Goal: Information Seeking & Learning: Learn about a topic

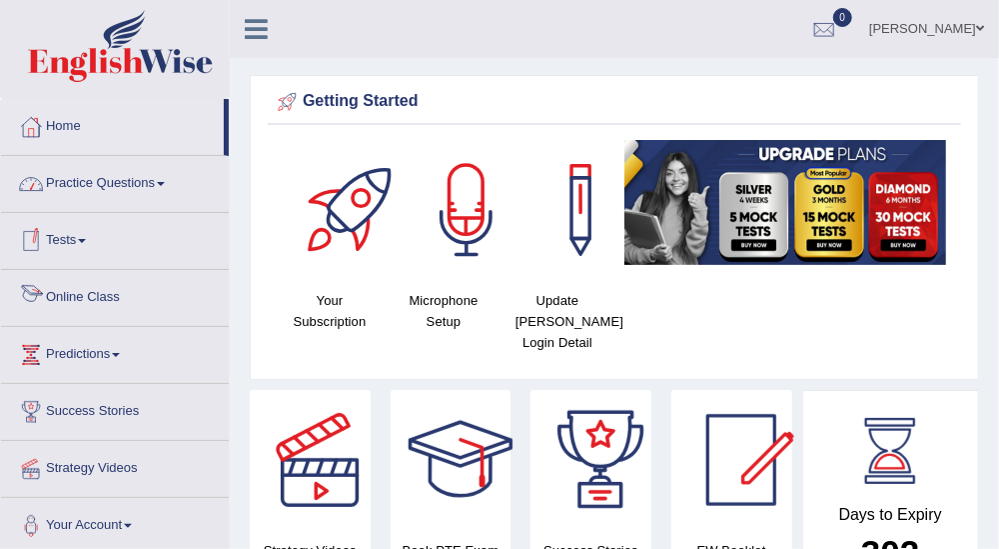
click at [125, 300] on link "Online Class" at bounding box center [115, 295] width 228 height 50
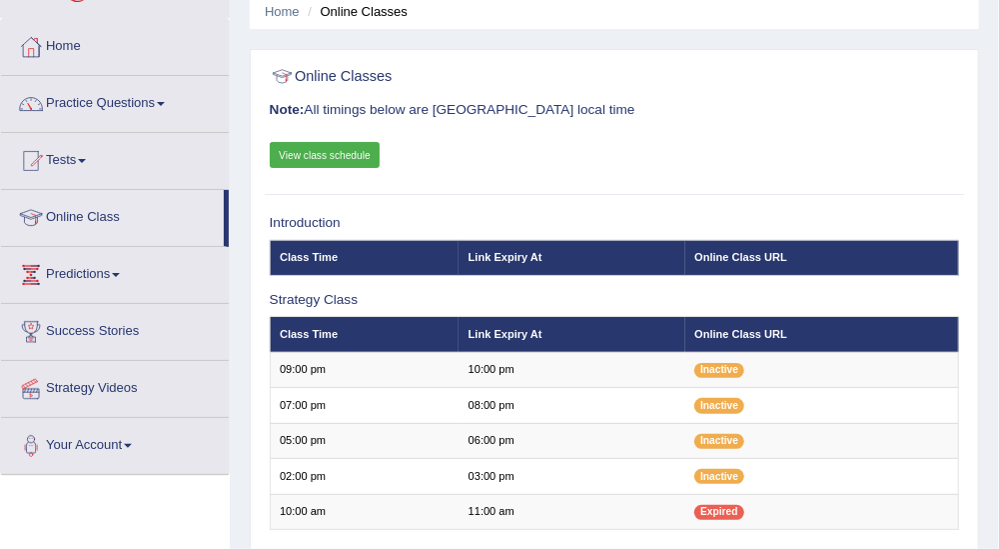
scroll to position [111, 0]
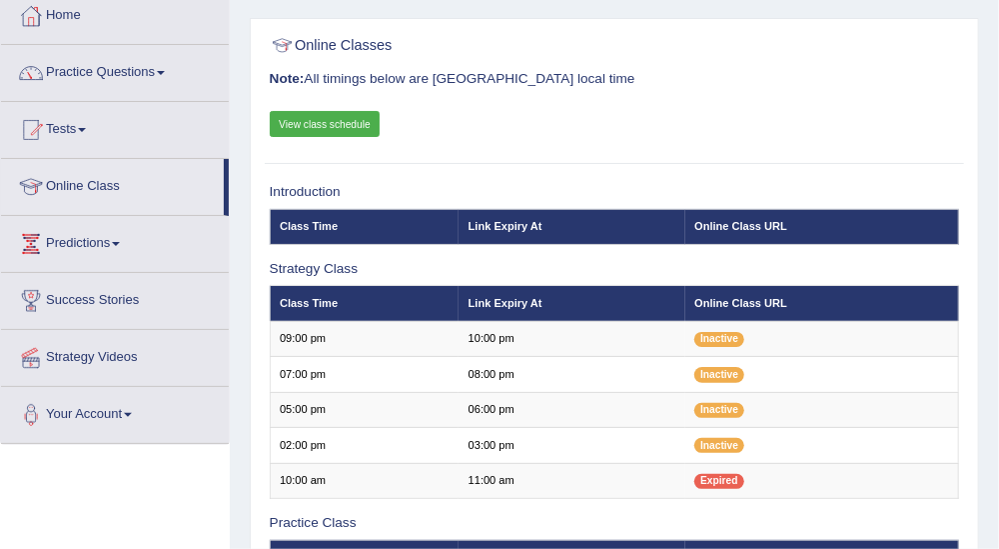
click at [361, 116] on link "View class schedule" at bounding box center [325, 124] width 111 height 26
click at [154, 79] on link "Practice Questions" at bounding box center [115, 70] width 228 height 50
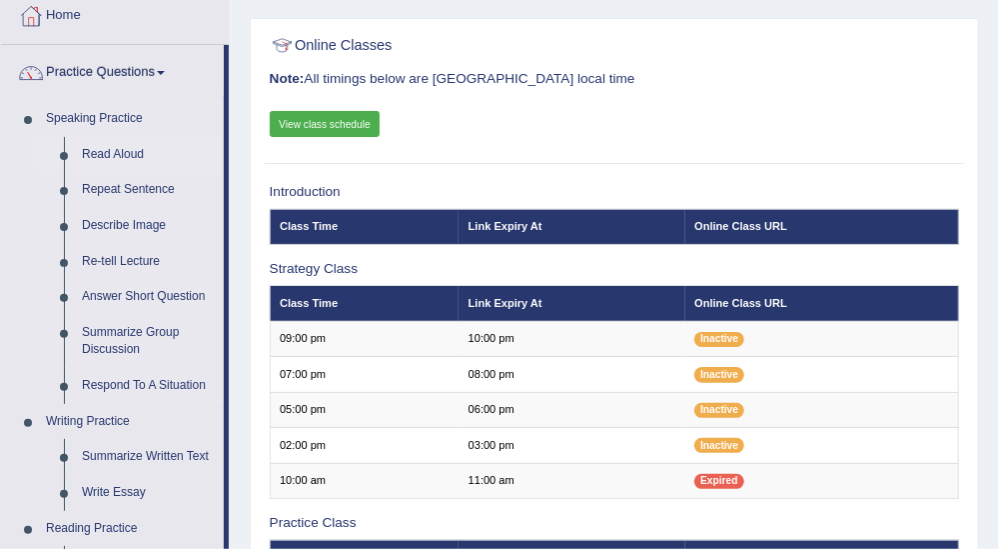
click at [110, 146] on link "Read Aloud" at bounding box center [148, 155] width 151 height 36
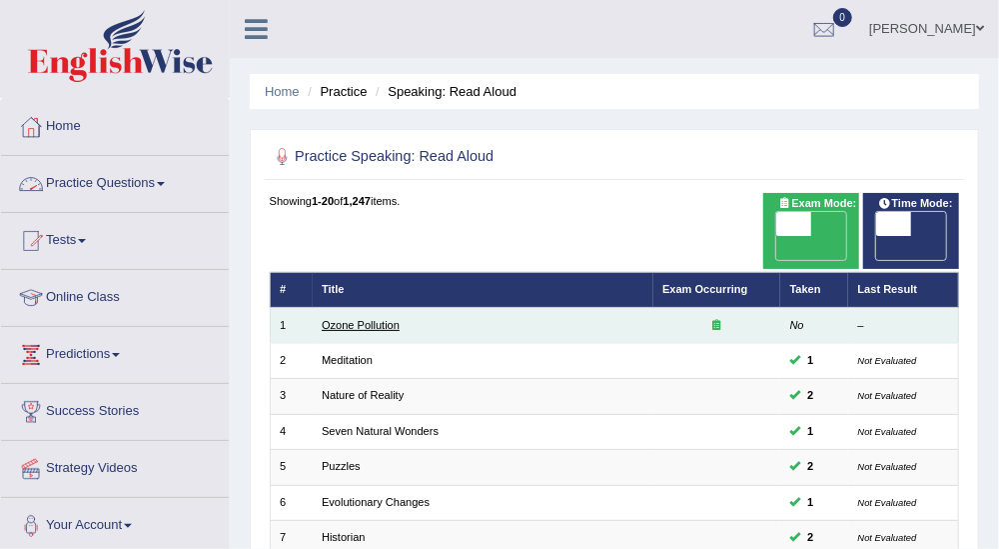
click at [367, 319] on link "Ozone Pollution" at bounding box center [361, 325] width 78 height 12
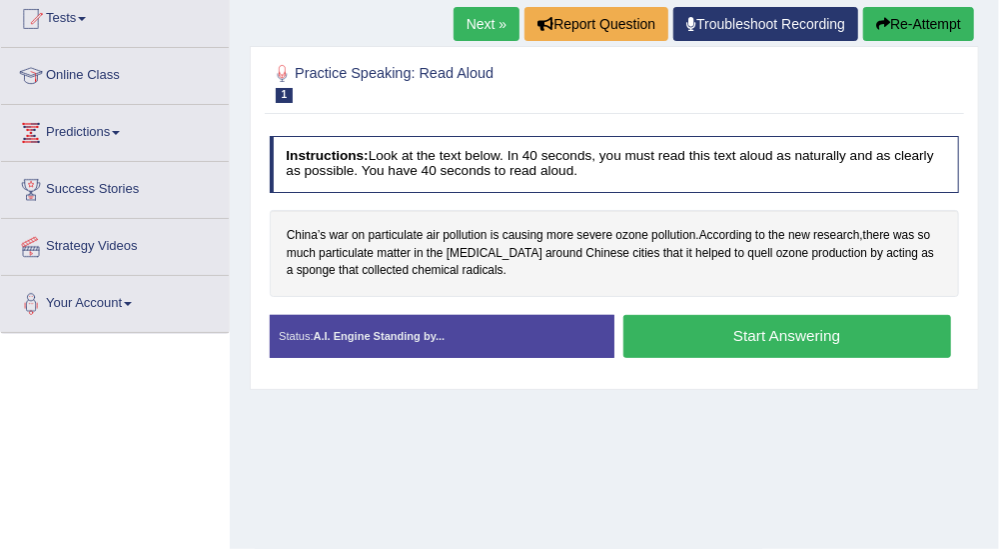
click at [814, 338] on button "Start Answering" at bounding box center [788, 336] width 328 height 43
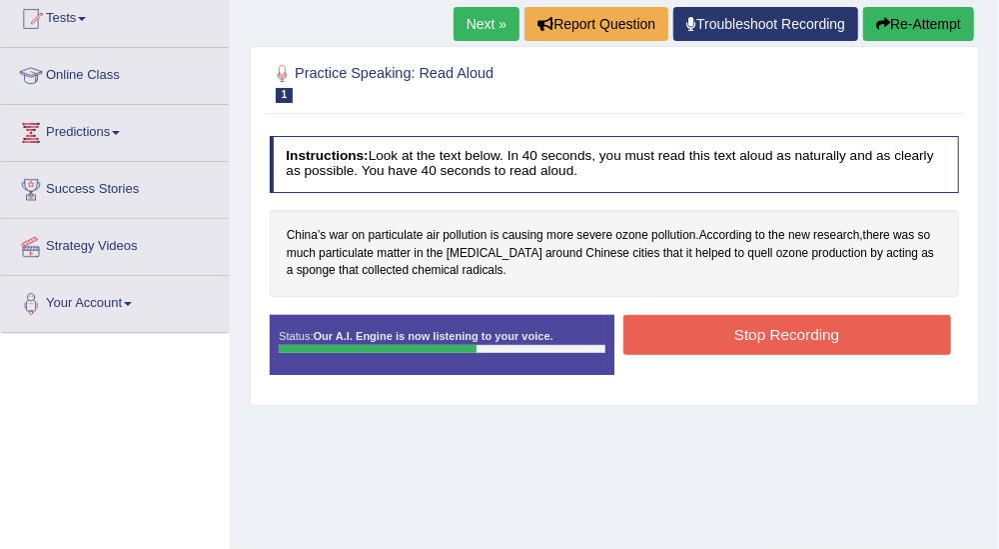
click at [814, 338] on button "Stop Recording" at bounding box center [788, 334] width 328 height 39
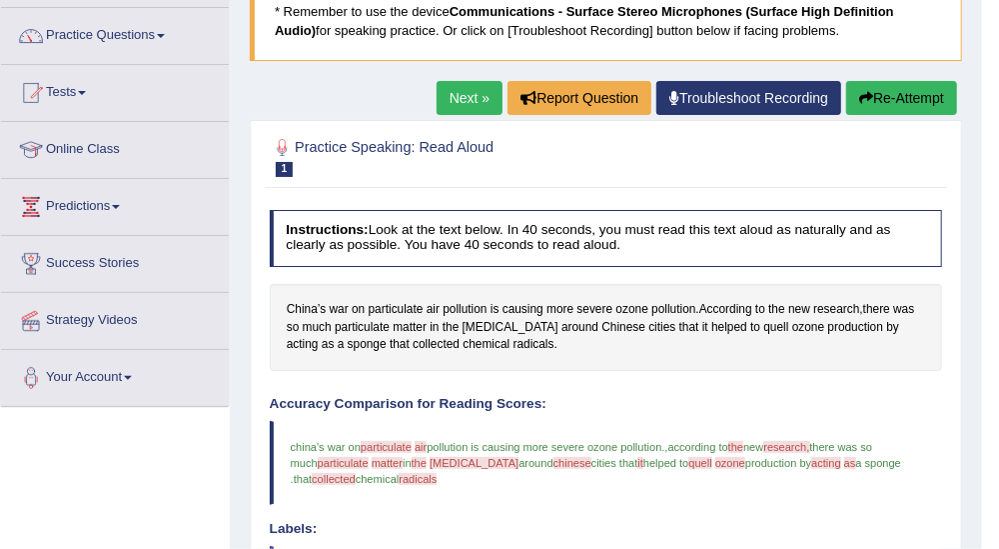
scroll to position [116, 0]
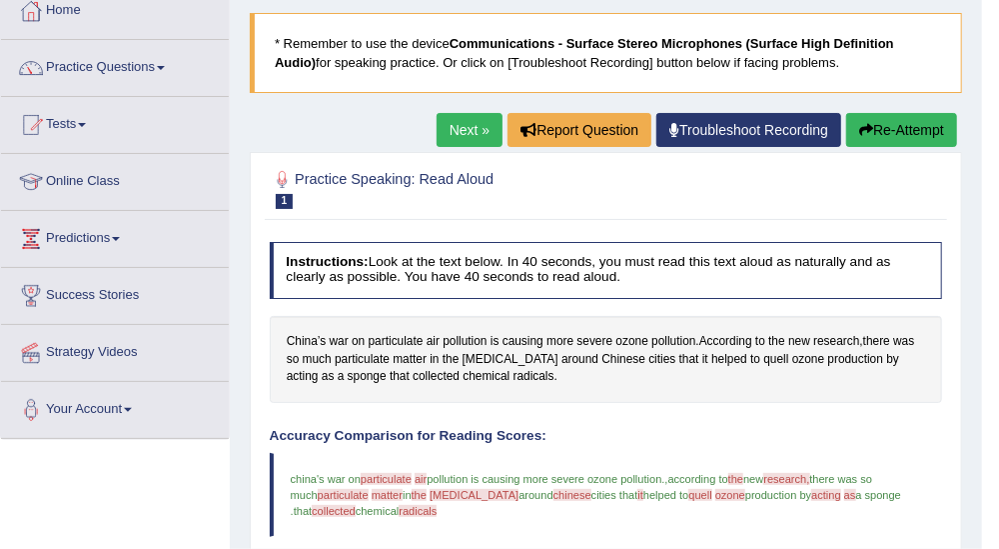
click at [480, 127] on link "Next »" at bounding box center [470, 130] width 66 height 34
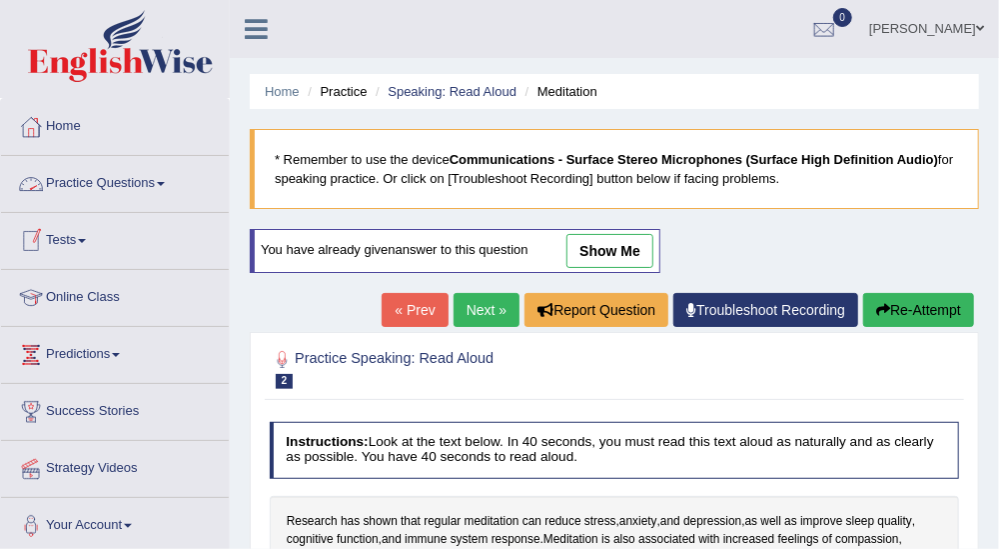
click at [157, 196] on link "Practice Questions" at bounding box center [115, 181] width 228 height 50
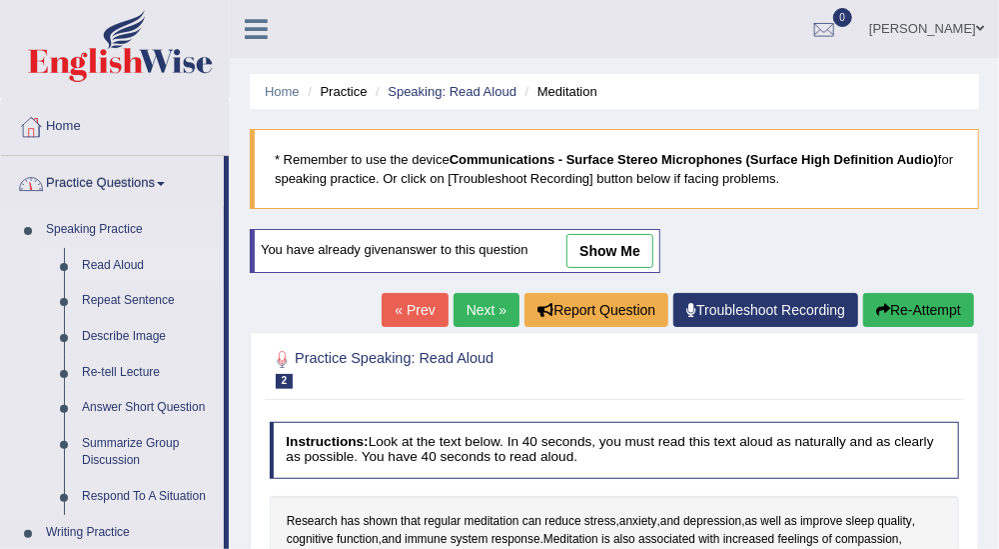
click at [139, 261] on link "Read Aloud" at bounding box center [148, 266] width 151 height 36
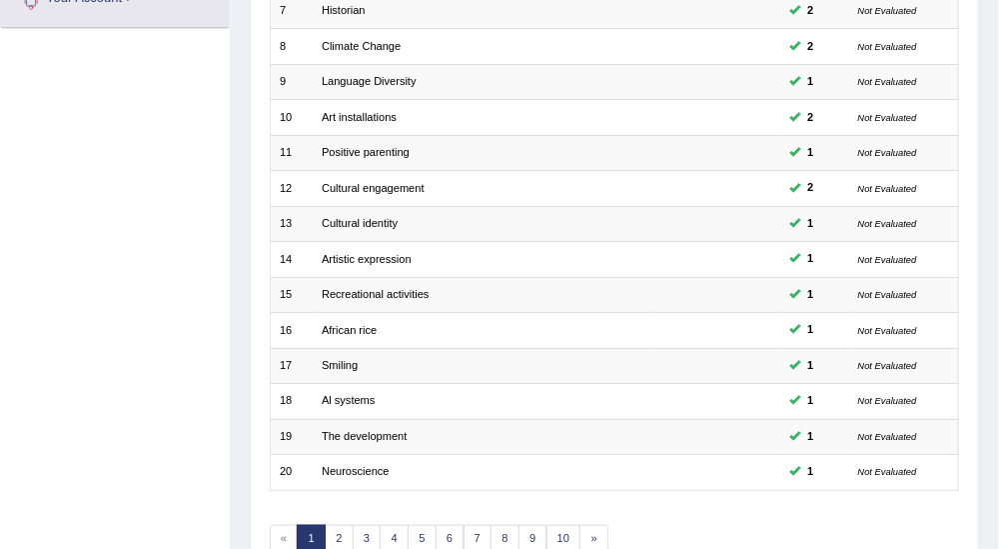
scroll to position [597, 0]
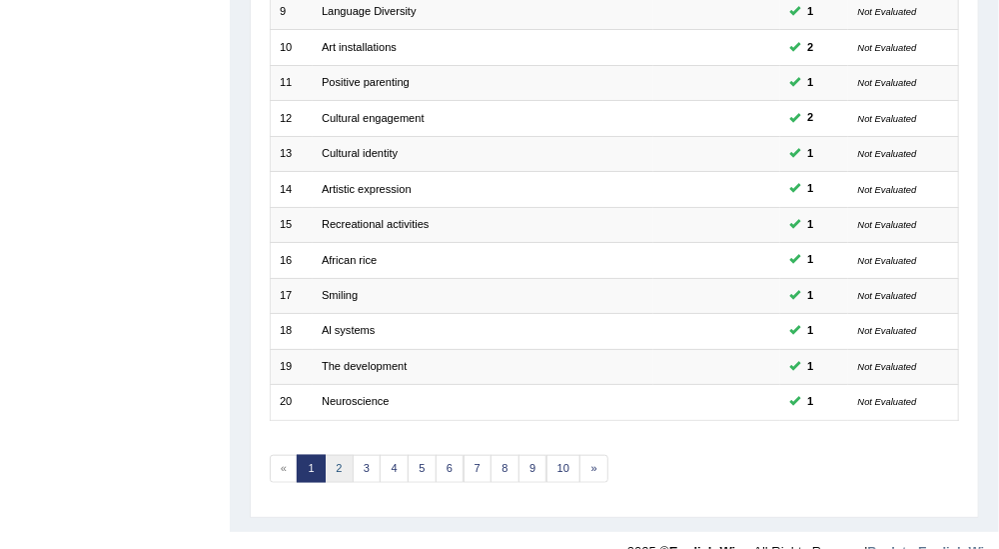
click at [344, 455] on link "2" at bounding box center [339, 469] width 29 height 28
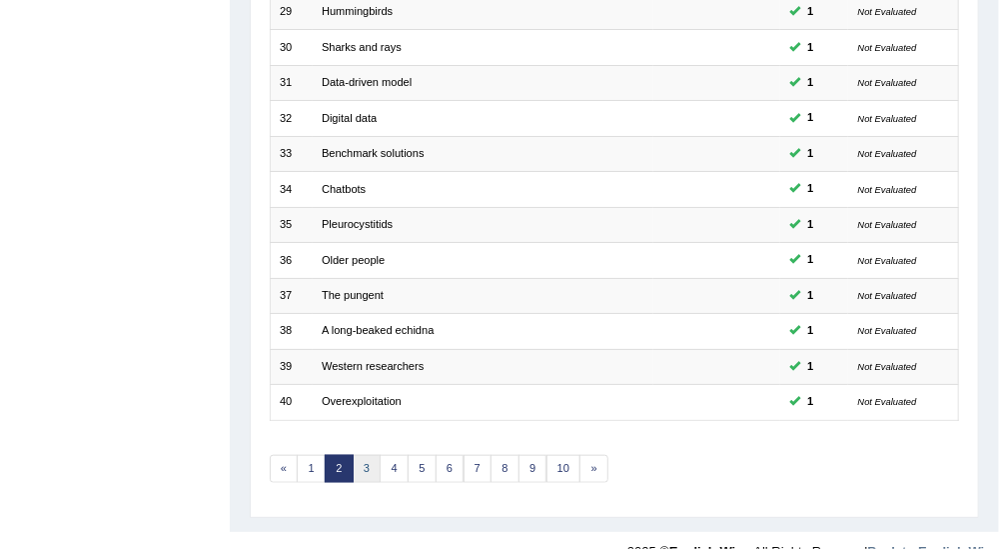
click at [363, 455] on link "3" at bounding box center [367, 469] width 29 height 28
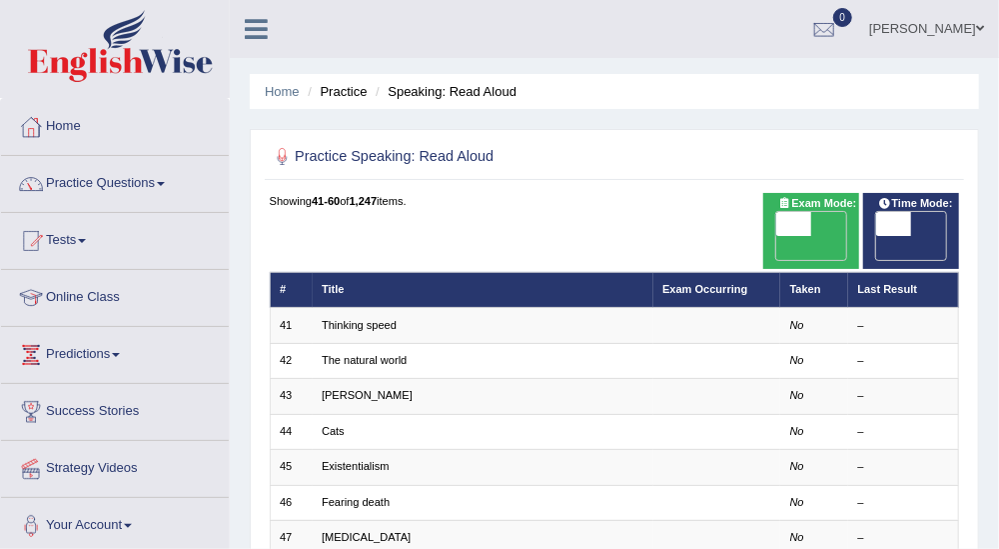
click at [776, 236] on span "OFF" at bounding box center [759, 248] width 35 height 24
checkbox input "true"
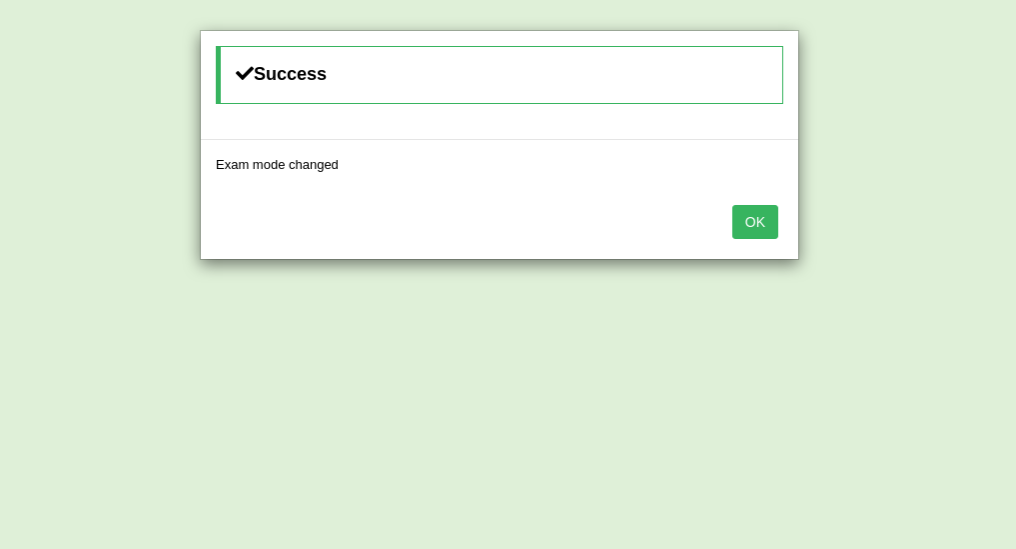
click at [762, 215] on button "OK" at bounding box center [756, 222] width 46 height 34
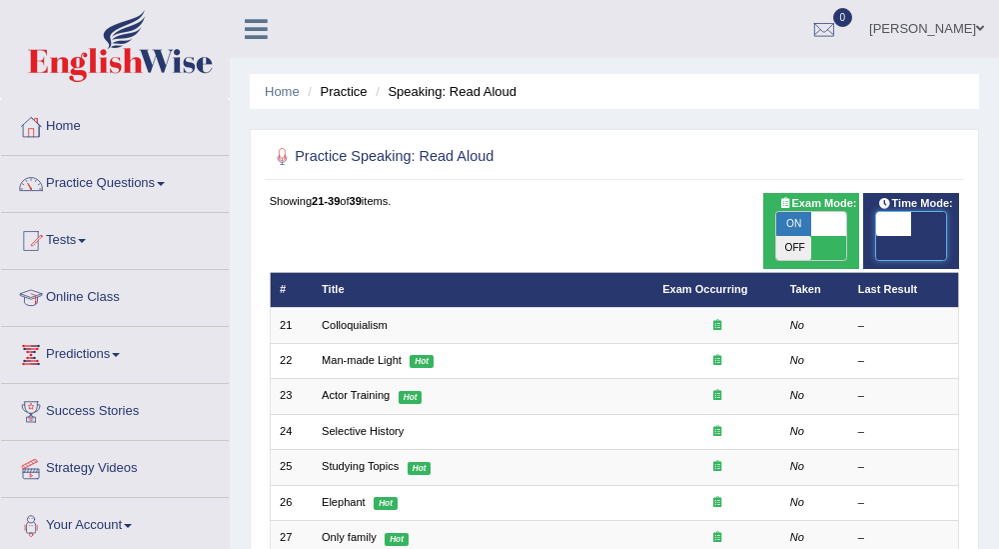
click at [901, 216] on span at bounding box center [893, 224] width 35 height 24
checkbox input "true"
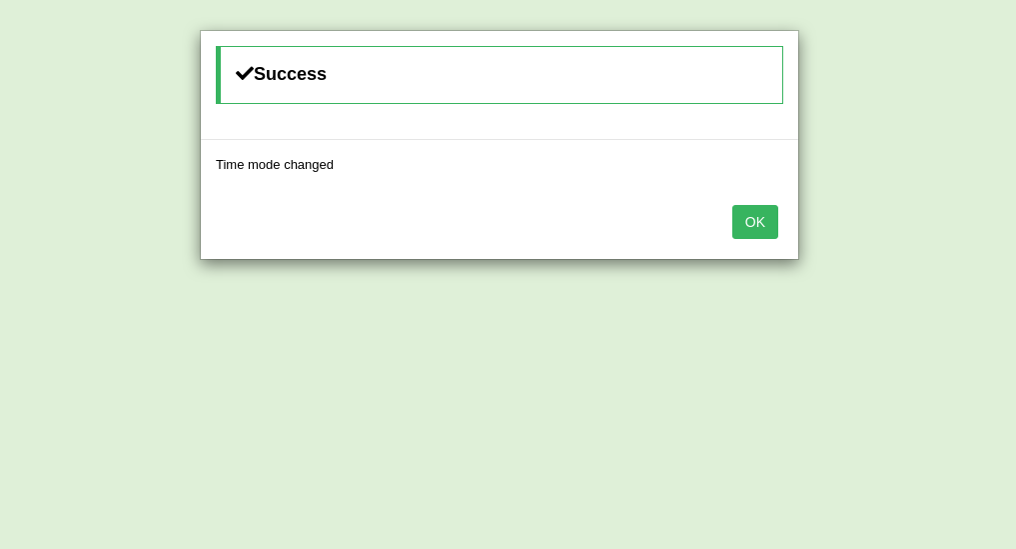
click at [778, 229] on button "OK" at bounding box center [756, 222] width 46 height 34
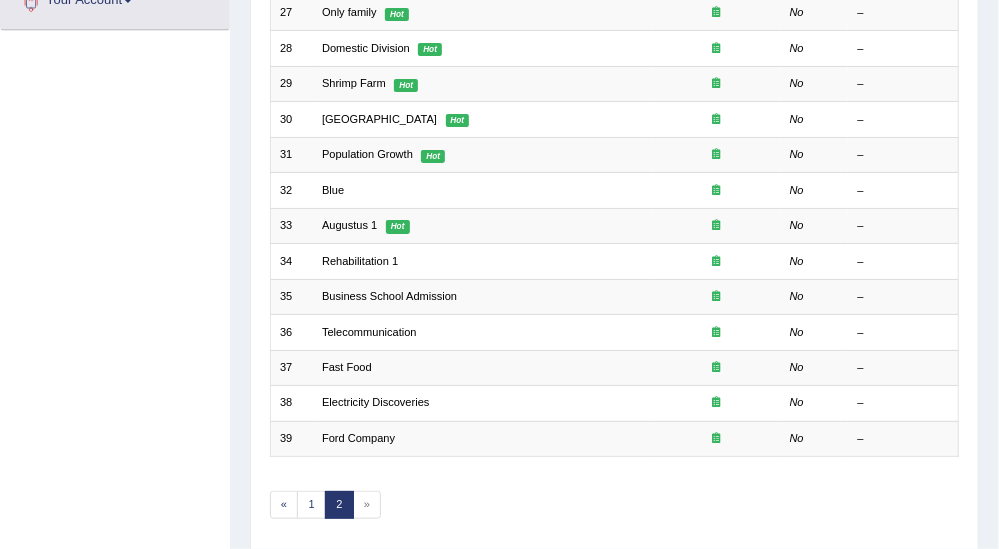
scroll to position [562, 0]
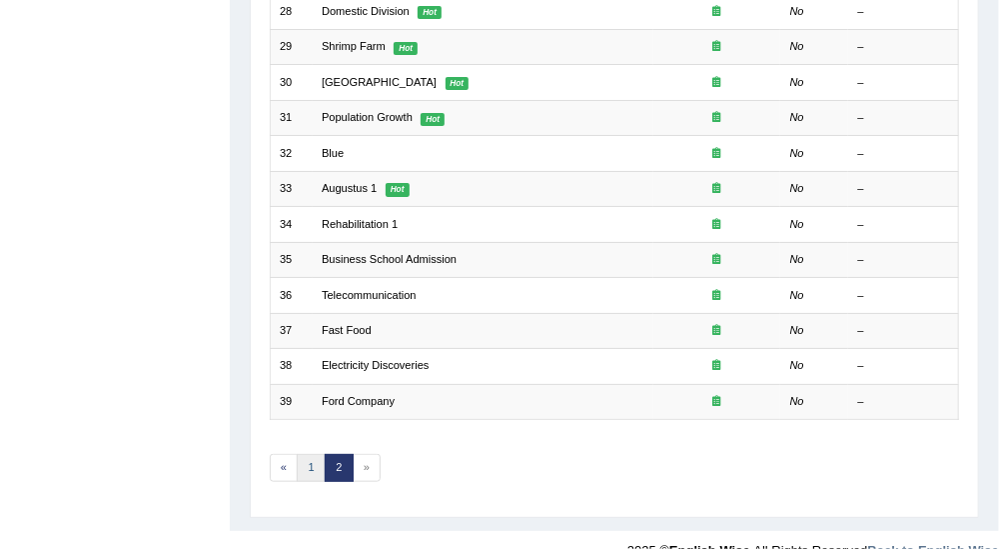
click at [313, 454] on link "1" at bounding box center [311, 468] width 29 height 28
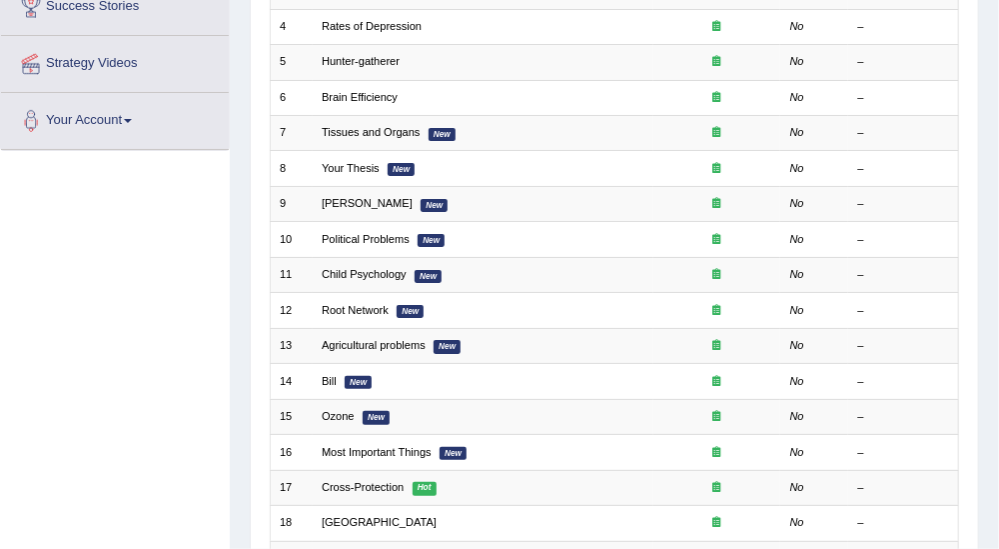
scroll to position [153, 0]
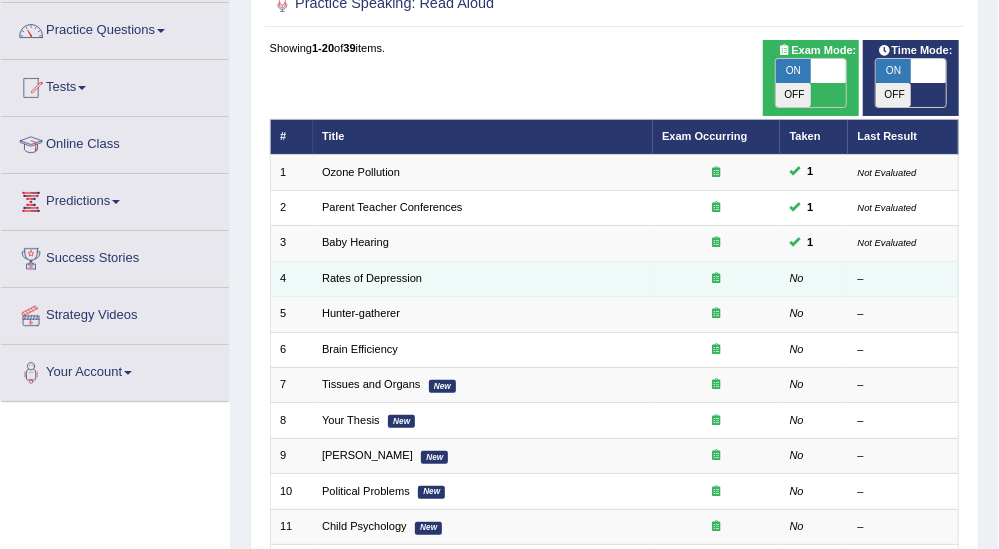
click at [357, 261] on td "Rates of Depression" at bounding box center [483, 278] width 341 height 35
click at [365, 272] on link "Rates of Depression" at bounding box center [372, 278] width 100 height 12
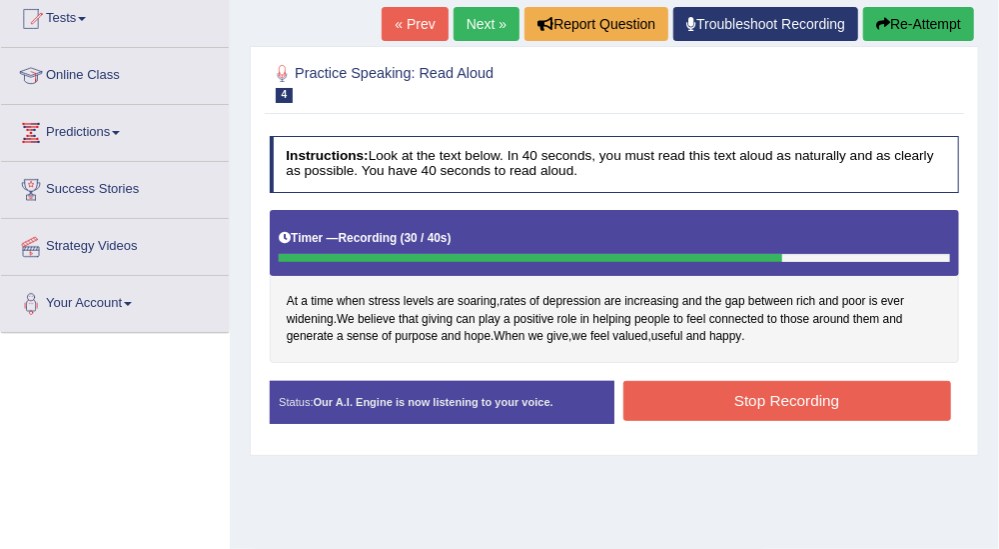
click at [718, 395] on button "Stop Recording" at bounding box center [788, 400] width 328 height 39
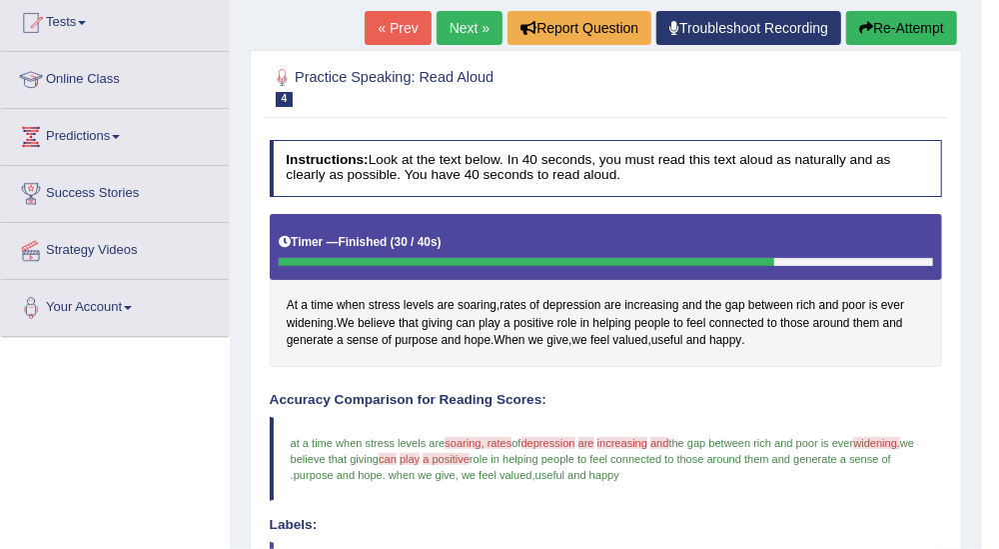
scroll to position [111, 0]
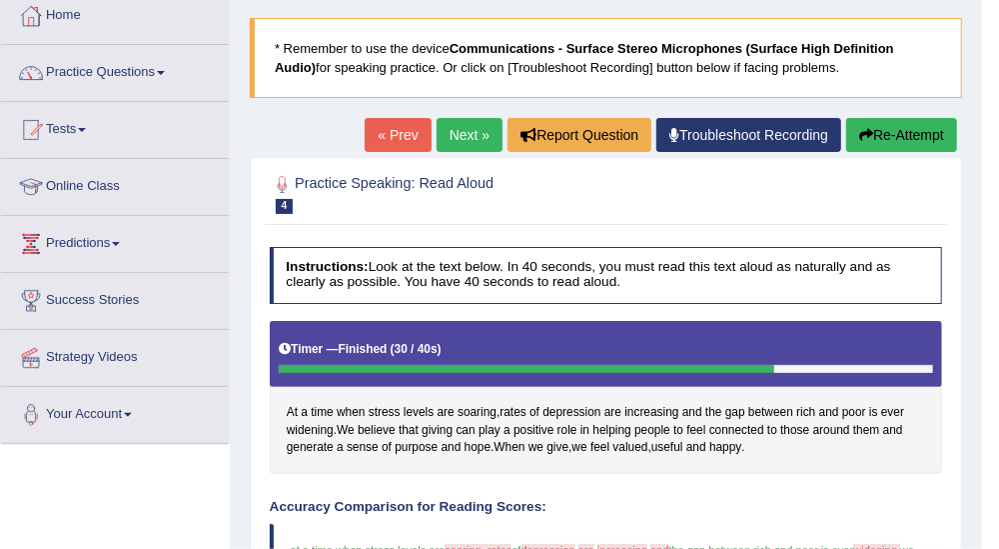
click at [472, 144] on link "Next »" at bounding box center [470, 135] width 66 height 34
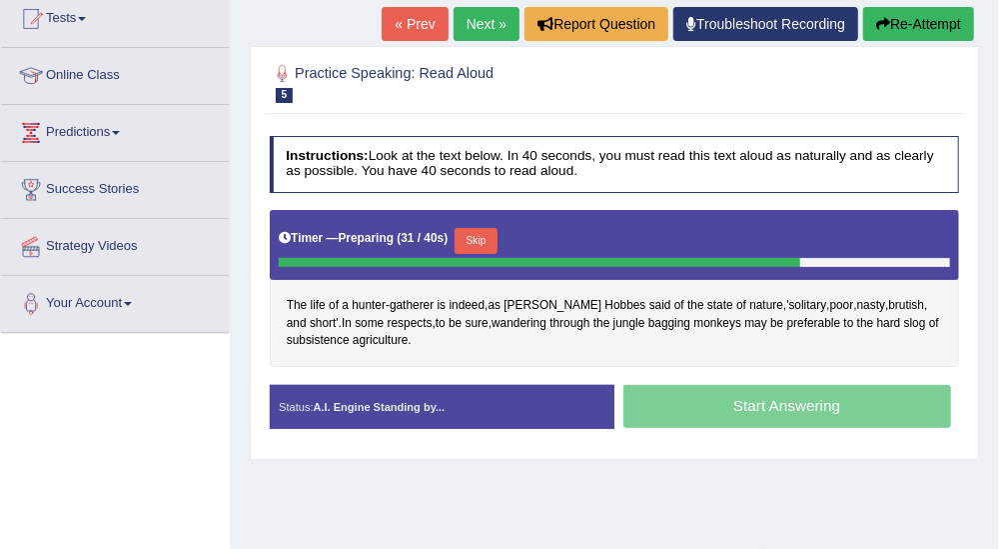
click at [828, 405] on div "Start Answering" at bounding box center [787, 409] width 345 height 48
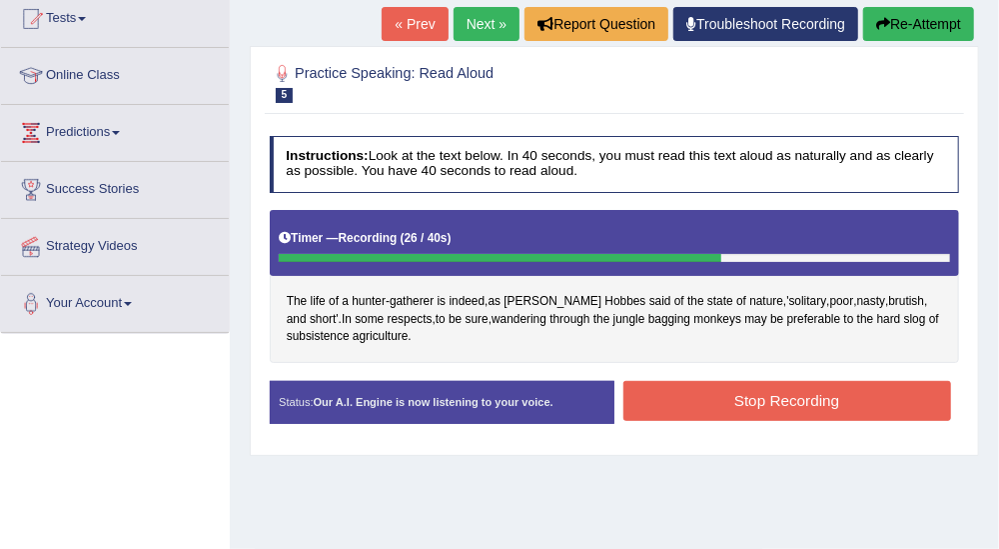
click at [840, 413] on button "Stop Recording" at bounding box center [788, 400] width 328 height 39
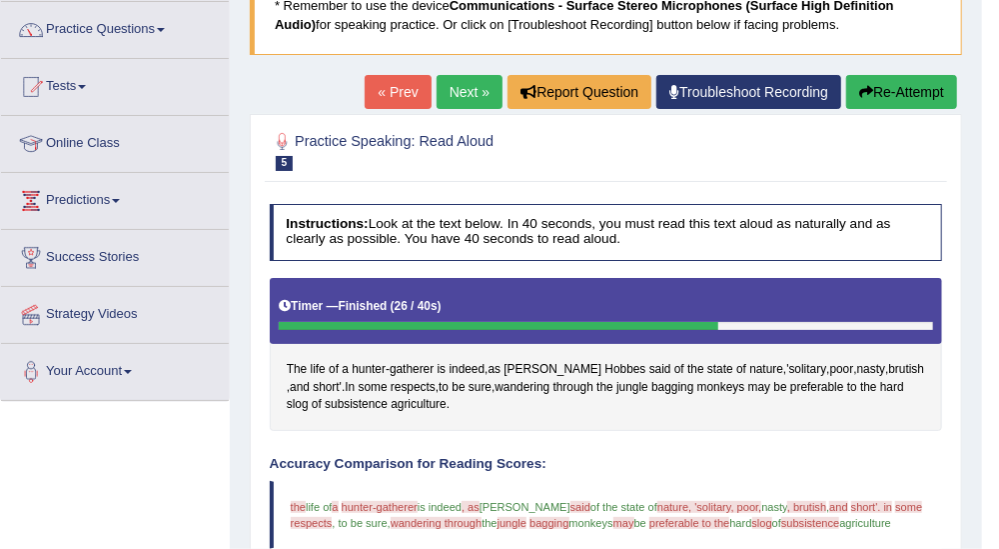
scroll to position [111, 0]
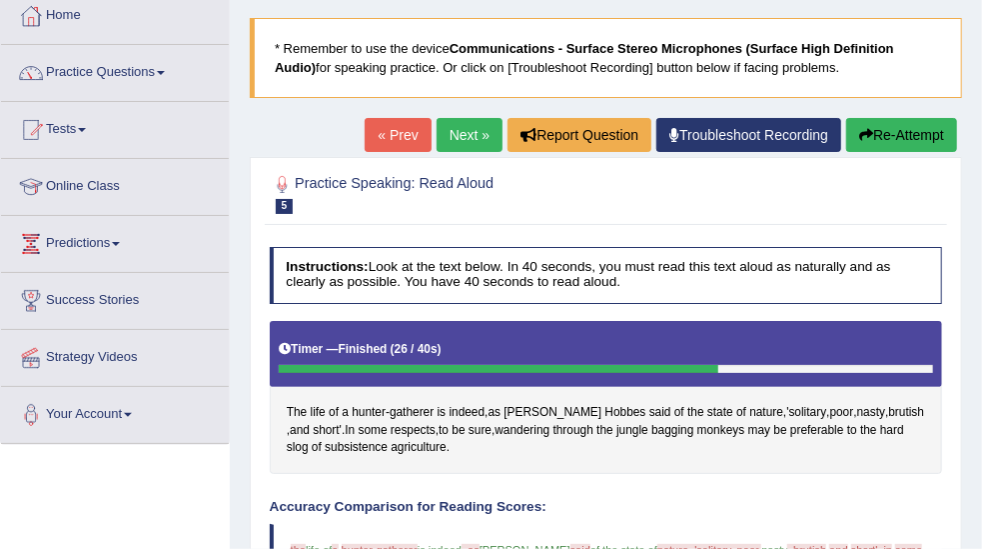
click at [470, 129] on link "Next »" at bounding box center [470, 135] width 66 height 34
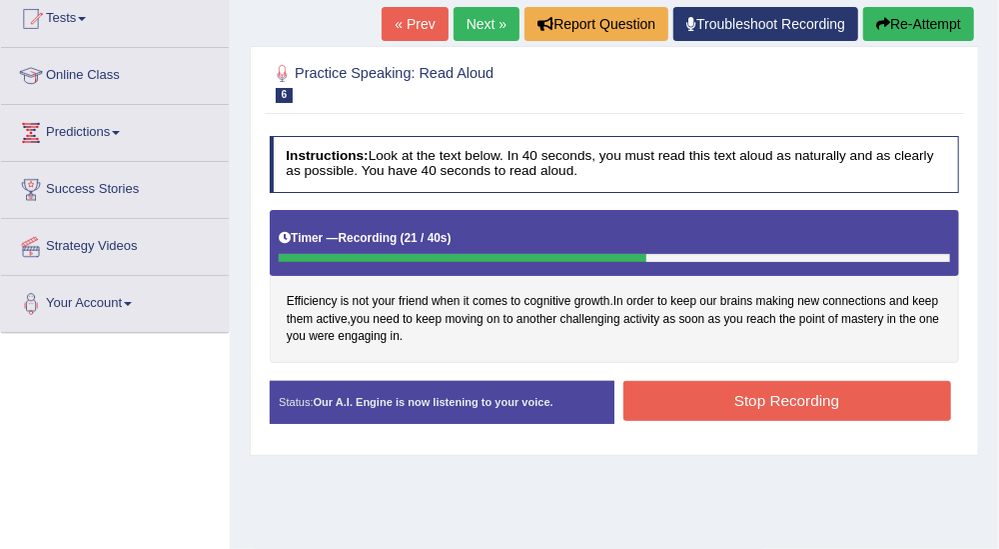
click at [755, 392] on button "Stop Recording" at bounding box center [788, 400] width 328 height 39
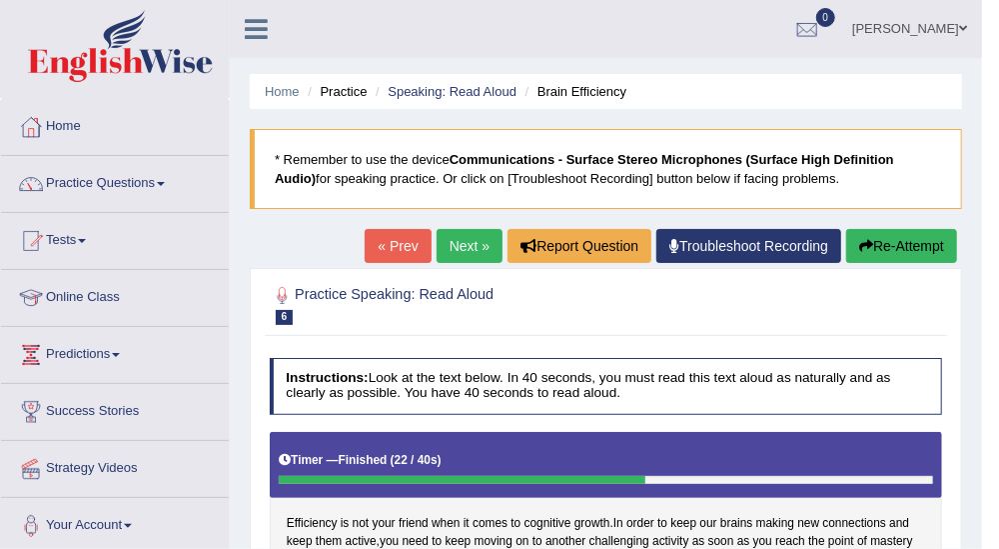
click at [488, 249] on link "Next »" at bounding box center [470, 246] width 66 height 34
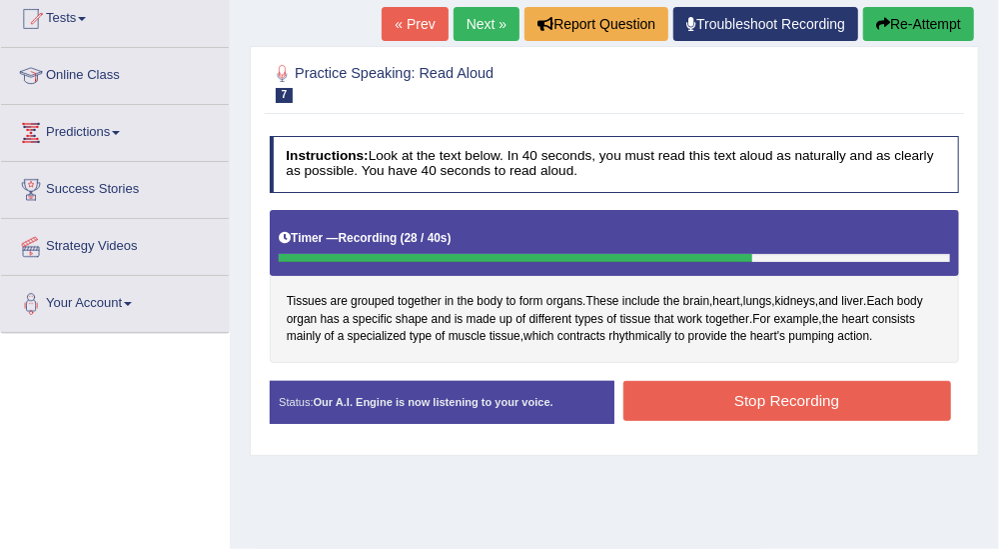
click at [795, 397] on button "Stop Recording" at bounding box center [788, 400] width 328 height 39
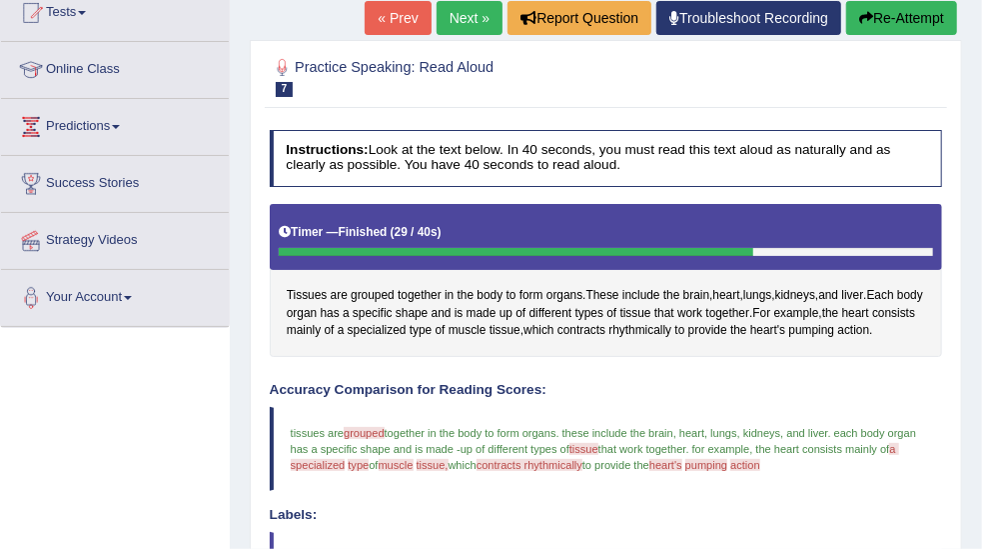
scroll to position [228, 0]
click at [477, 18] on link "Next »" at bounding box center [470, 18] width 66 height 34
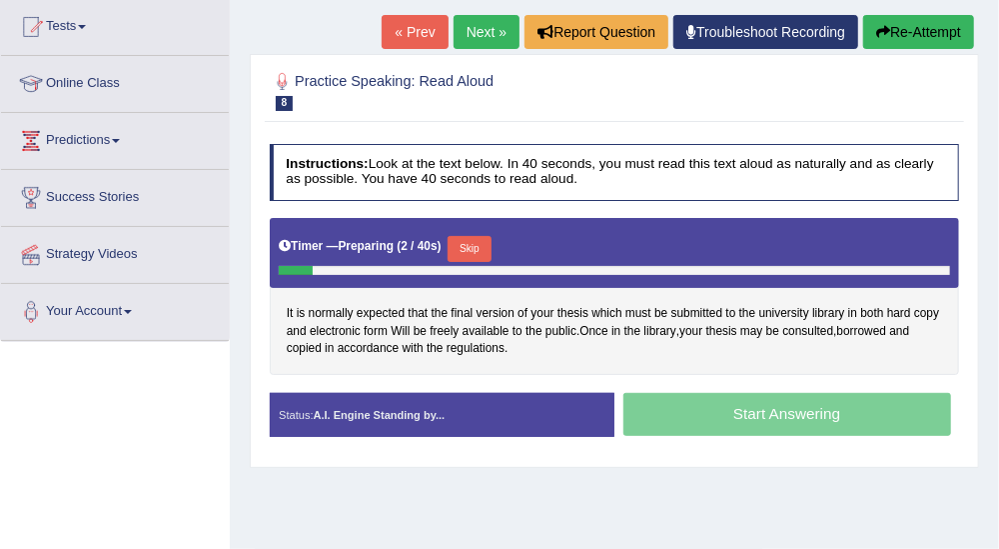
scroll to position [221, 0]
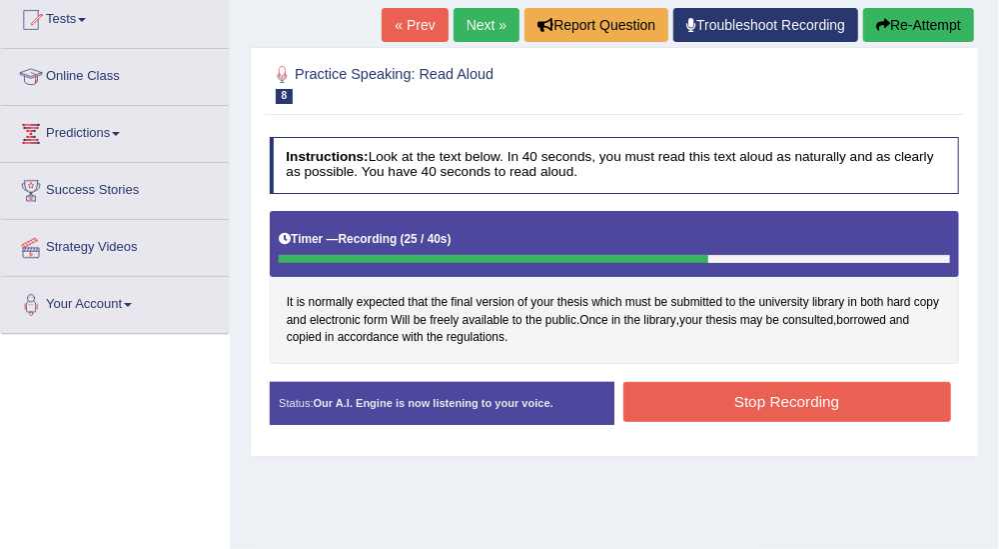
click at [738, 415] on button "Stop Recording" at bounding box center [788, 401] width 328 height 39
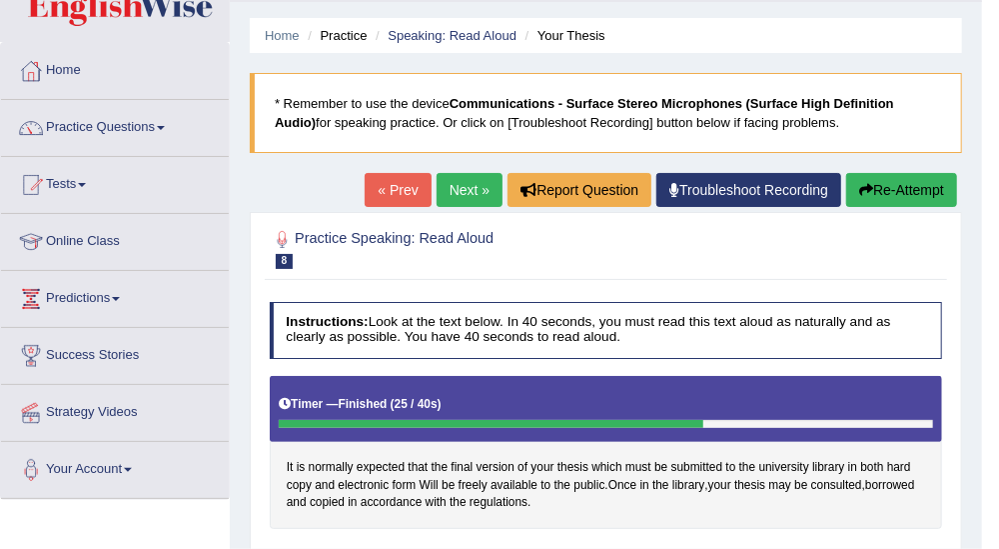
scroll to position [54, 0]
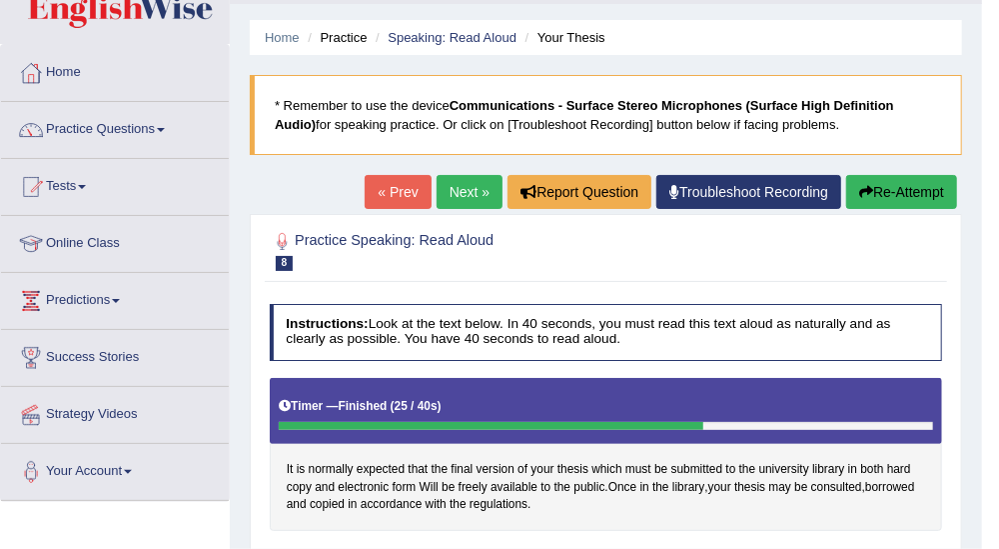
click at [452, 193] on link "Next »" at bounding box center [470, 192] width 66 height 34
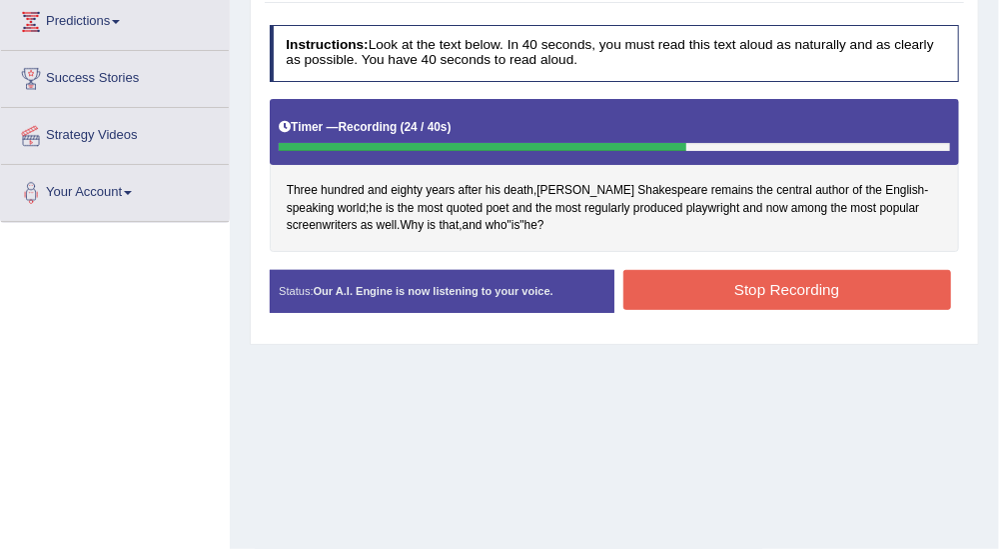
click at [801, 282] on button "Stop Recording" at bounding box center [788, 289] width 328 height 39
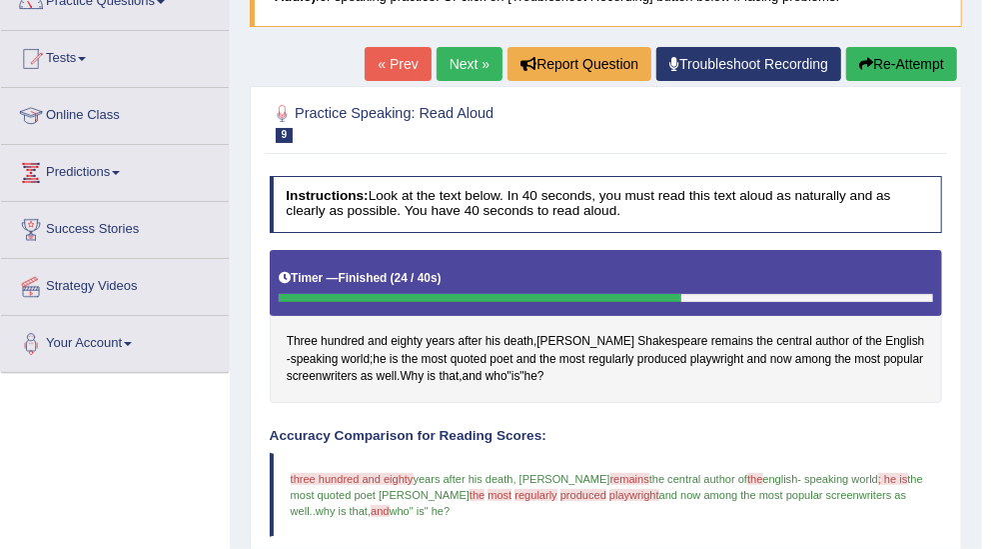
scroll to position [173, 0]
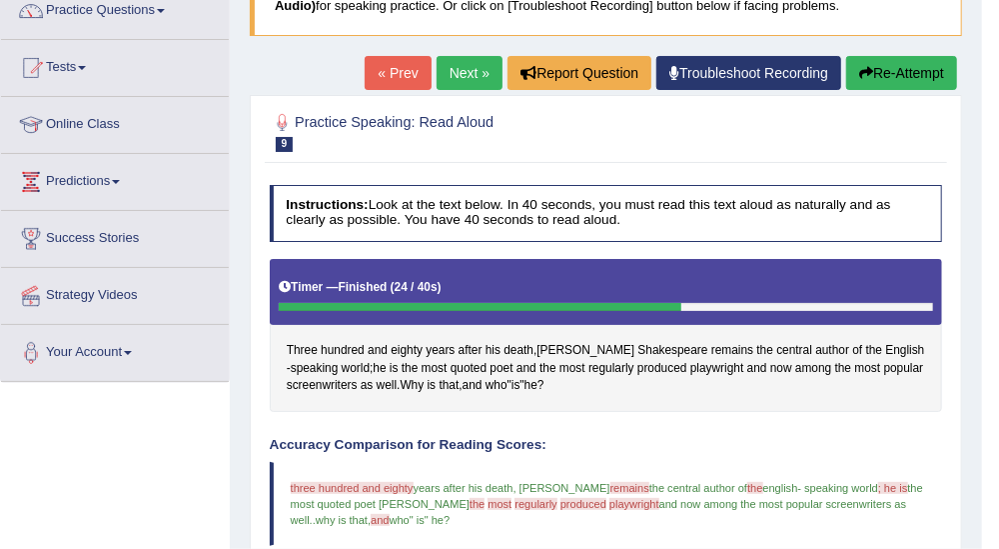
click at [913, 72] on button "Re-Attempt" at bounding box center [901, 73] width 111 height 34
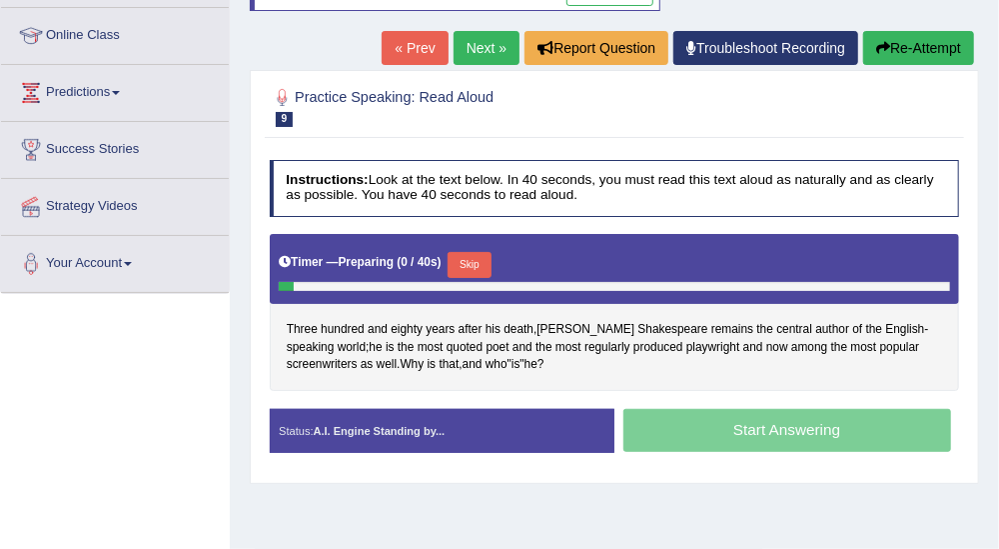
scroll to position [262, 0]
click at [815, 428] on div "Start Answering" at bounding box center [787, 433] width 345 height 48
click at [796, 431] on div "Start Answering" at bounding box center [787, 433] width 345 height 48
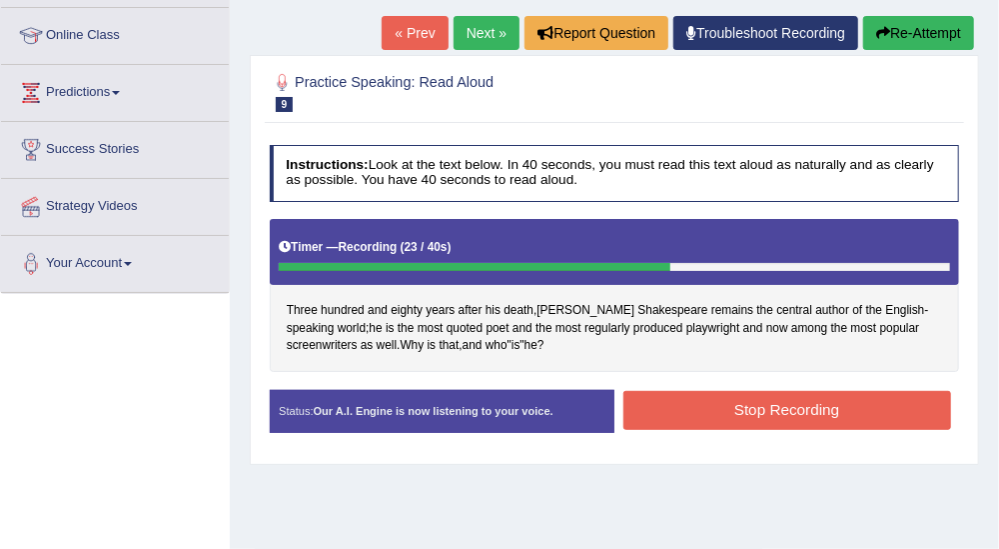
click at [779, 408] on button "Stop Recording" at bounding box center [788, 410] width 328 height 39
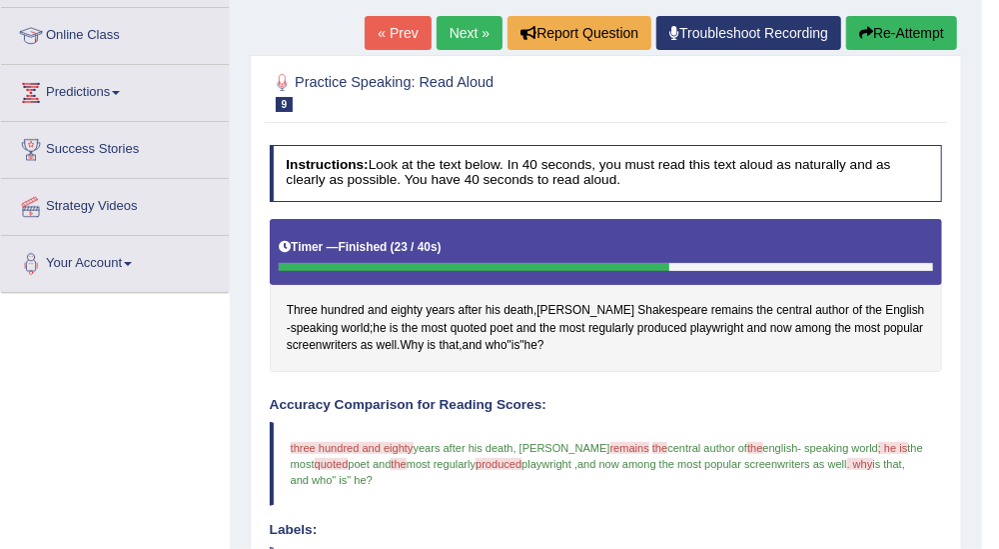
click at [470, 31] on link "Next »" at bounding box center [470, 33] width 66 height 34
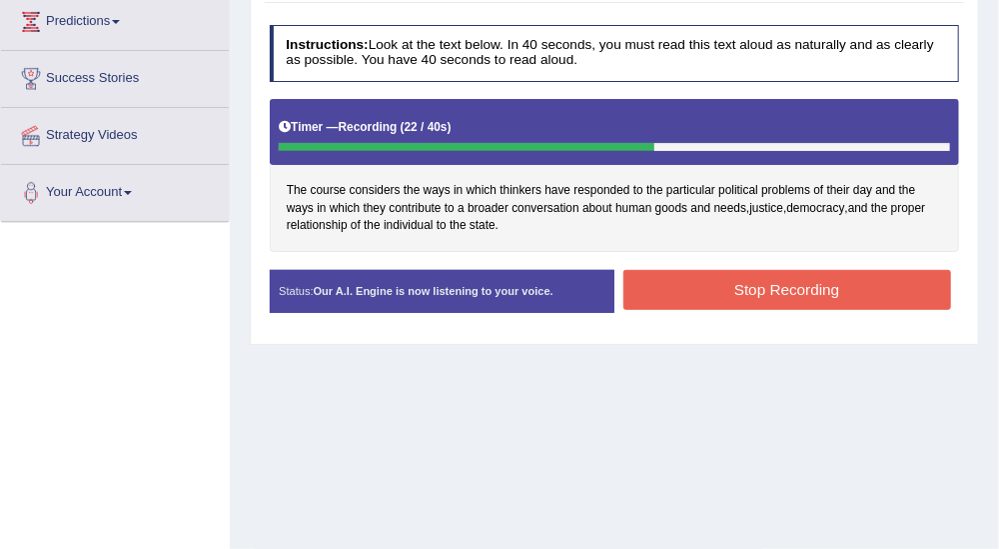
click at [821, 279] on button "Stop Recording" at bounding box center [788, 289] width 328 height 39
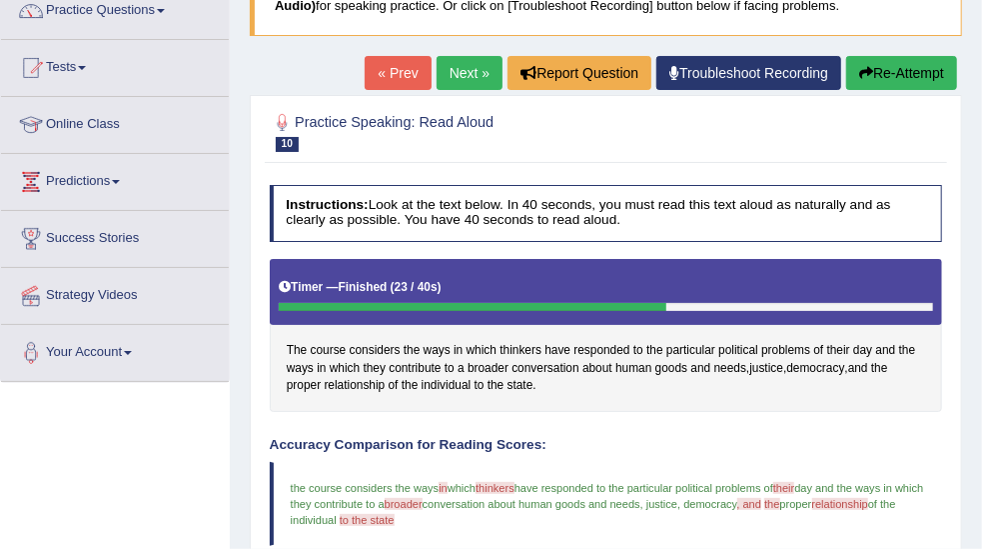
scroll to position [180, 0]
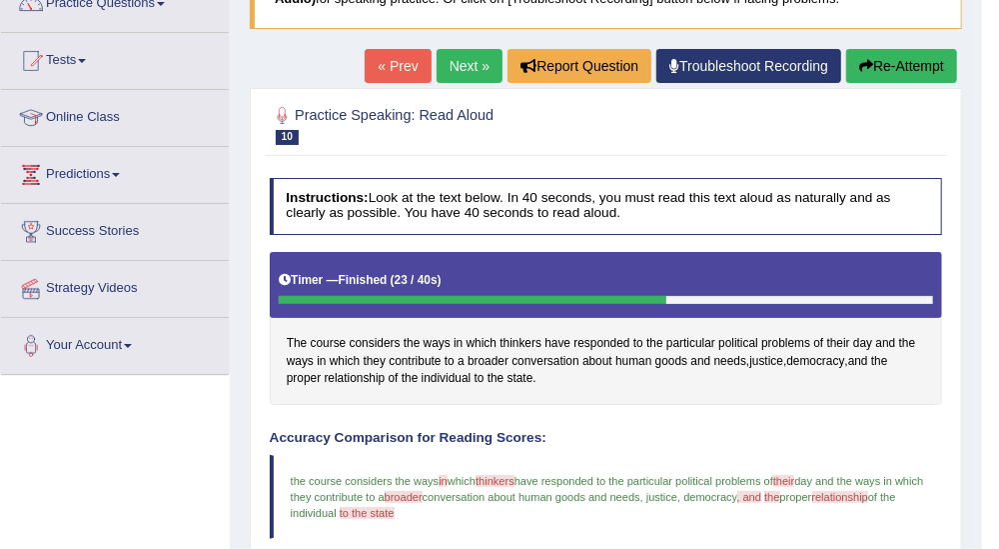
click at [467, 69] on link "Next »" at bounding box center [470, 66] width 66 height 34
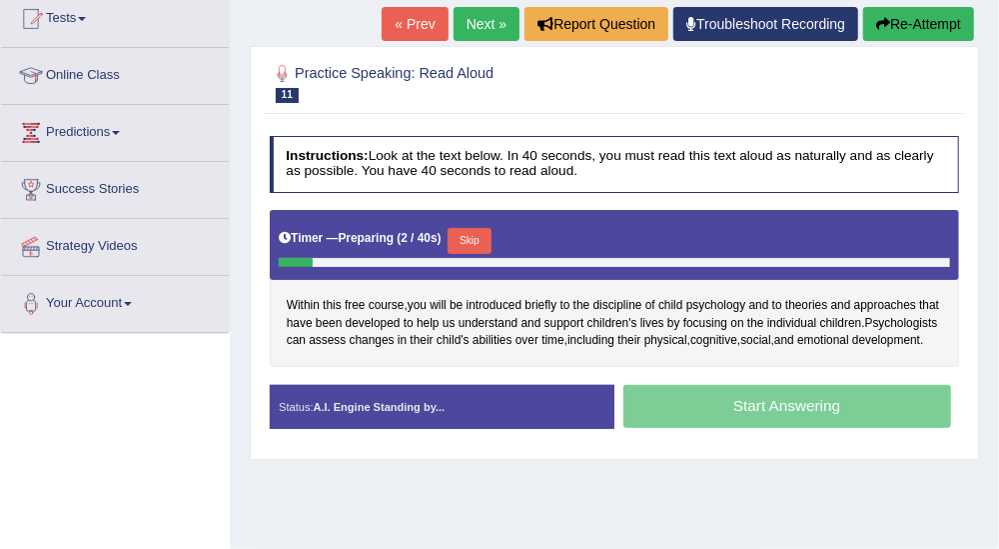
scroll to position [230, 0]
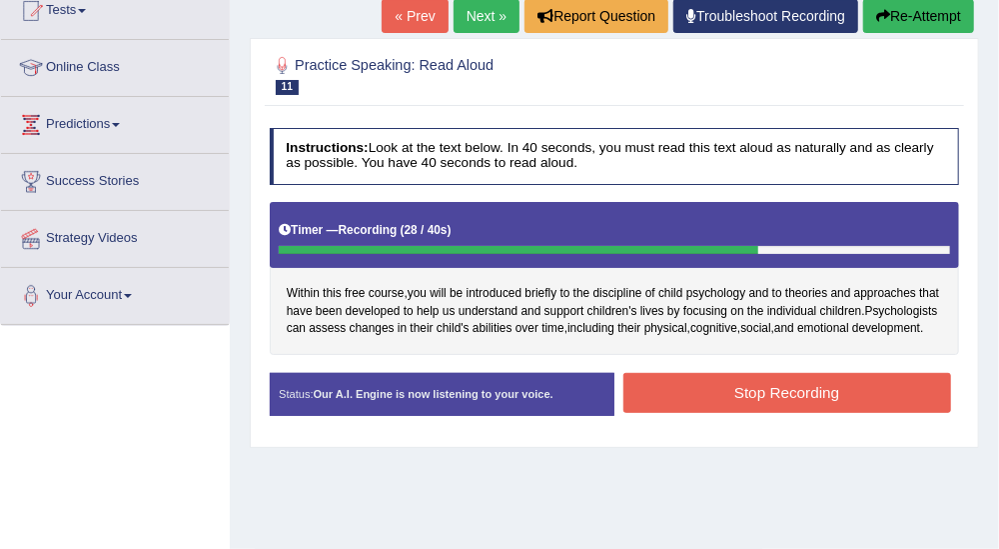
click at [815, 387] on button "Stop Recording" at bounding box center [788, 392] width 328 height 39
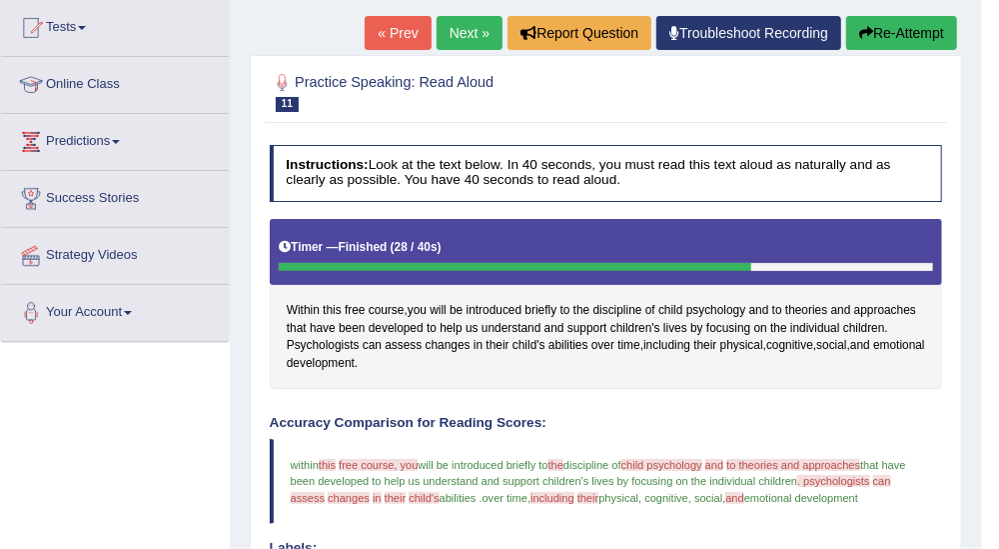
scroll to position [214, 0]
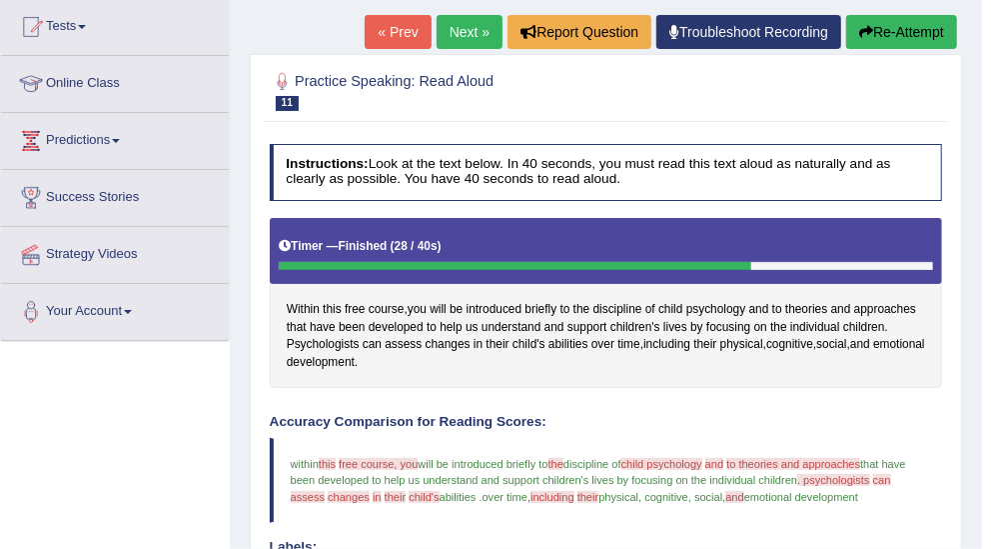
click at [479, 30] on link "Next »" at bounding box center [470, 32] width 66 height 34
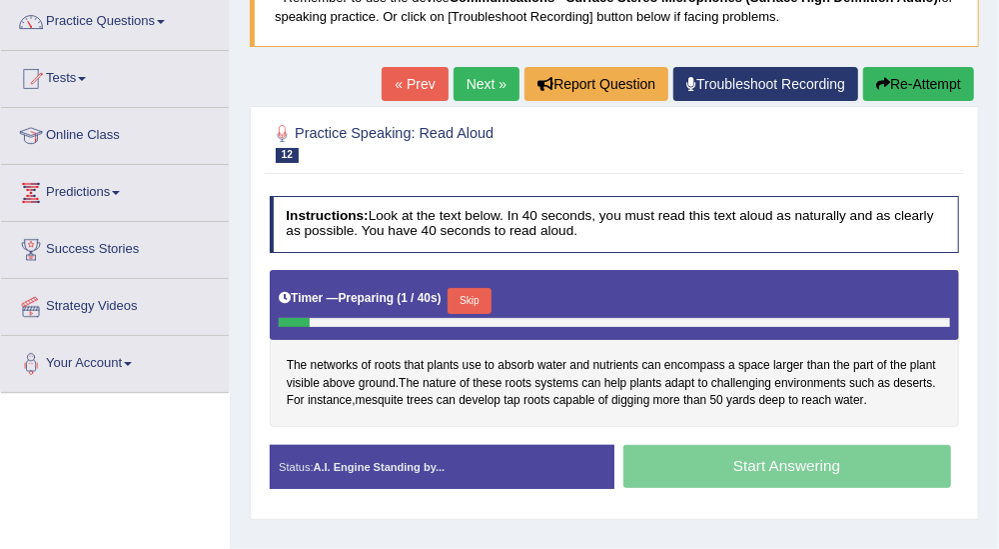
scroll to position [176, 0]
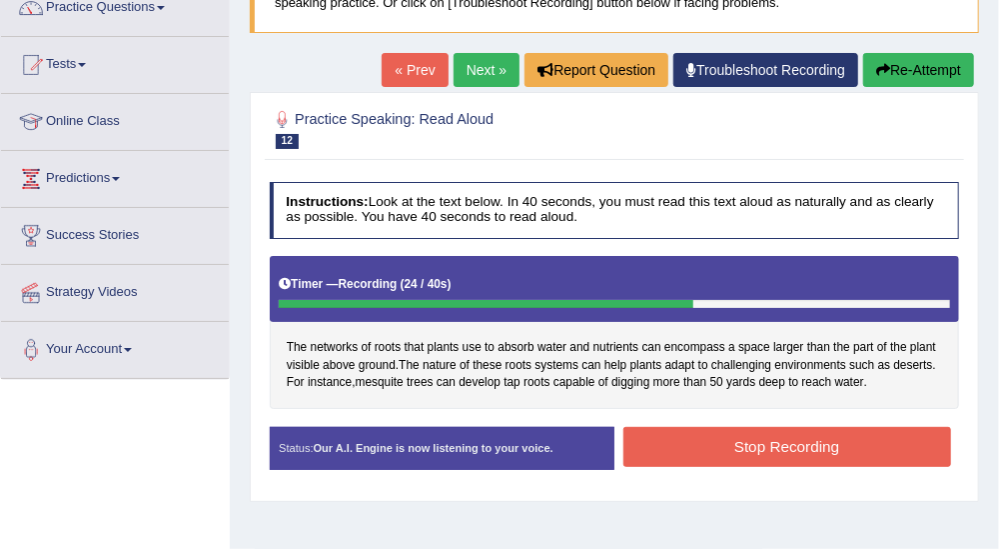
click at [850, 457] on button "Stop Recording" at bounding box center [788, 446] width 328 height 39
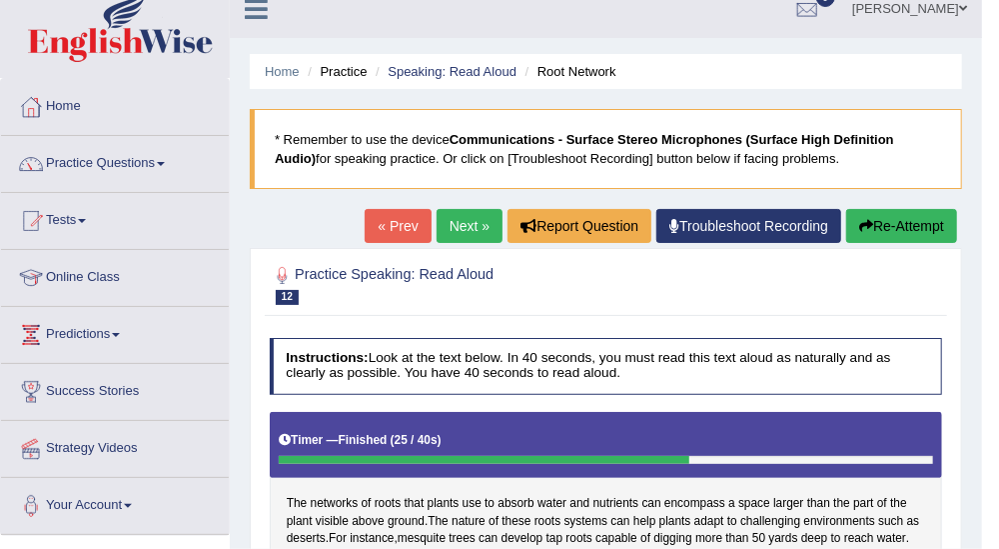
scroll to position [14, 0]
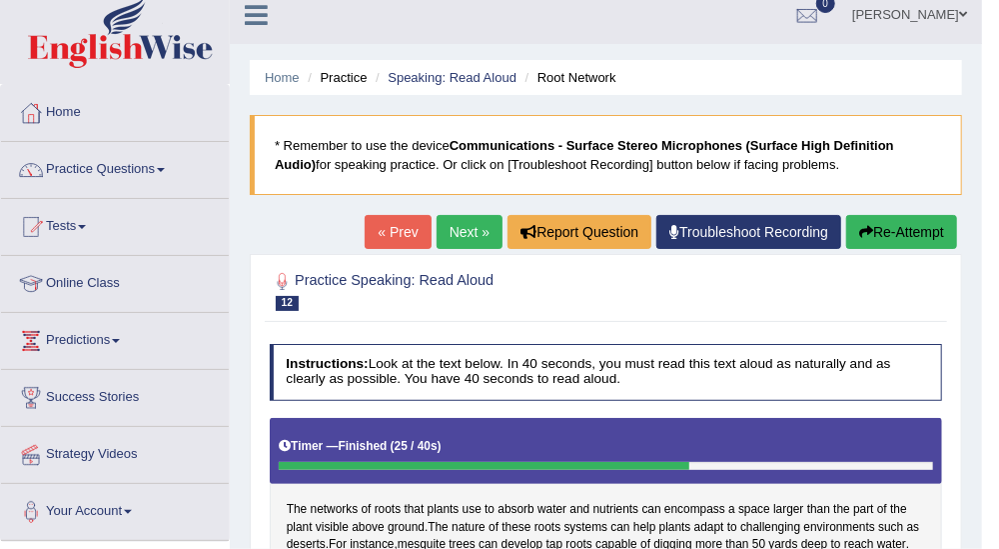
click at [479, 228] on link "Next »" at bounding box center [470, 232] width 66 height 34
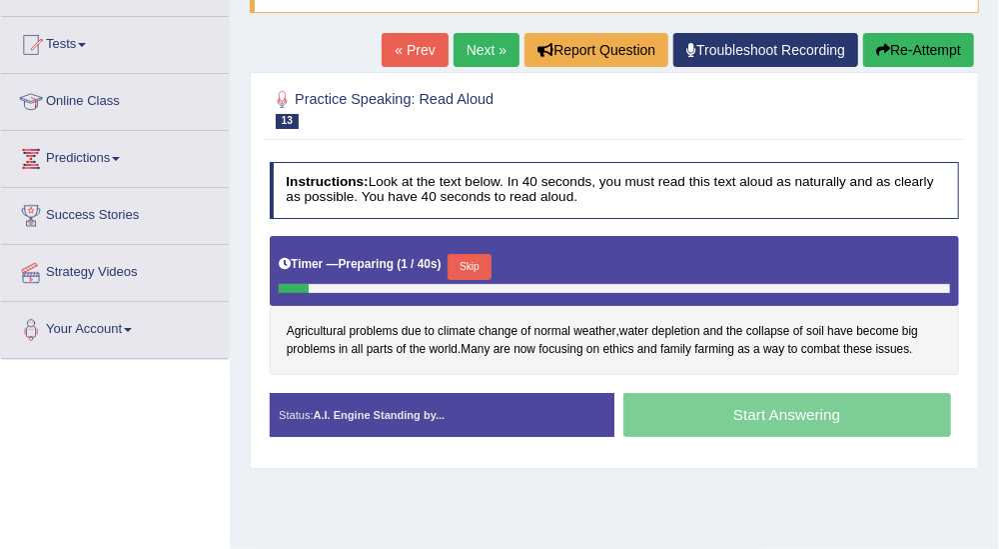
scroll to position [212, 0]
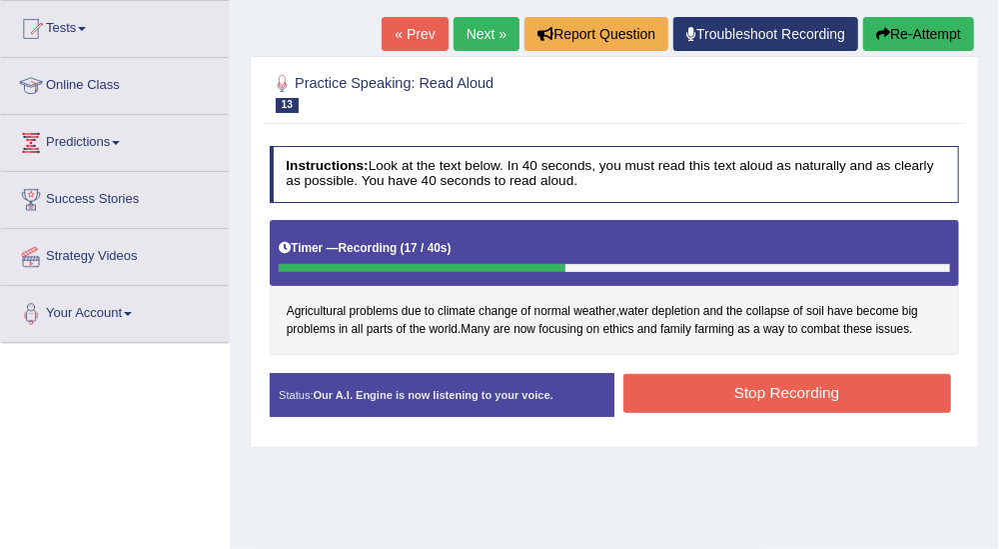
click at [835, 393] on button "Stop Recording" at bounding box center [788, 393] width 328 height 39
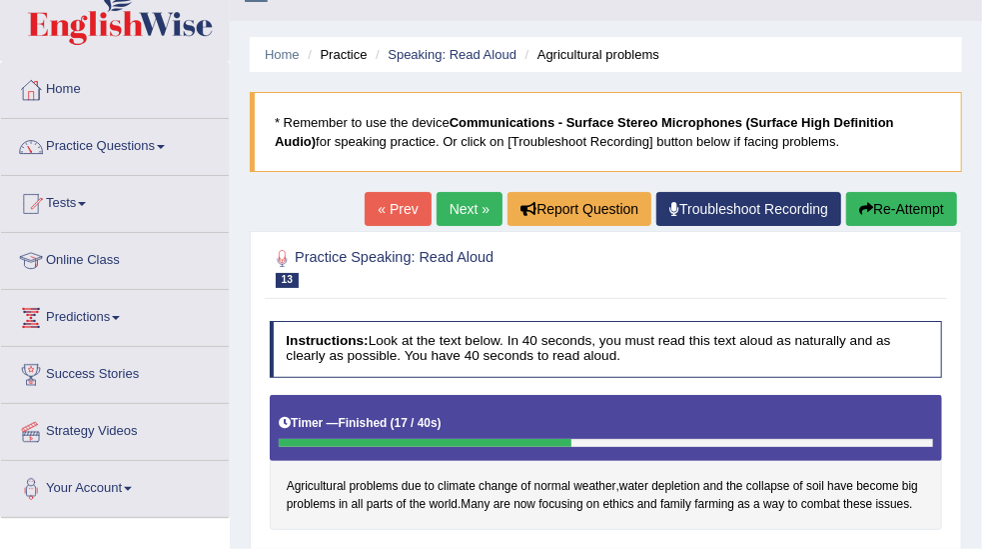
scroll to position [0, 0]
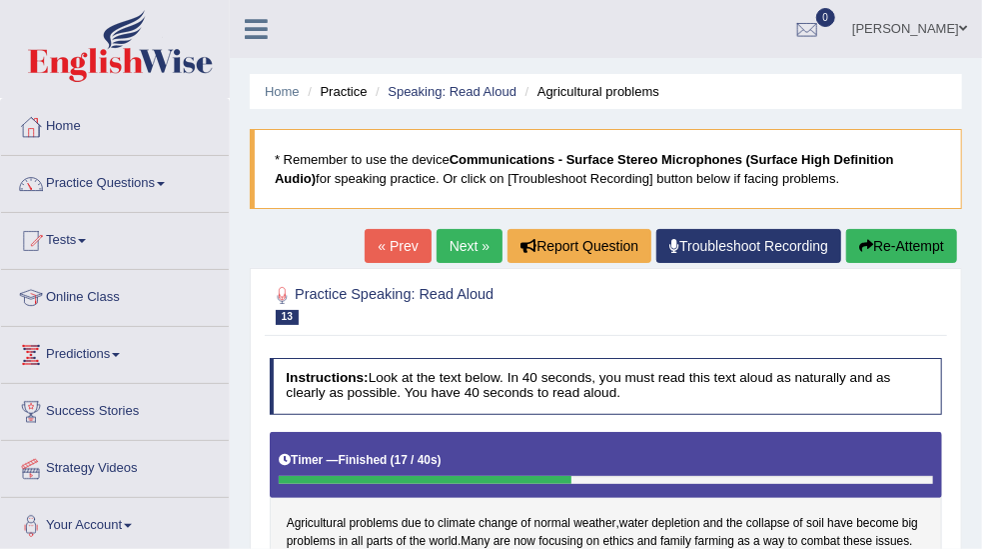
click at [838, 358] on h4 "Instructions: Look at the text below. In 40 seconds, you must read this text al…" at bounding box center [607, 386] width 674 height 57
click at [278, 94] on link "Home" at bounding box center [282, 91] width 35 height 15
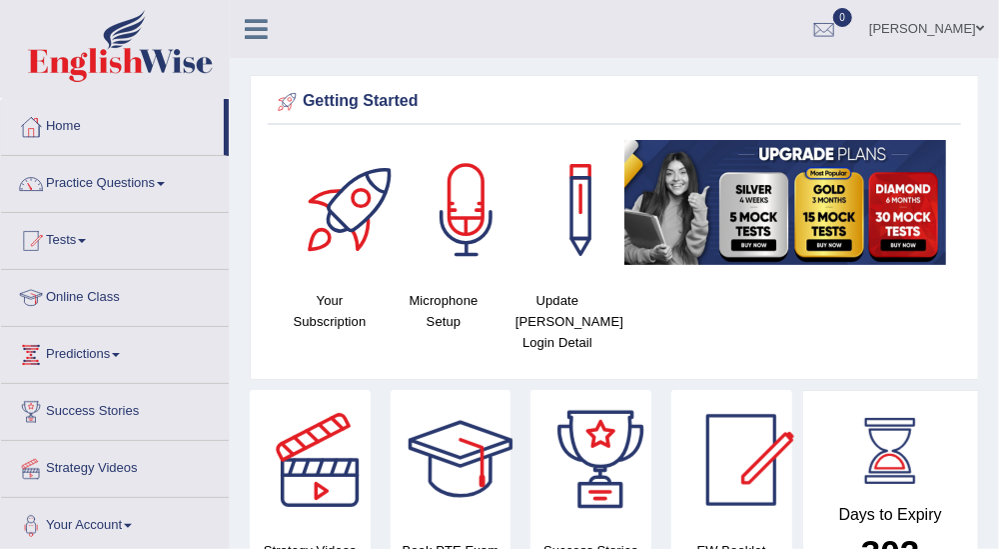
click at [40, 186] on div at bounding box center [31, 184] width 30 height 30
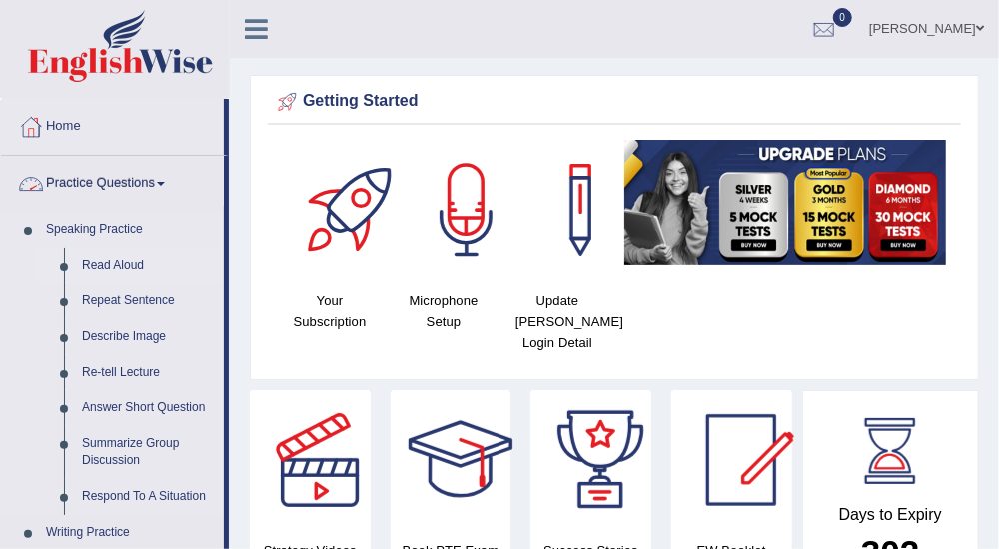
click at [83, 261] on link "Read Aloud" at bounding box center [148, 266] width 151 height 36
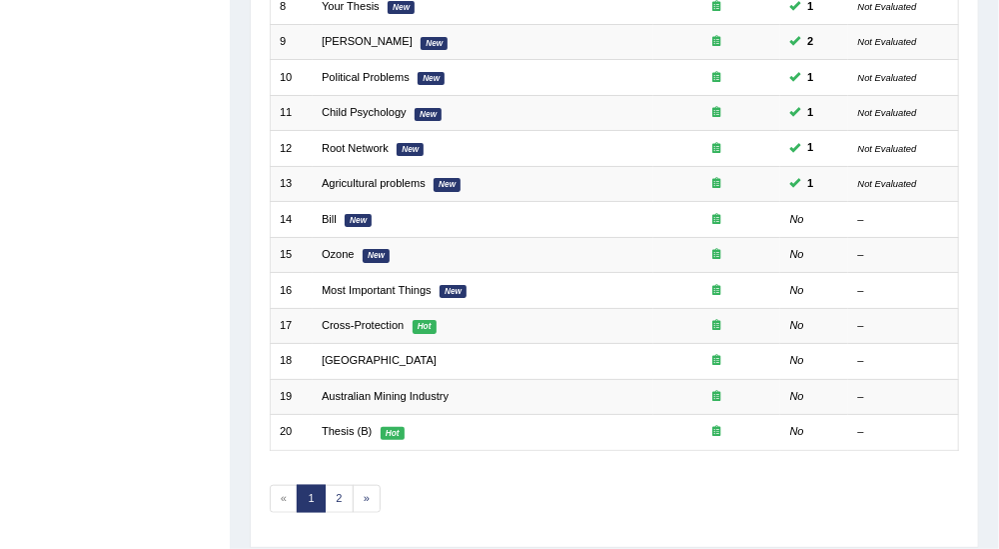
scroll to position [570, 0]
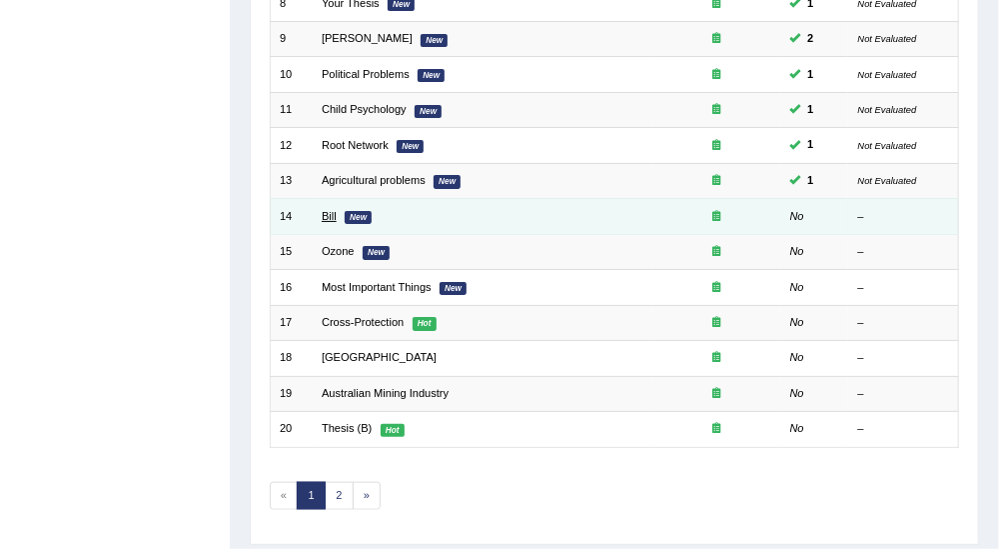
click at [328, 210] on link "Bill" at bounding box center [329, 216] width 15 height 12
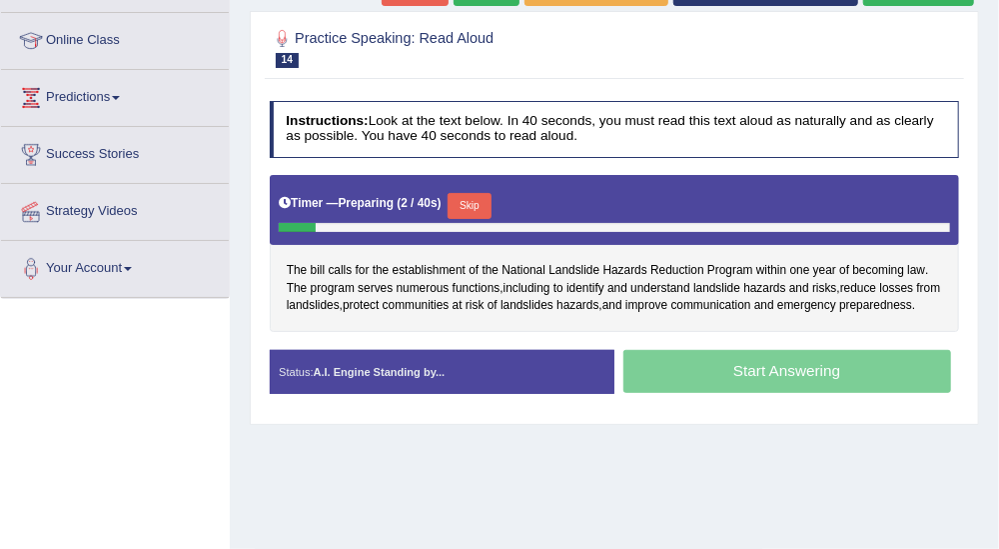
scroll to position [258, 0]
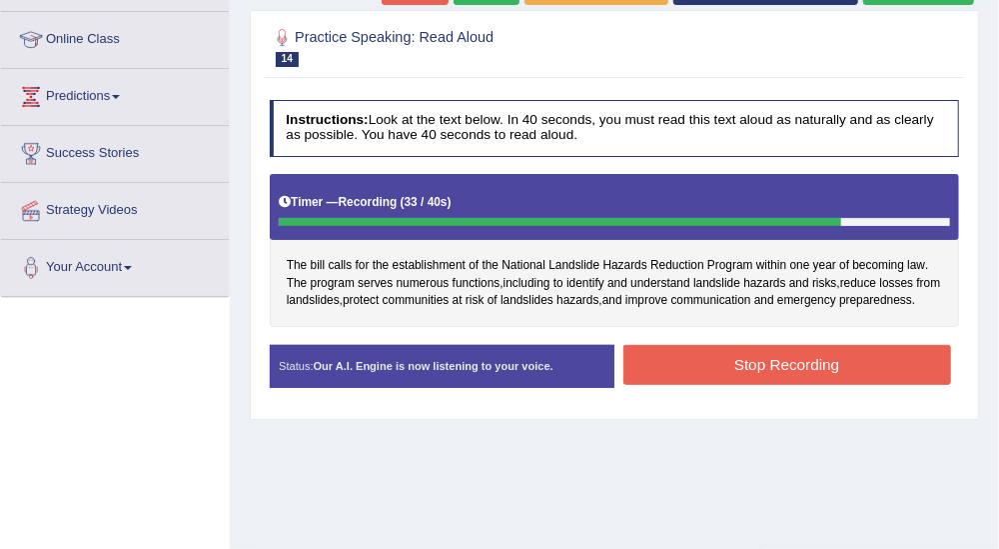
click at [853, 384] on button "Stop Recording" at bounding box center [788, 364] width 328 height 39
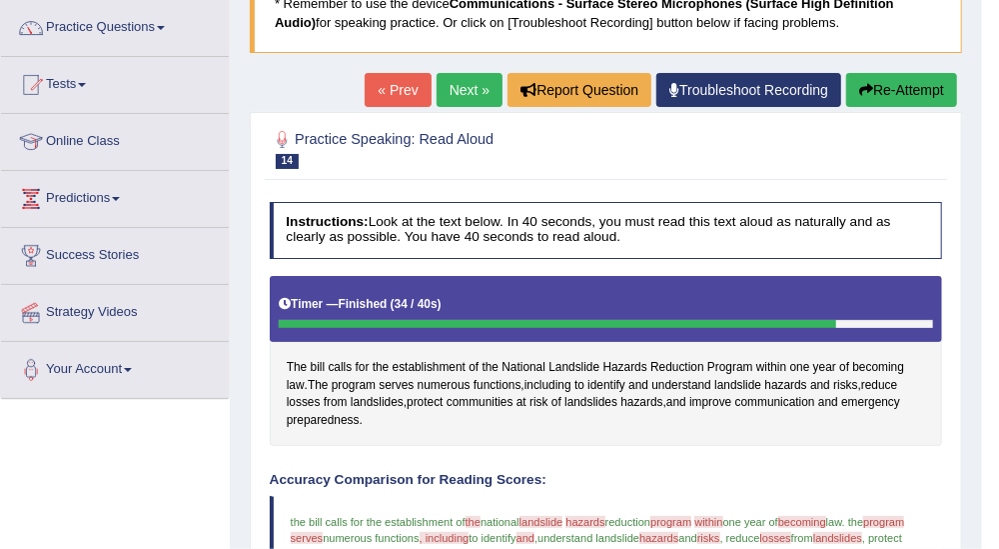
scroll to position [154, 0]
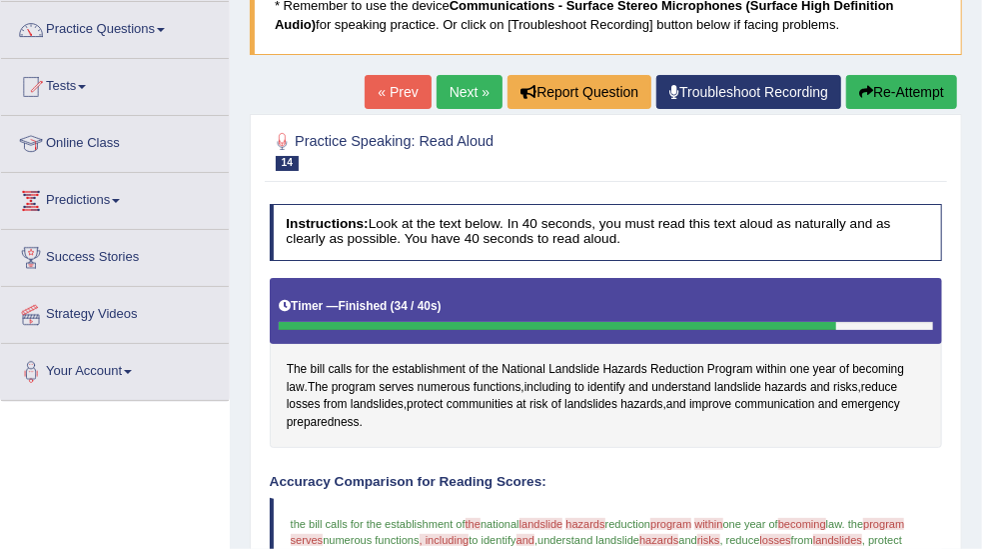
click at [479, 90] on link "Next »" at bounding box center [470, 92] width 66 height 34
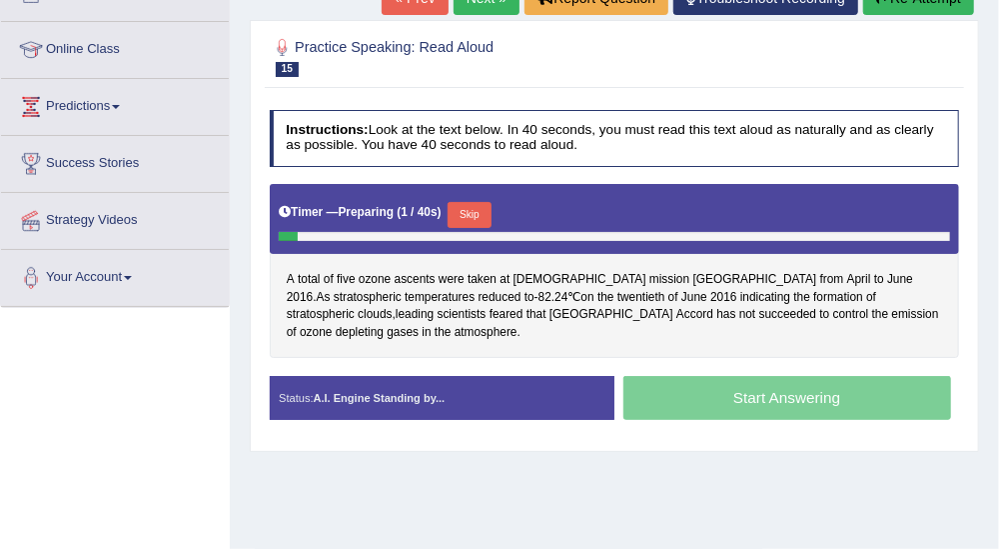
scroll to position [248, 0]
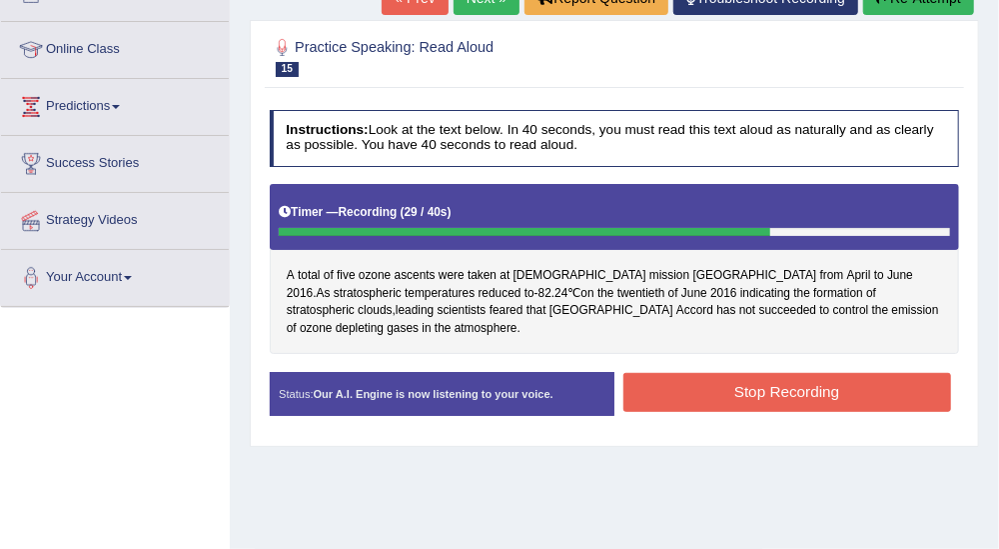
click at [814, 373] on button "Stop Recording" at bounding box center [788, 392] width 328 height 39
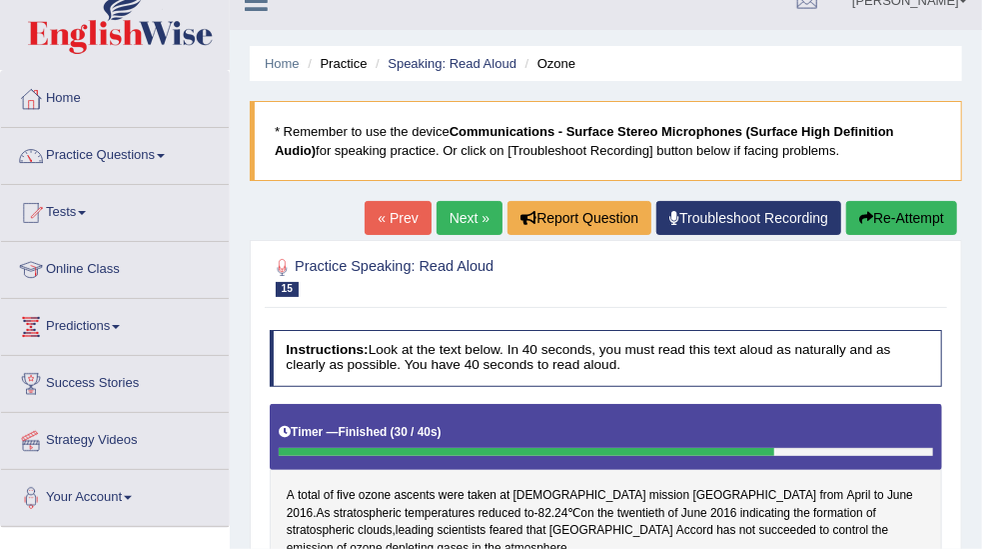
scroll to position [37, 0]
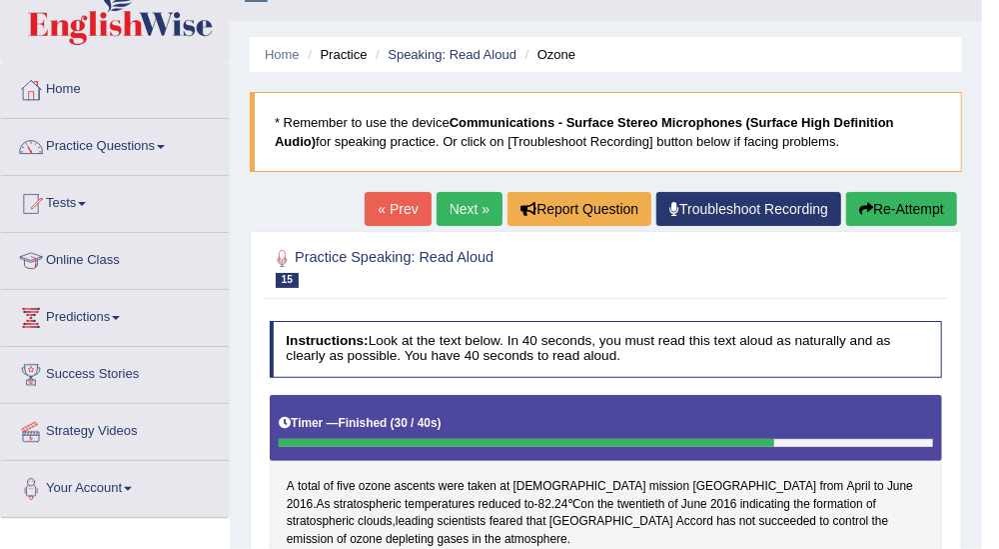
click at [483, 203] on link "Next »" at bounding box center [470, 209] width 66 height 34
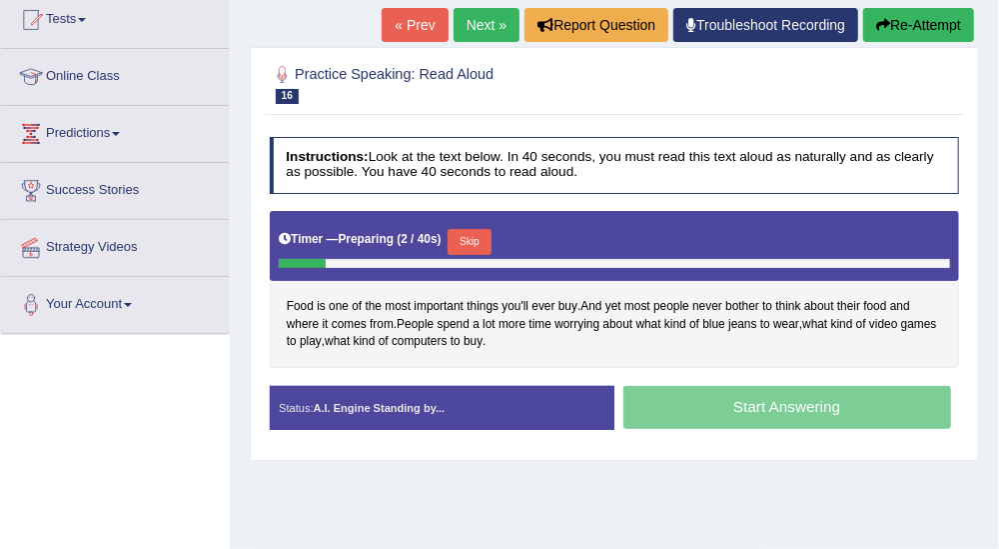
scroll to position [222, 0]
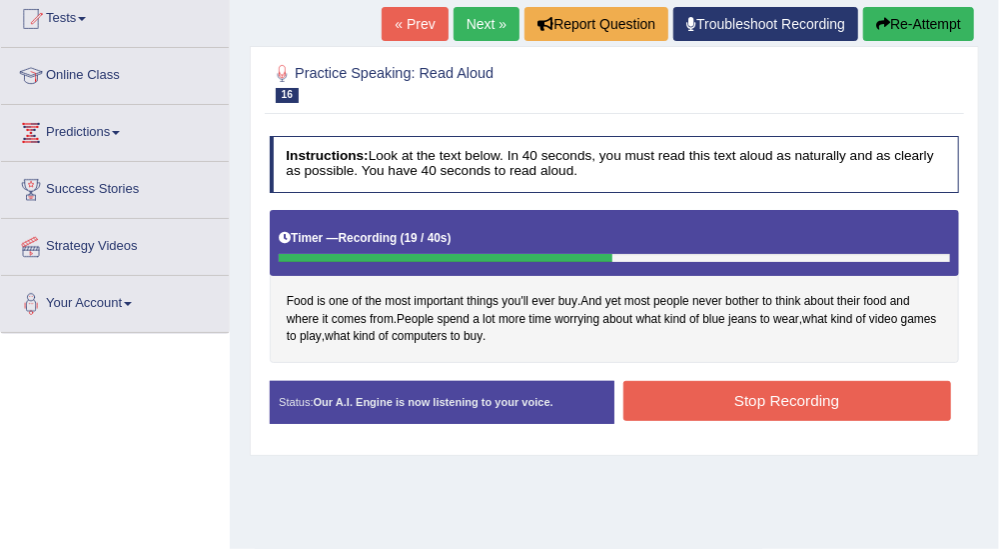
click at [791, 399] on button "Stop Recording" at bounding box center [788, 400] width 328 height 39
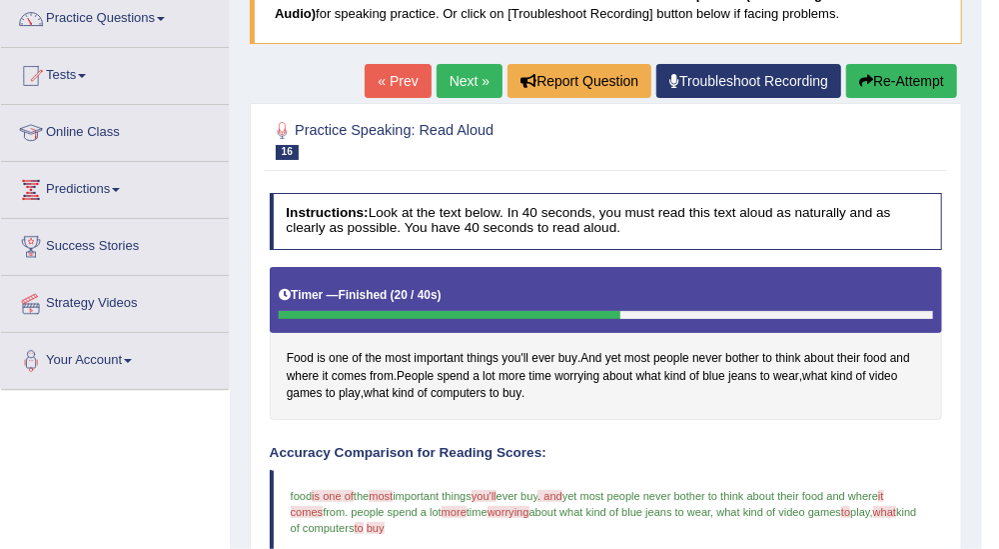
scroll to position [166, 0]
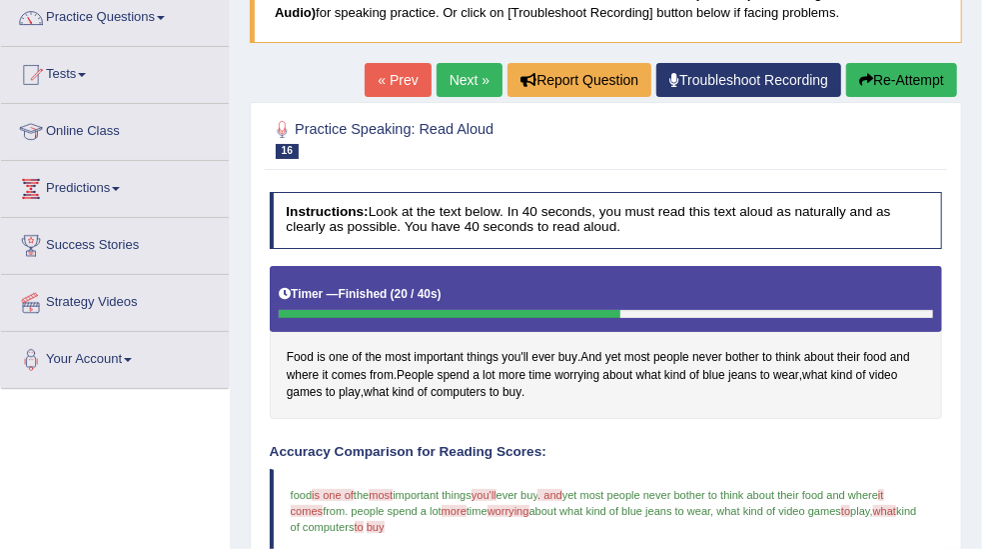
click at [467, 78] on link "Next »" at bounding box center [470, 80] width 66 height 34
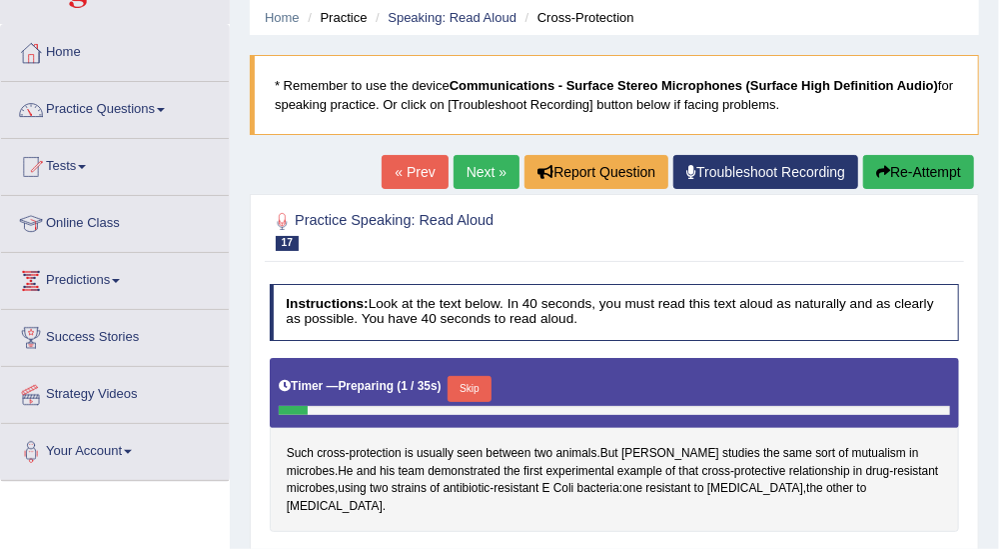
scroll to position [193, 0]
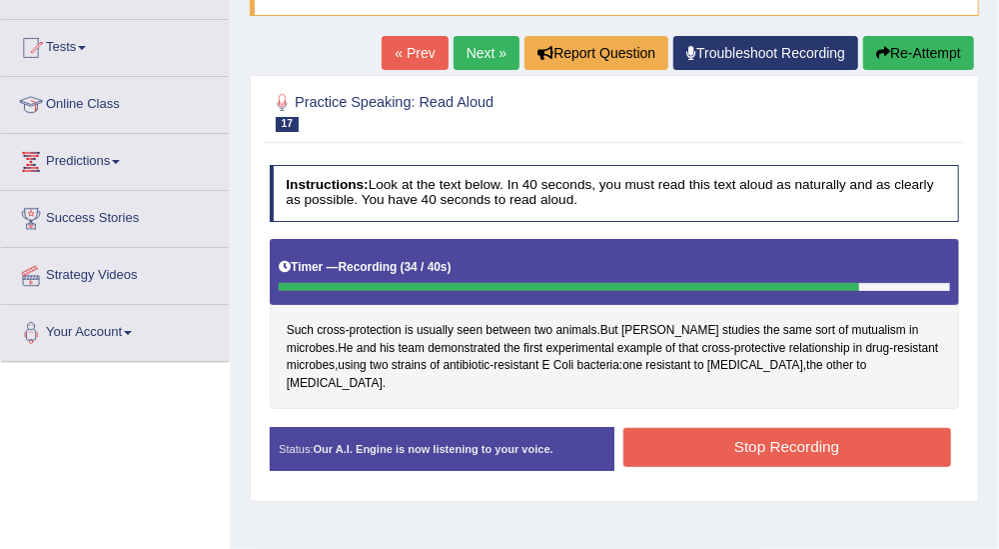
click at [895, 429] on button "Stop Recording" at bounding box center [788, 447] width 328 height 39
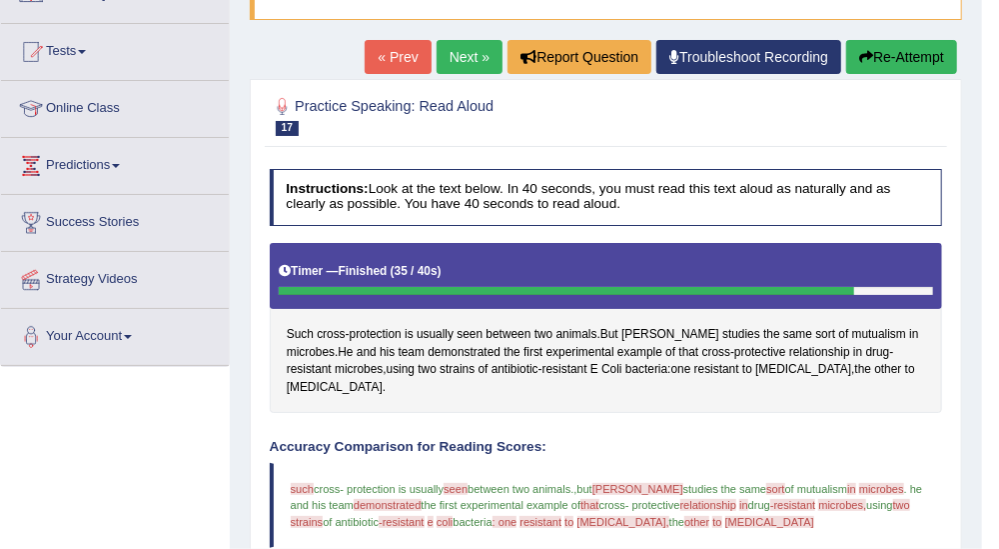
scroll to position [182, 0]
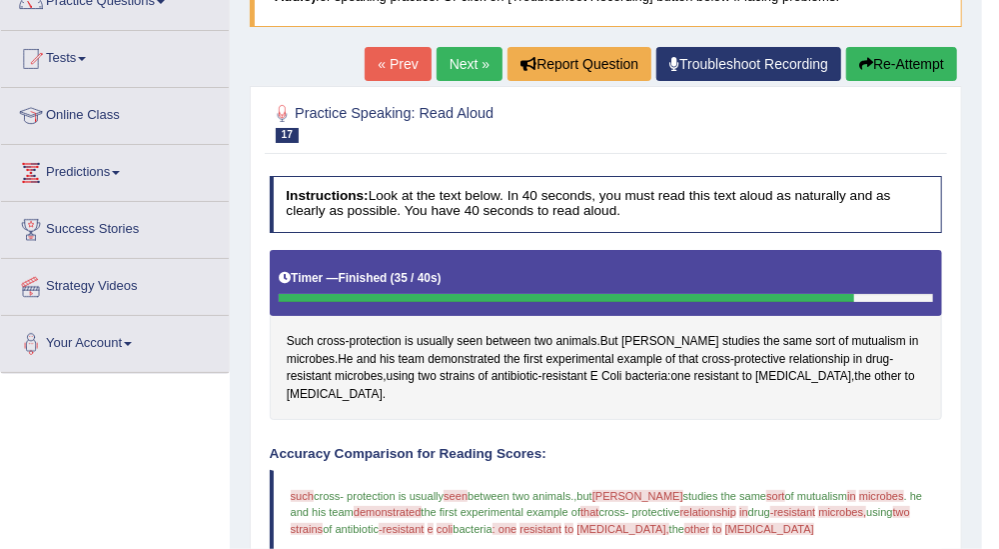
click at [468, 57] on link "Next »" at bounding box center [470, 64] width 66 height 34
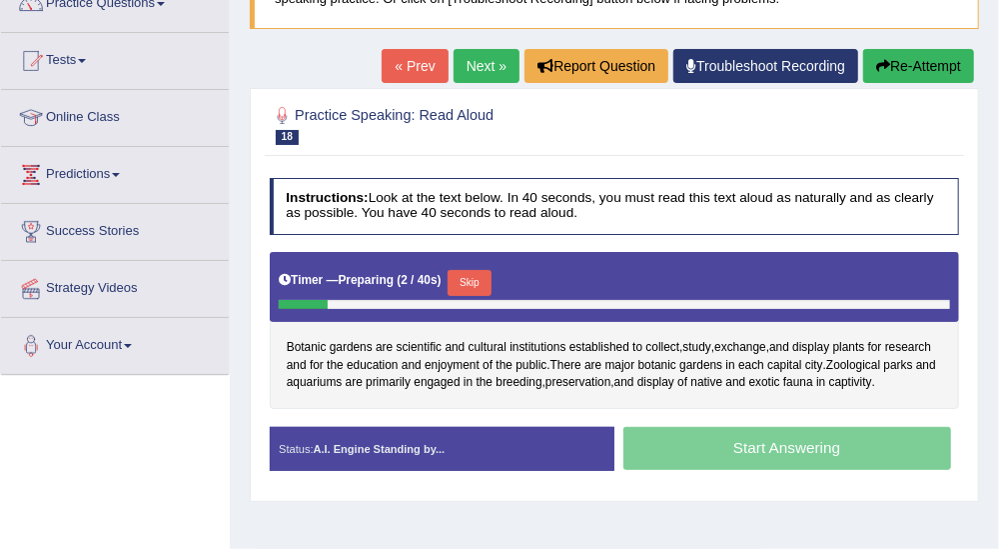
scroll to position [181, 0]
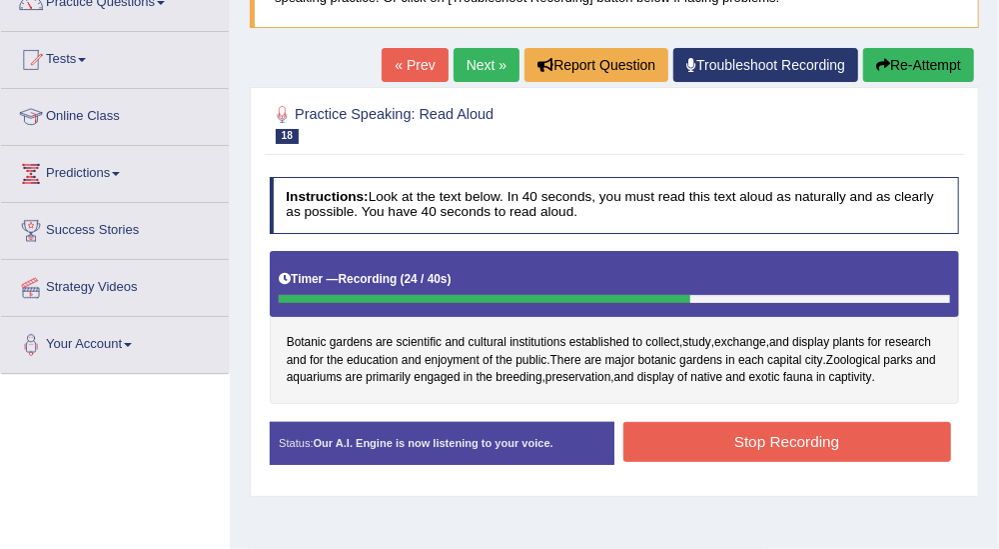
click at [867, 422] on button "Stop Recording" at bounding box center [788, 441] width 328 height 39
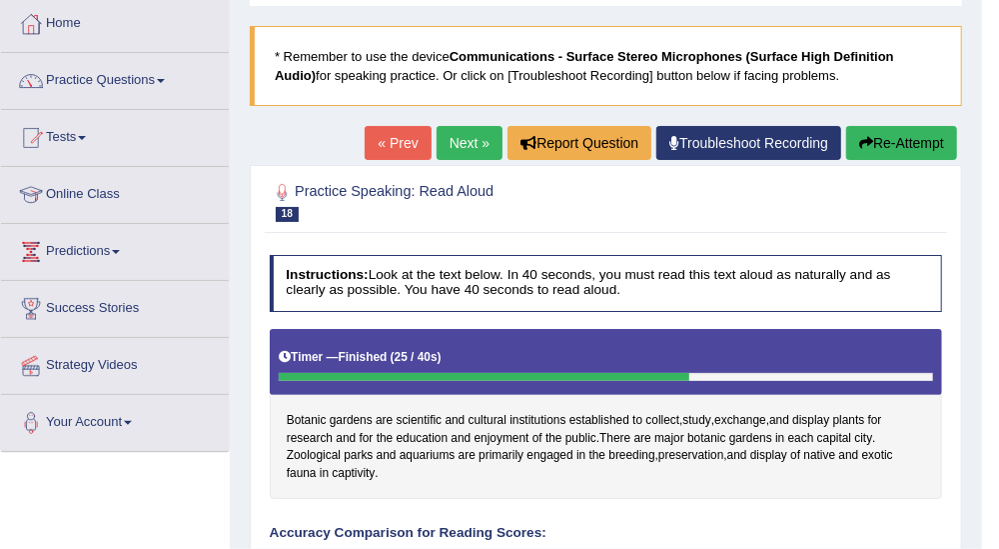
scroll to position [101, 0]
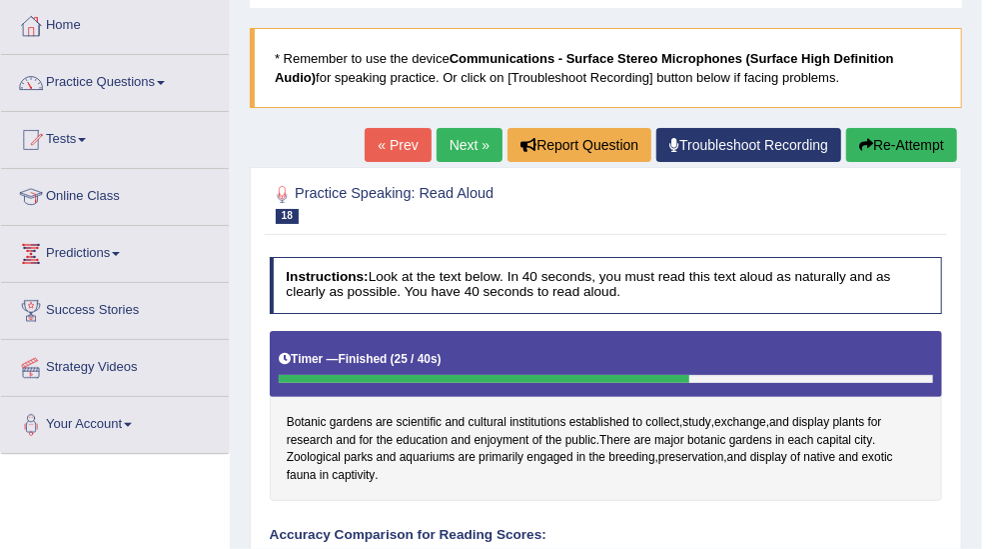
click at [463, 150] on link "Next »" at bounding box center [470, 145] width 66 height 34
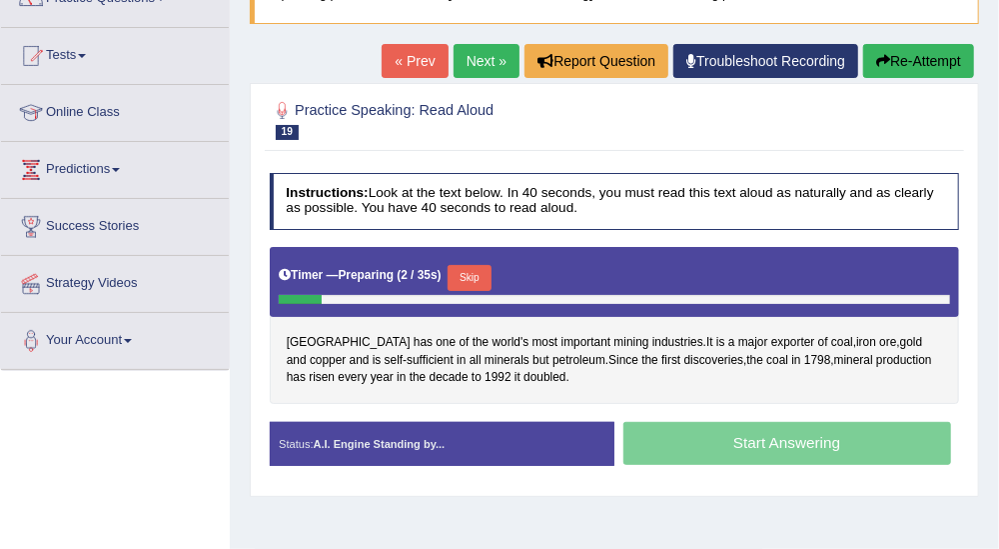
scroll to position [194, 0]
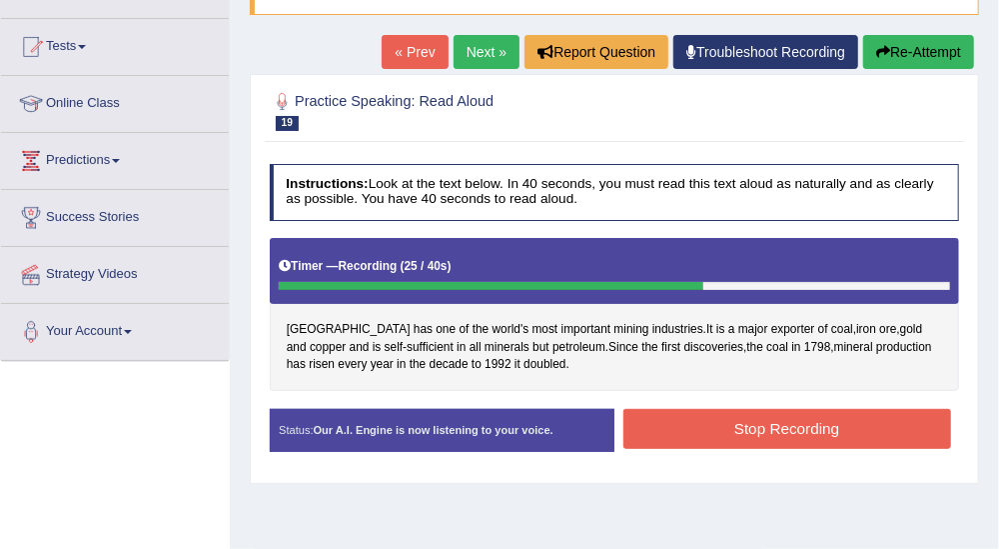
click at [851, 422] on button "Stop Recording" at bounding box center [788, 428] width 328 height 39
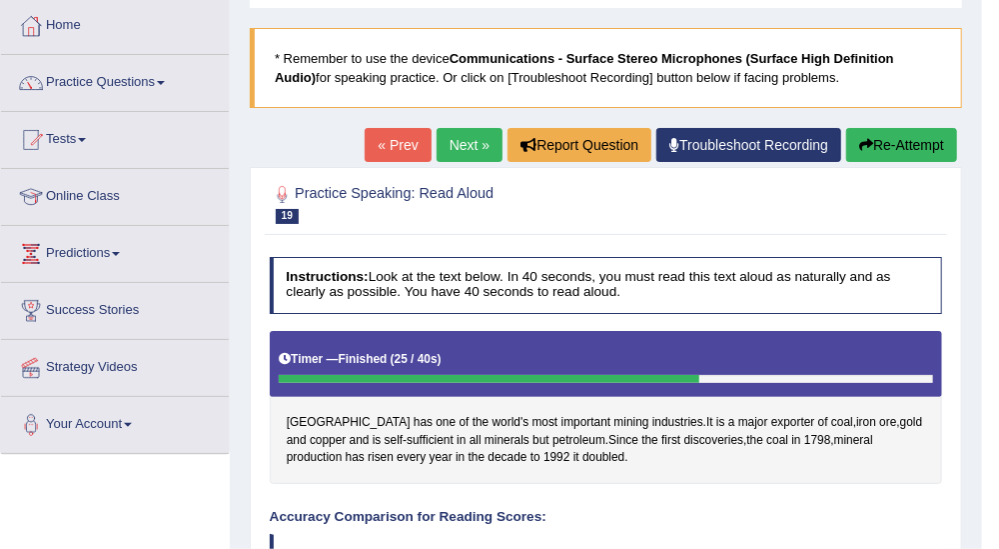
scroll to position [98, 0]
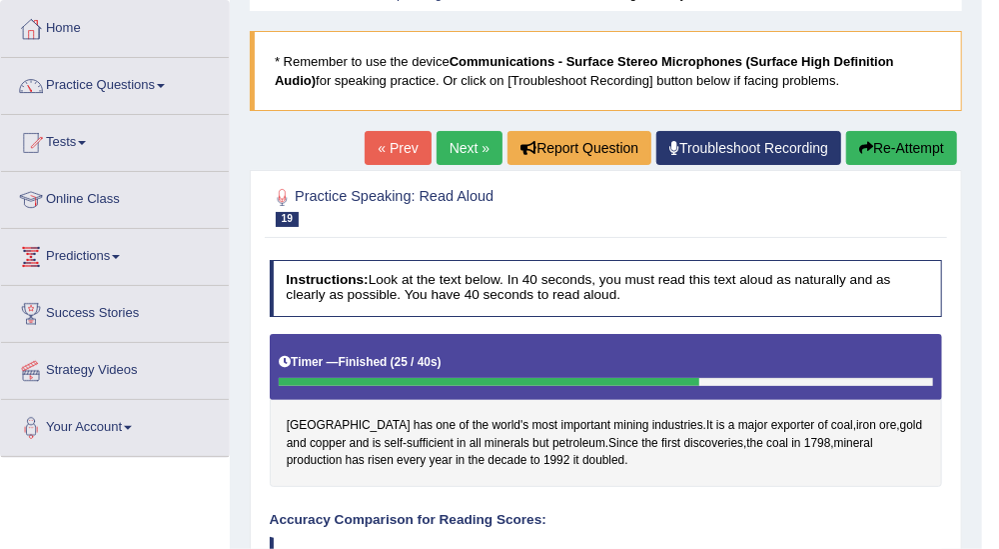
click at [478, 142] on link "Next »" at bounding box center [470, 148] width 66 height 34
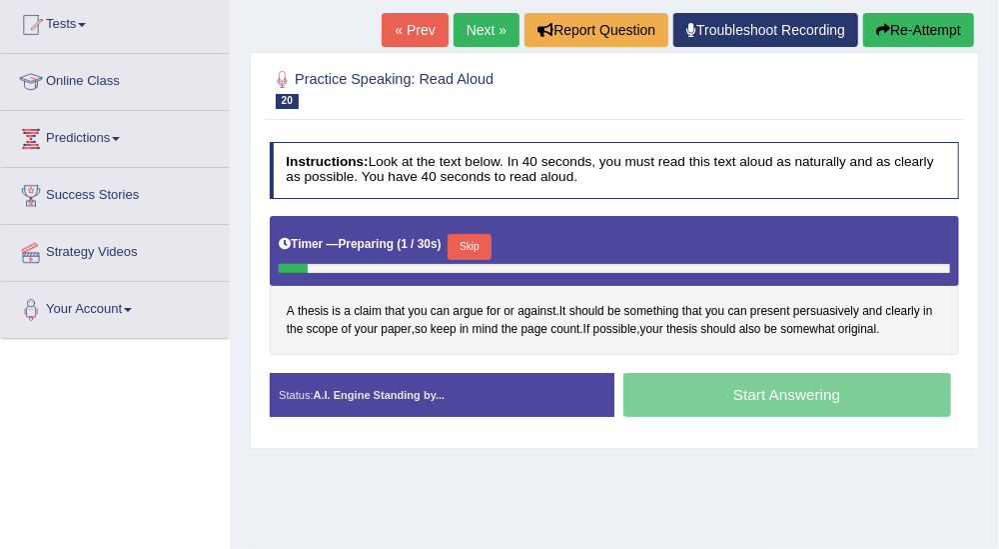
scroll to position [218, 0]
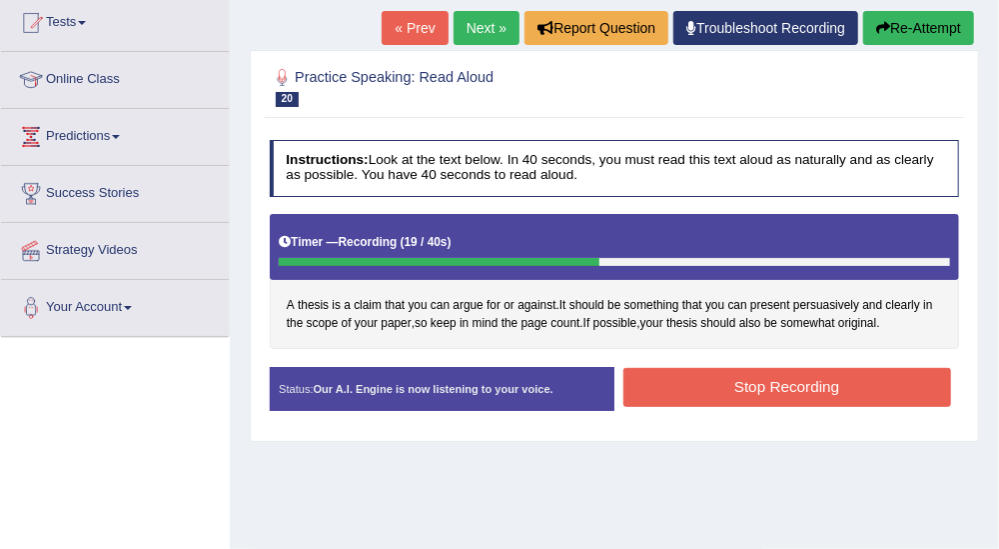
click at [867, 381] on button "Stop Recording" at bounding box center [788, 387] width 328 height 39
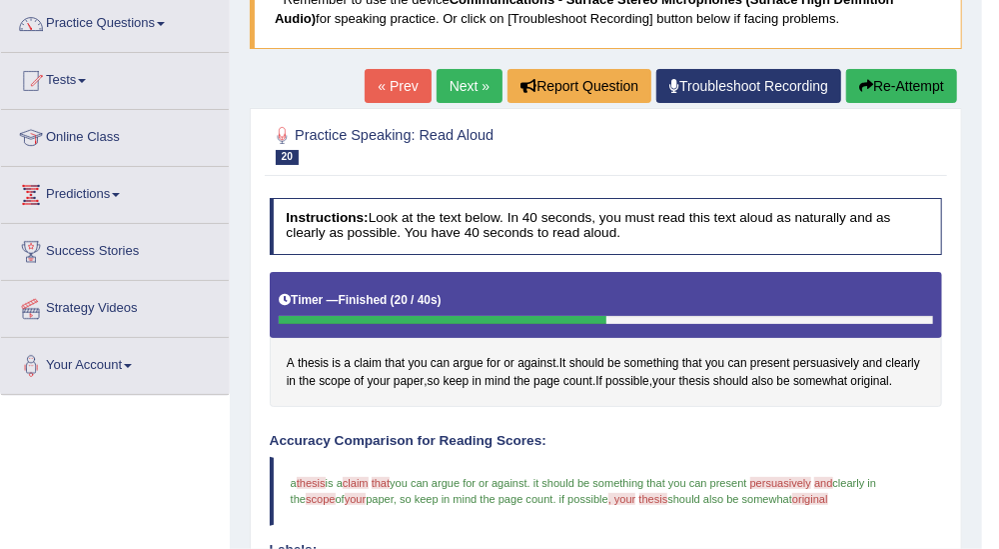
scroll to position [156, 0]
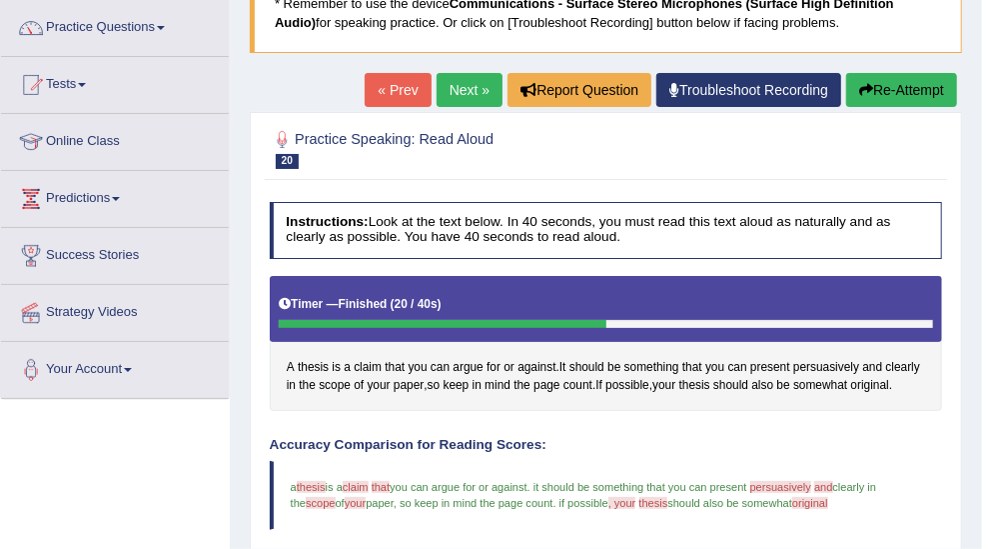
click at [477, 89] on link "Next »" at bounding box center [470, 90] width 66 height 34
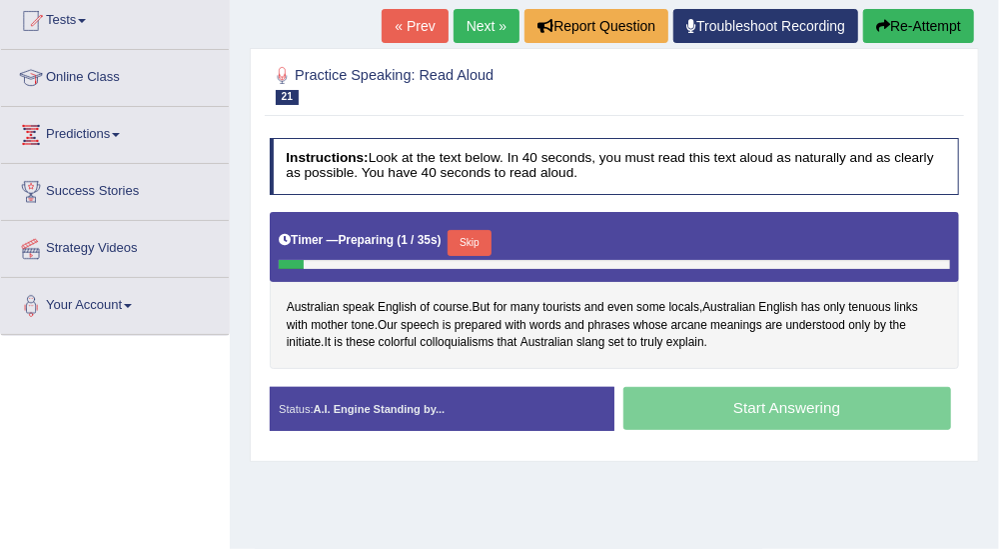
scroll to position [222, 0]
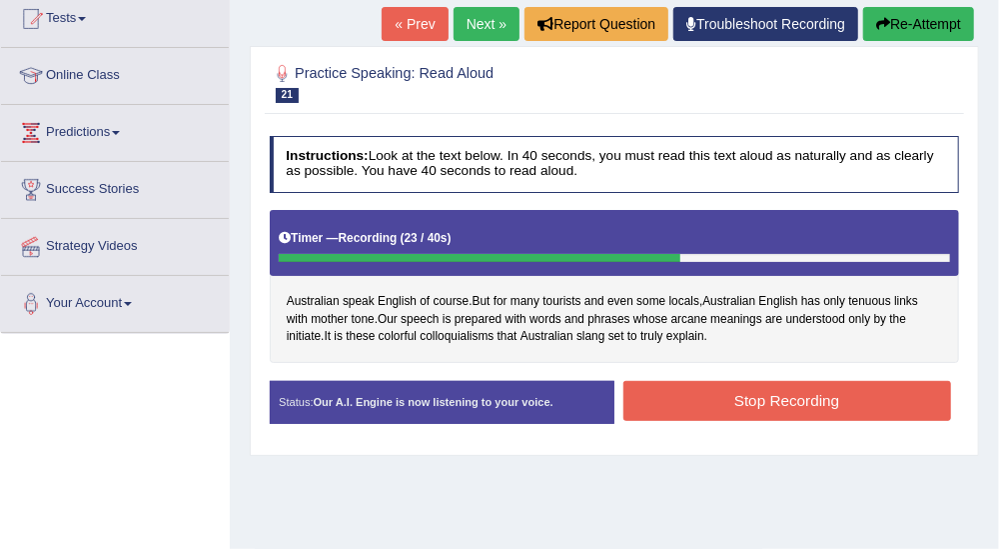
click at [863, 405] on button "Stop Recording" at bounding box center [788, 400] width 328 height 39
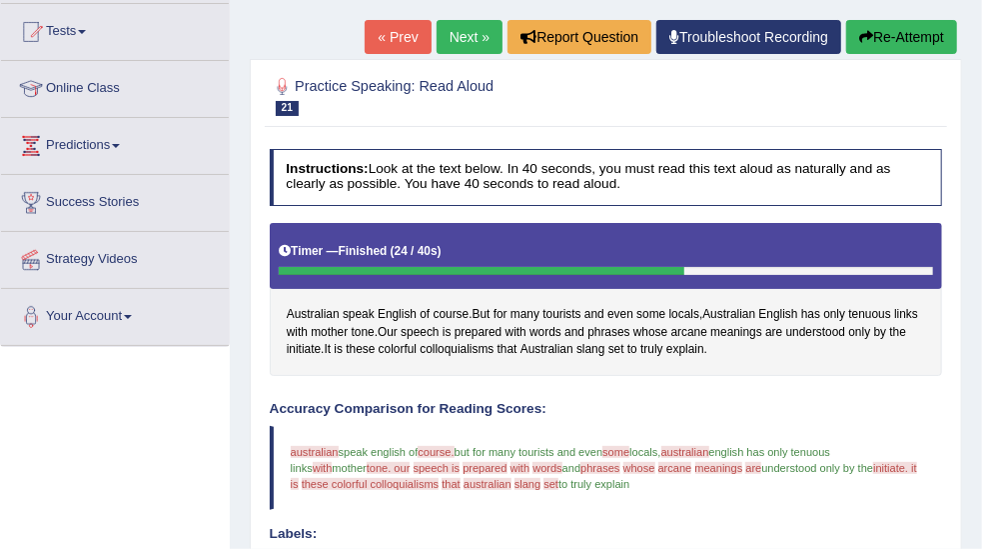
scroll to position [205, 0]
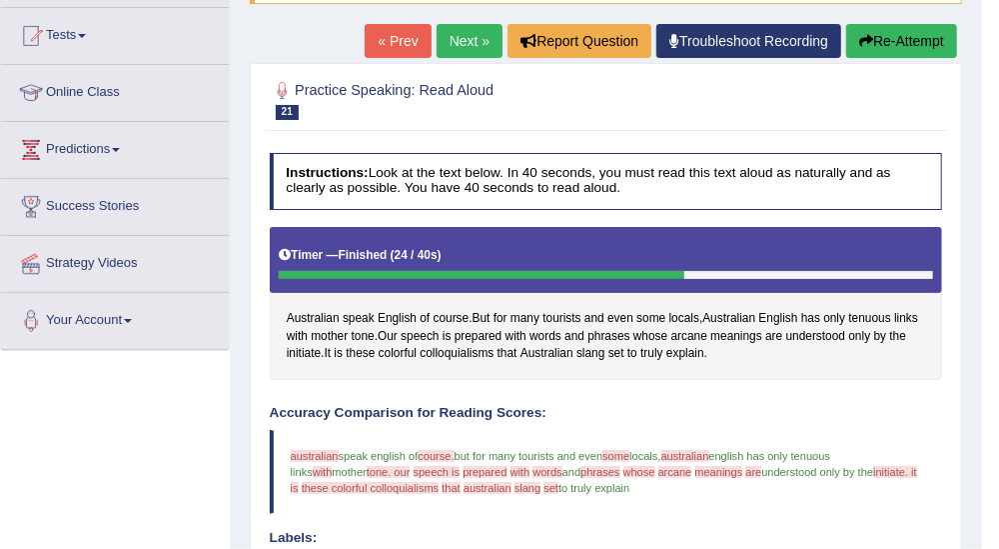
click at [465, 40] on link "Next »" at bounding box center [470, 41] width 66 height 34
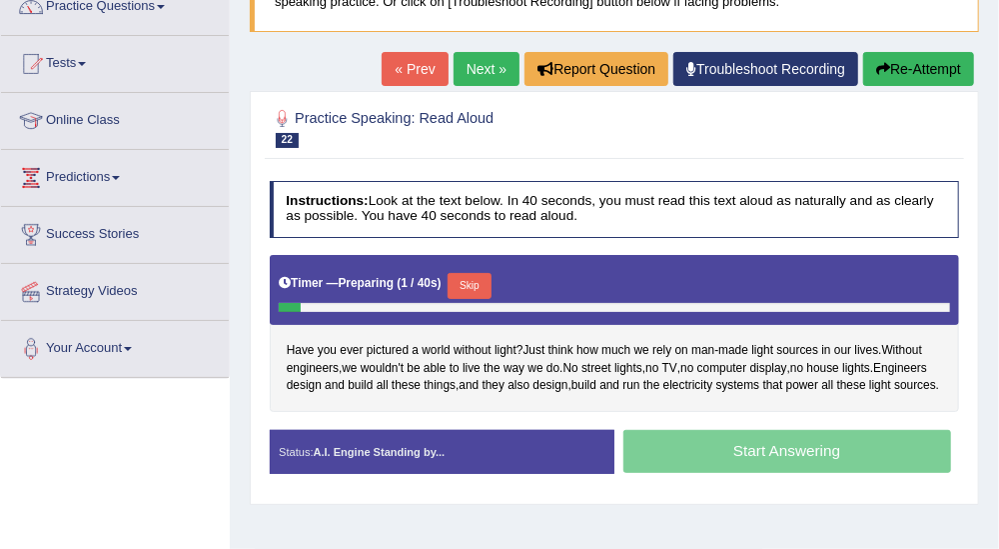
scroll to position [178, 0]
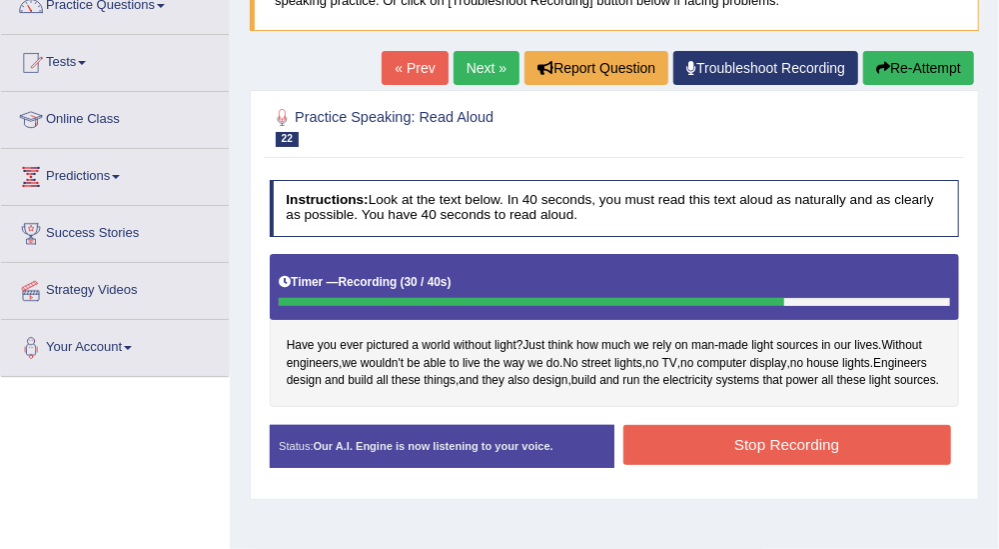
click at [853, 451] on button "Stop Recording" at bounding box center [788, 444] width 328 height 39
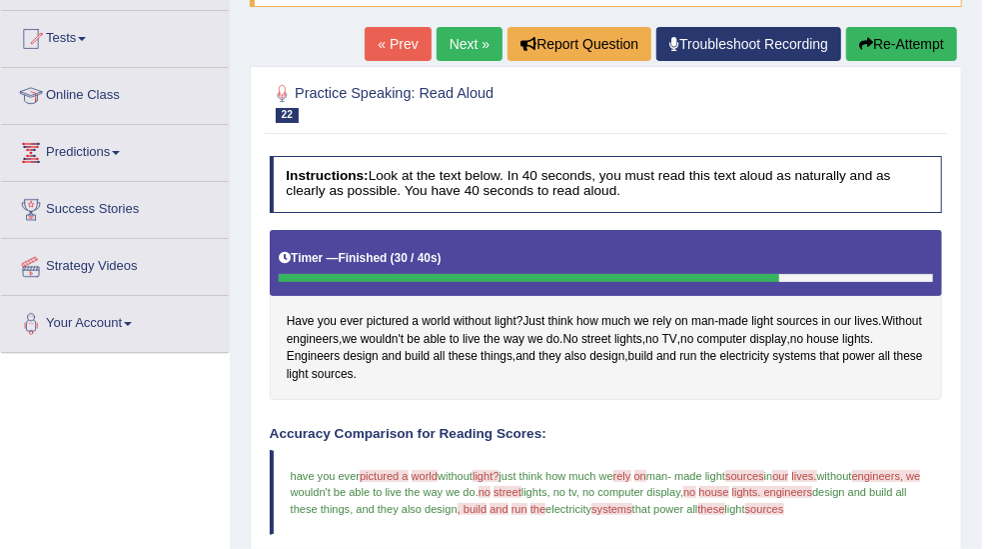
scroll to position [170, 0]
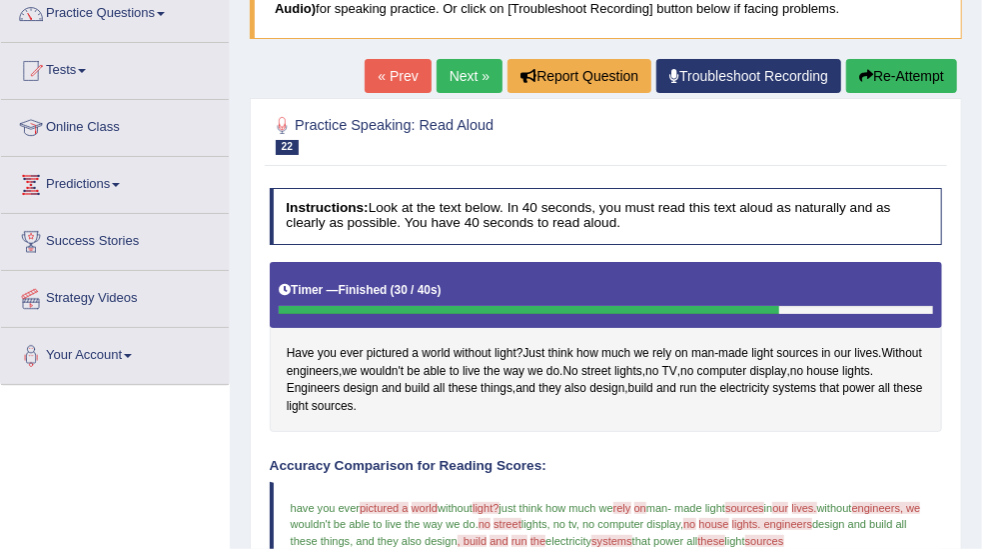
click at [478, 76] on link "Next »" at bounding box center [470, 76] width 66 height 34
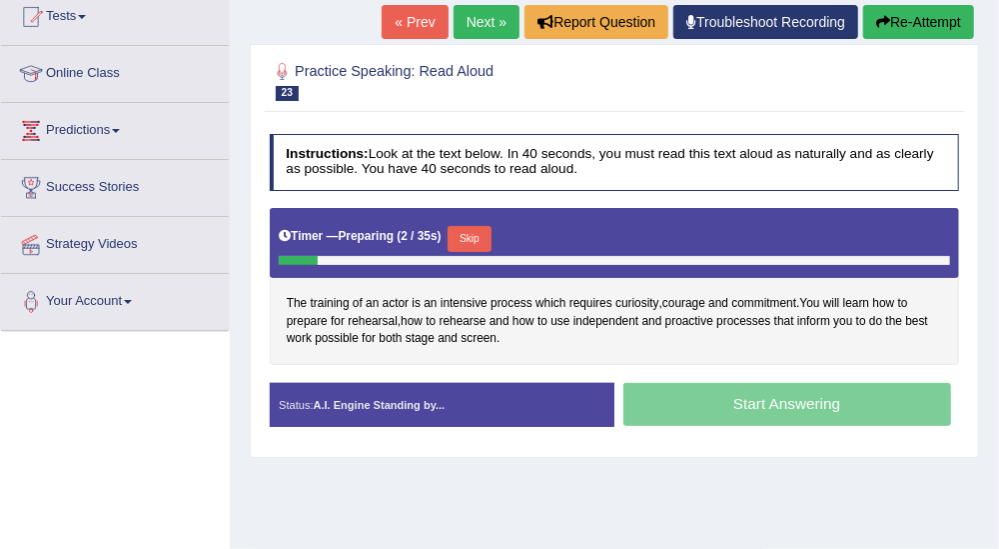
scroll to position [232, 0]
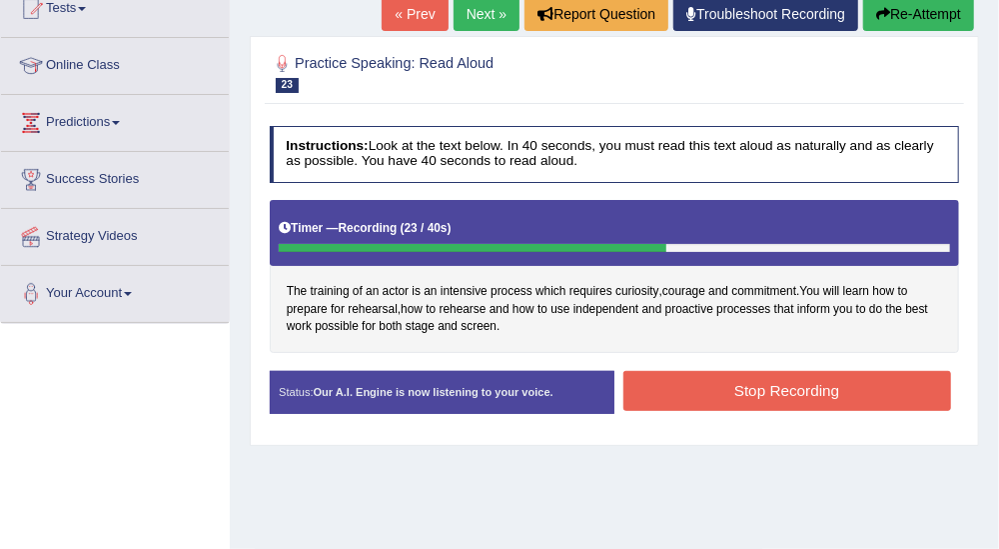
click at [801, 387] on button "Stop Recording" at bounding box center [788, 390] width 328 height 39
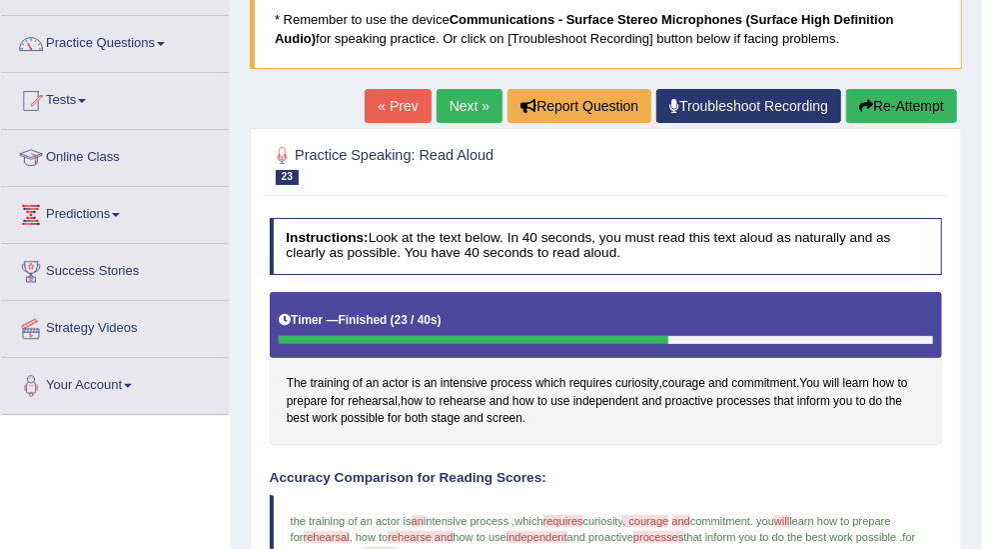
scroll to position [140, 0]
click at [469, 104] on link "Next »" at bounding box center [470, 106] width 66 height 34
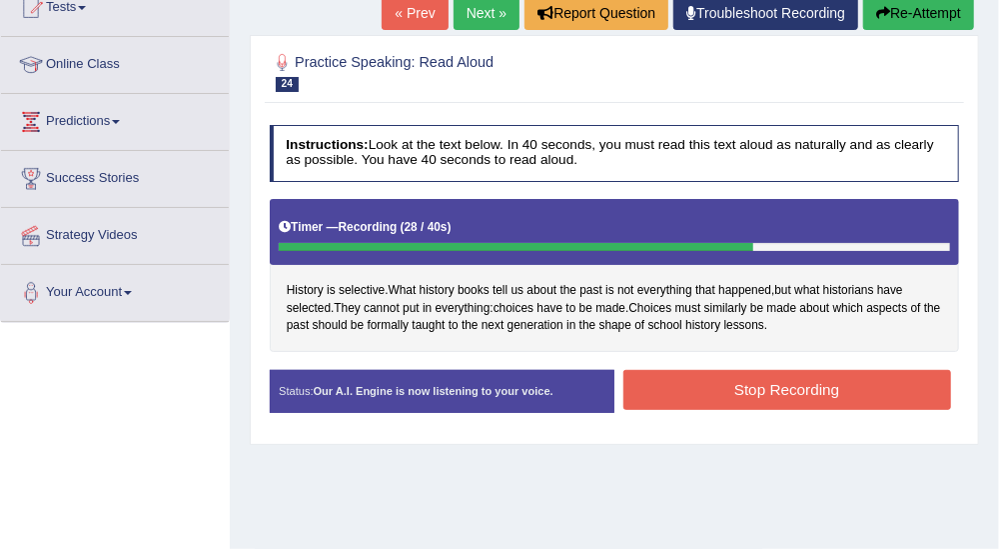
click at [799, 386] on button "Stop Recording" at bounding box center [788, 389] width 328 height 39
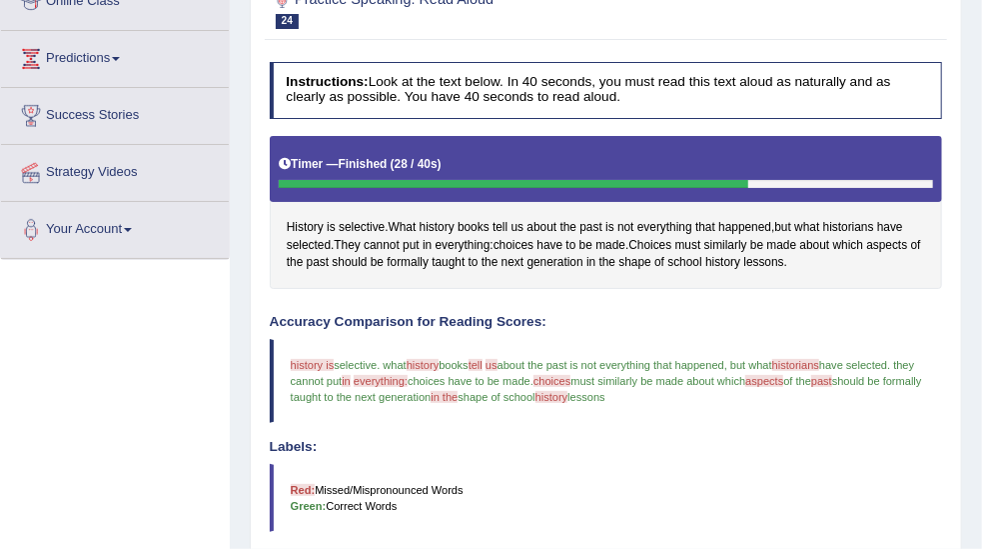
scroll to position [212, 0]
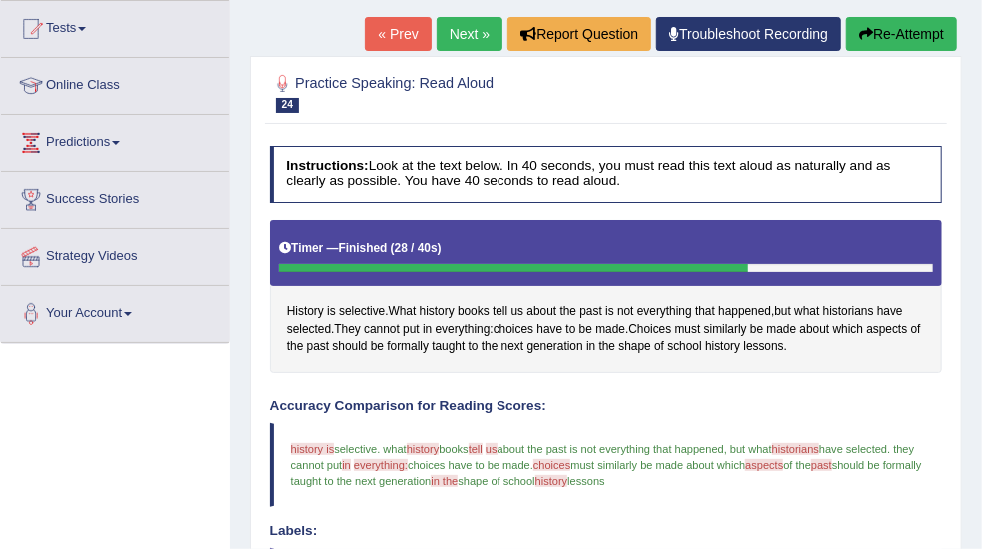
click at [487, 38] on link "Next »" at bounding box center [470, 34] width 66 height 34
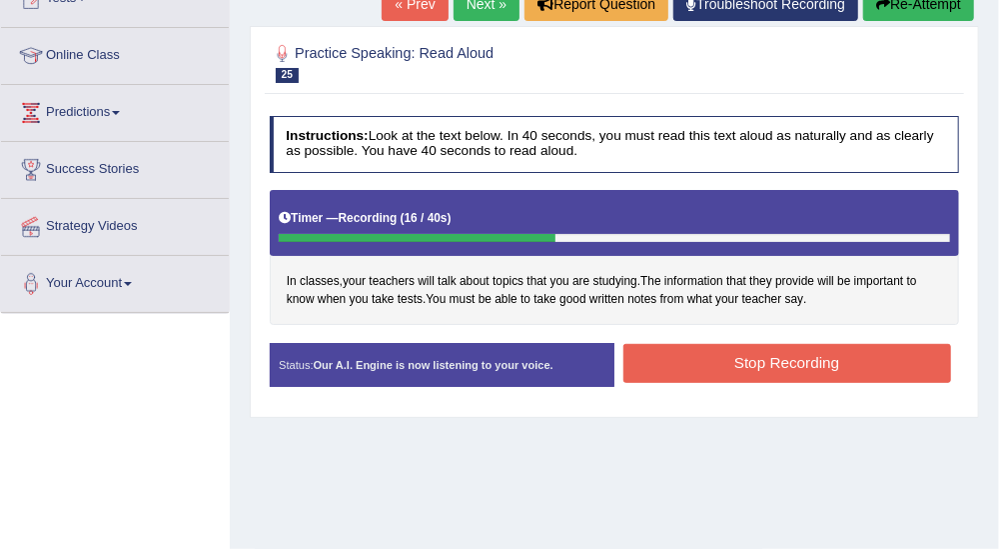
click at [793, 366] on button "Stop Recording" at bounding box center [788, 363] width 328 height 39
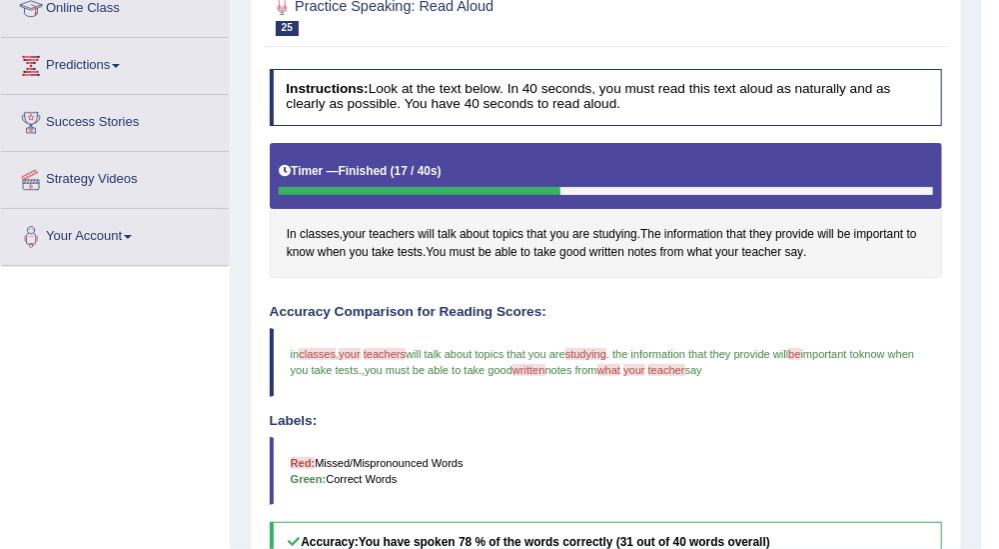
scroll to position [240, 0]
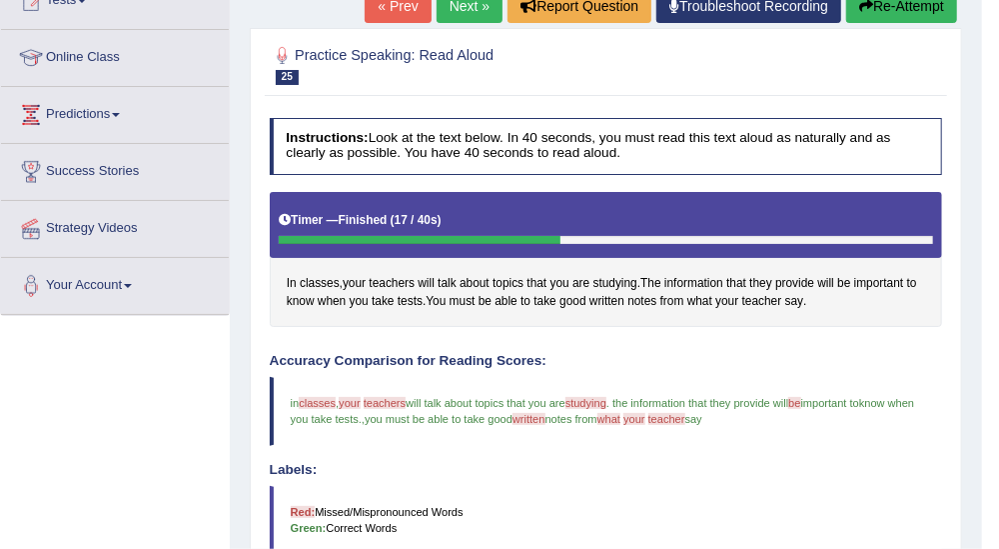
click at [471, 2] on link "Next »" at bounding box center [470, 6] width 66 height 34
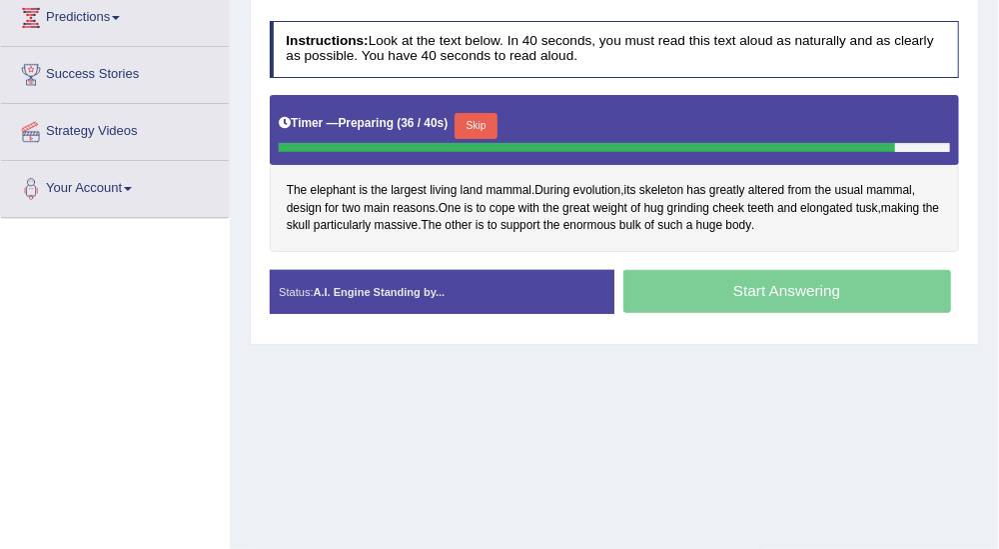
scroll to position [324, 0]
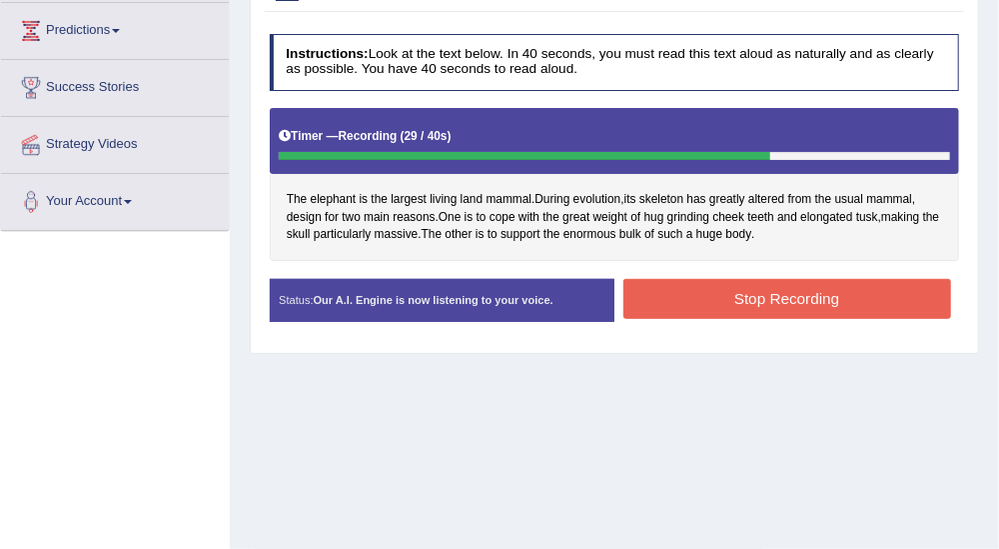
click at [892, 288] on button "Stop Recording" at bounding box center [788, 298] width 328 height 39
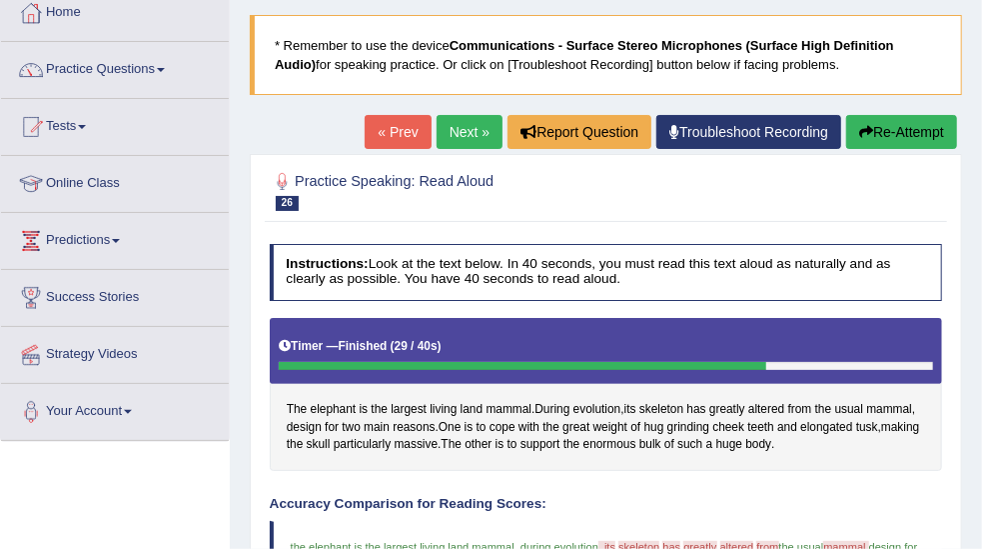
scroll to position [84, 0]
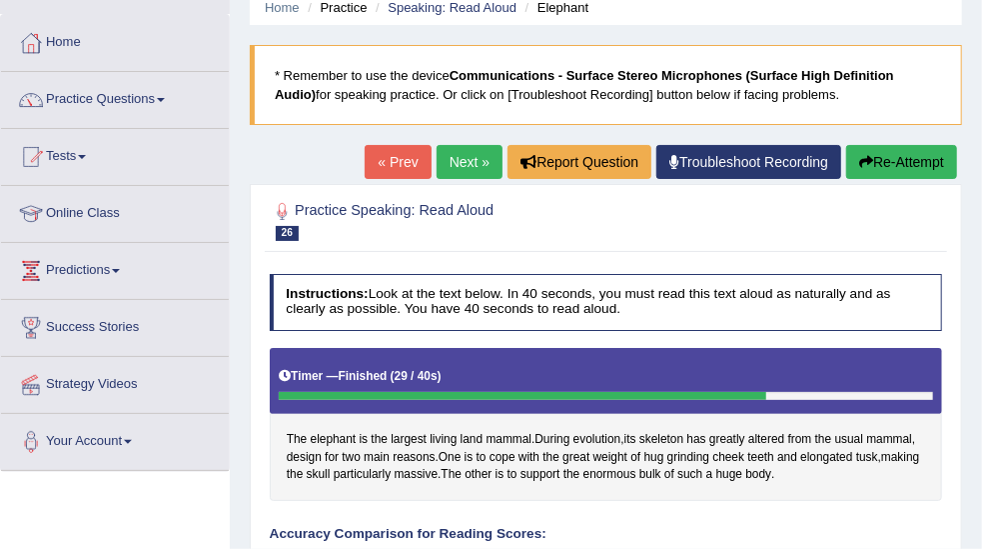
click at [136, 93] on link "Practice Questions" at bounding box center [115, 97] width 228 height 50
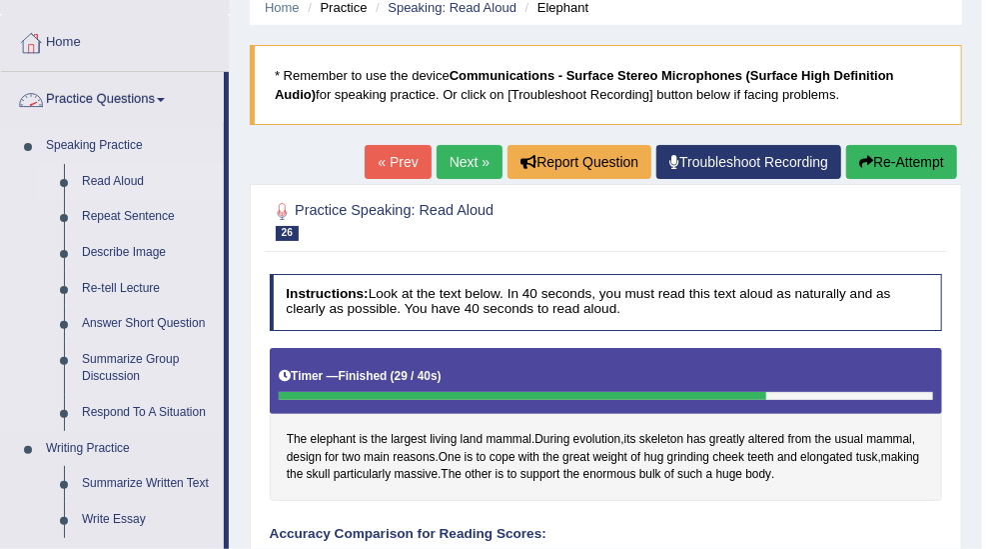
click at [137, 176] on link "Read Aloud" at bounding box center [148, 182] width 151 height 36
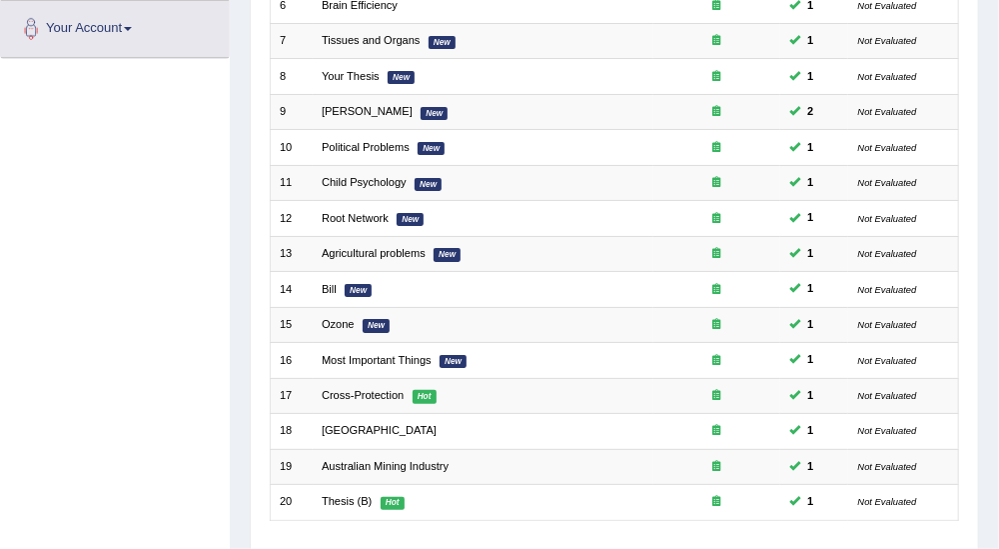
scroll to position [597, 0]
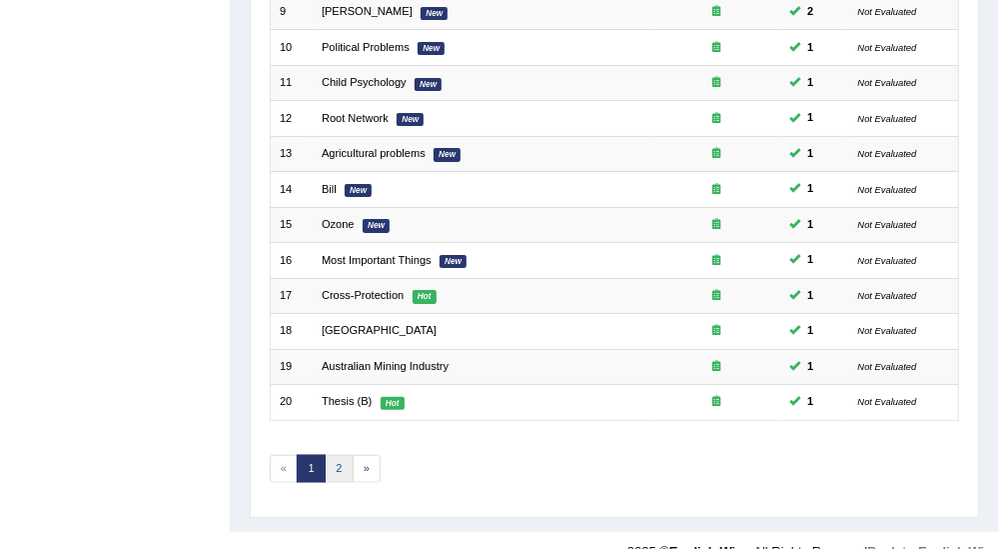
click at [336, 455] on link "2" at bounding box center [339, 469] width 29 height 28
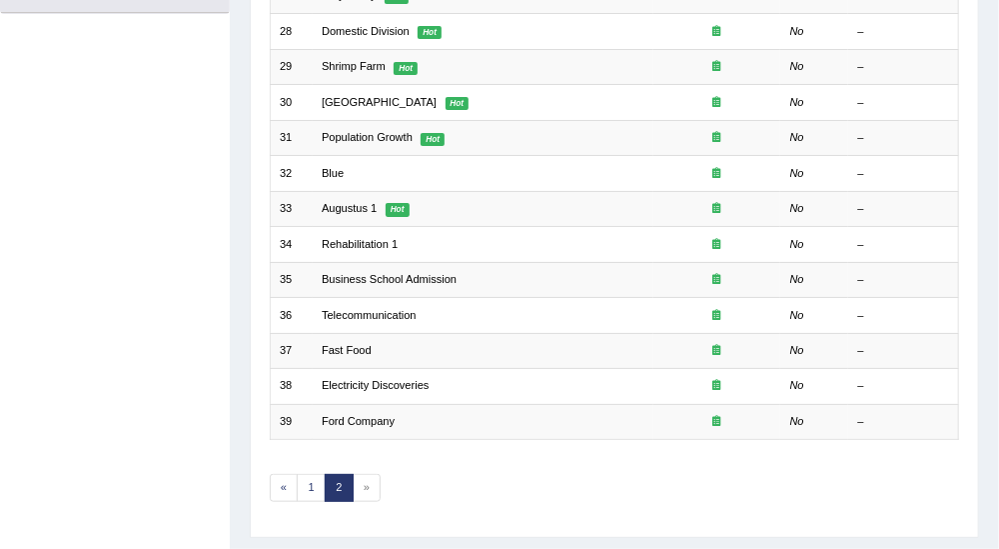
scroll to position [562, 0]
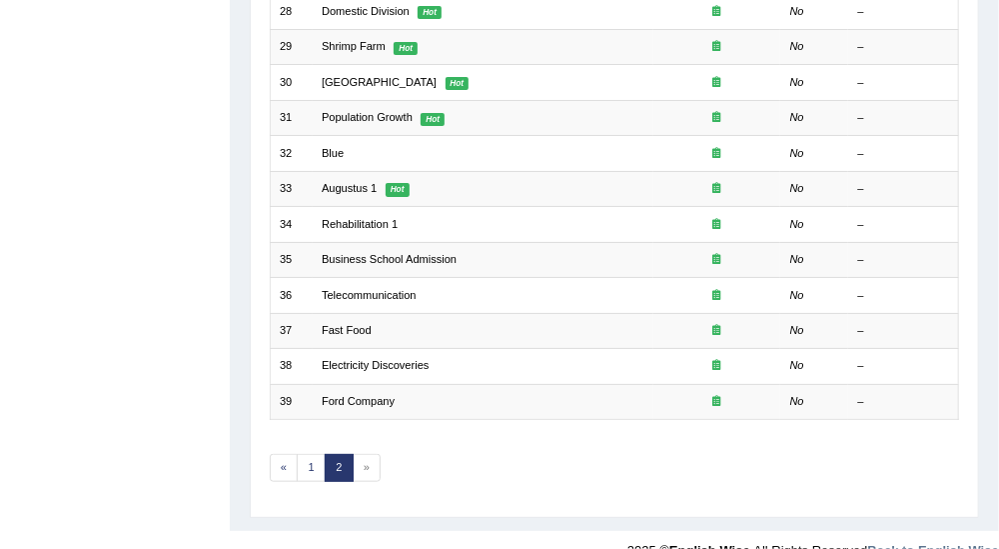
click at [363, 454] on span "»" at bounding box center [367, 468] width 29 height 28
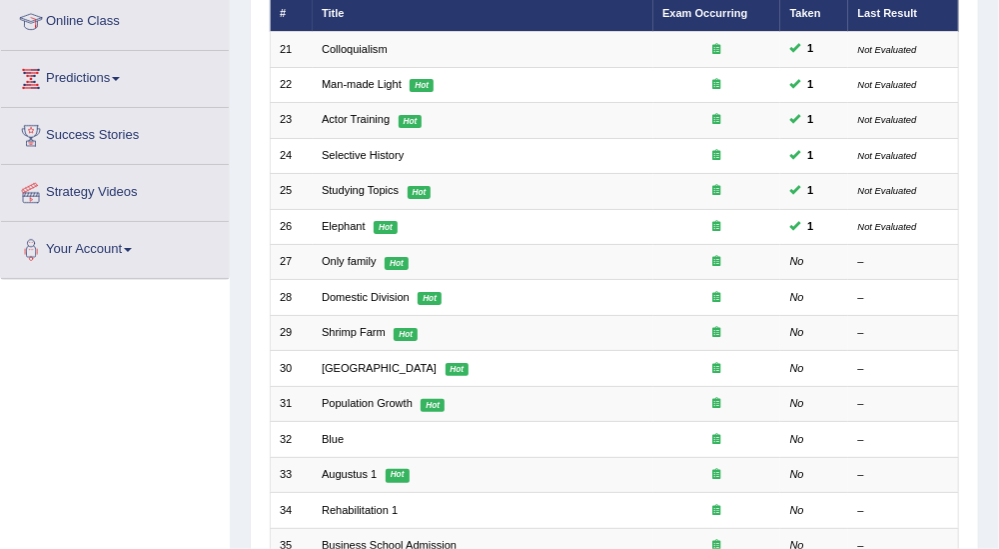
scroll to position [277, 0]
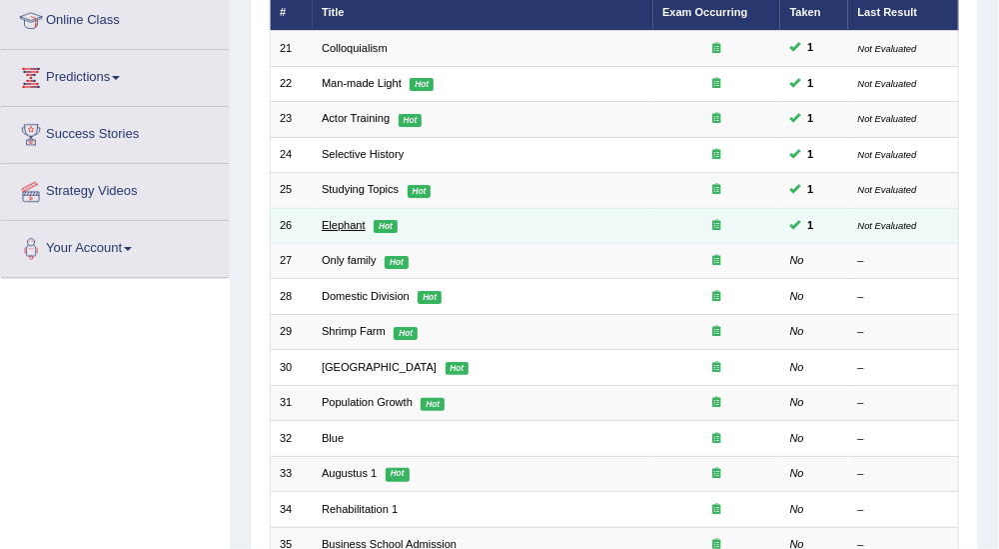
click at [353, 219] on link "Elephant" at bounding box center [344, 225] width 44 height 12
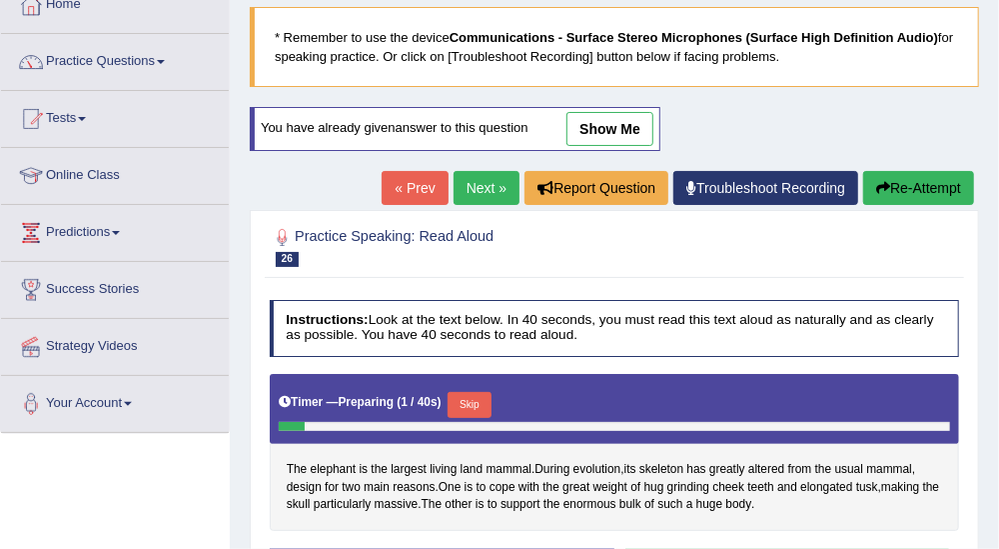
scroll to position [89, 0]
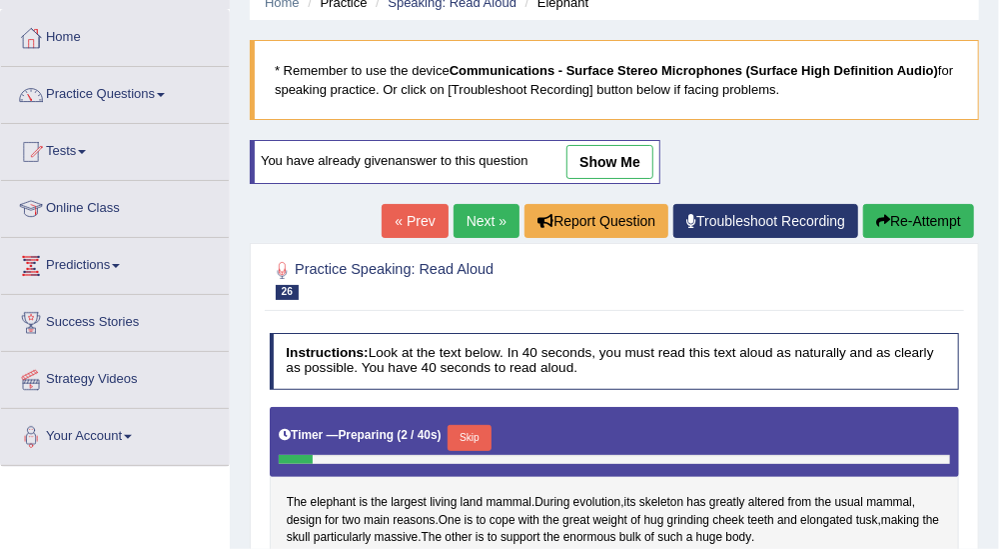
click at [487, 220] on link "Next »" at bounding box center [487, 221] width 66 height 34
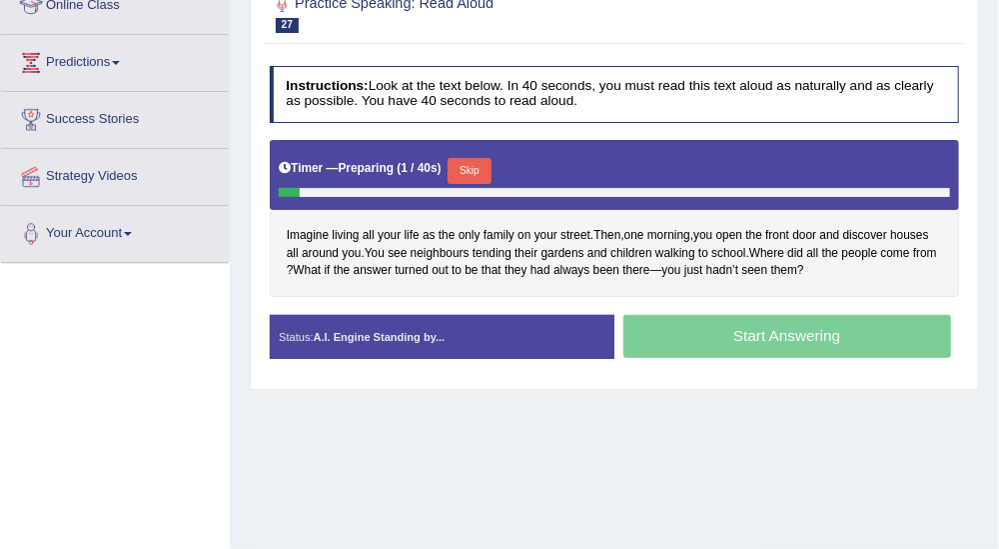
scroll to position [306, 0]
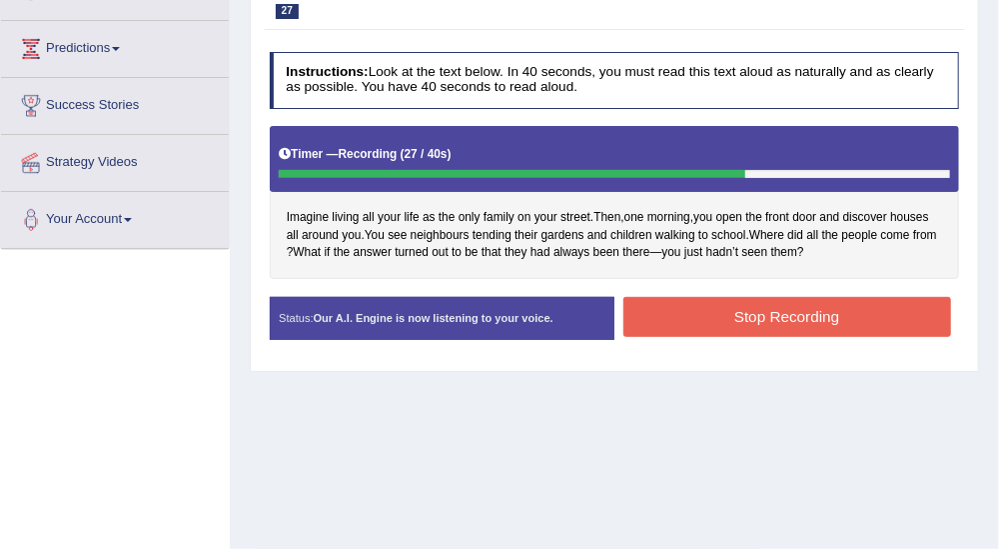
click at [923, 324] on button "Stop Recording" at bounding box center [788, 316] width 328 height 39
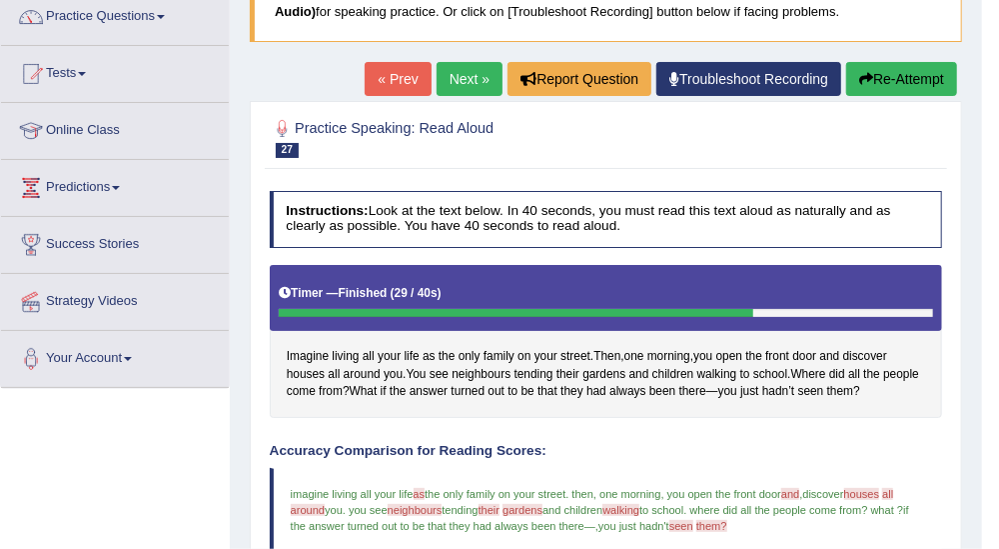
scroll to position [149, 0]
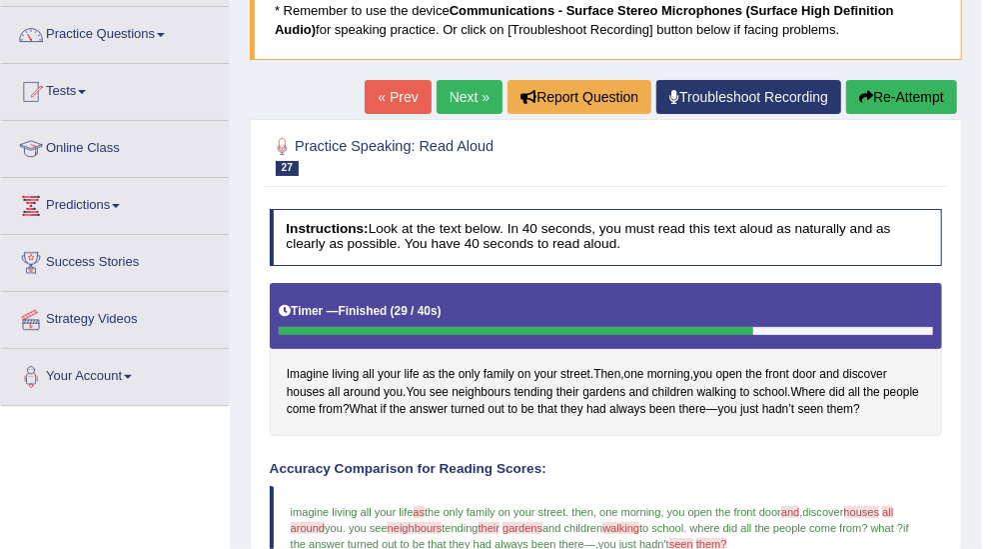
click at [467, 97] on link "Next »" at bounding box center [470, 97] width 66 height 34
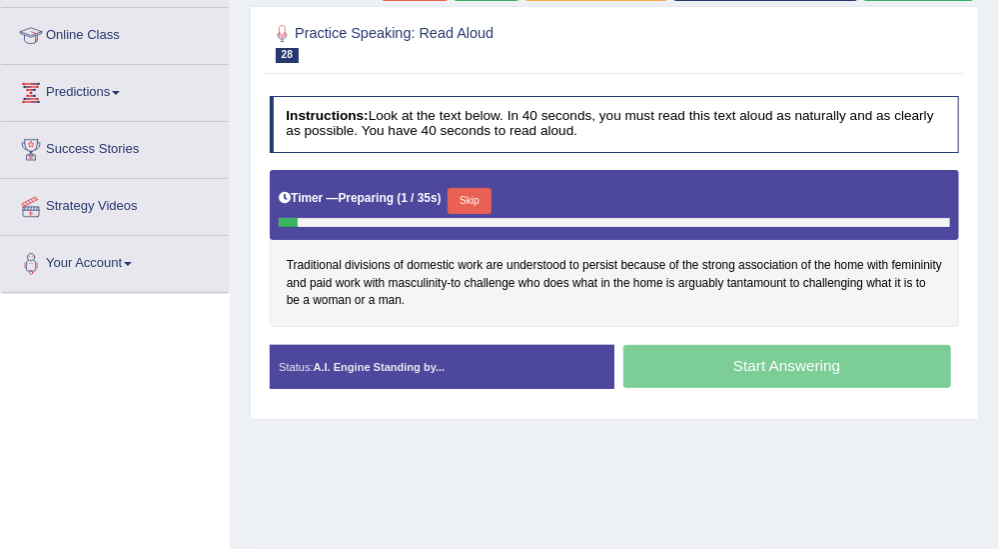
scroll to position [262, 0]
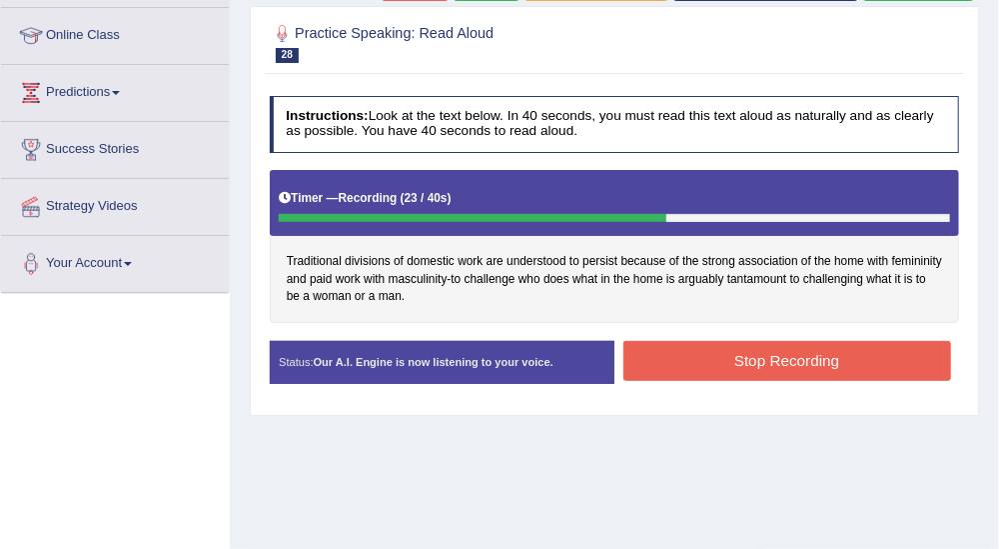
click at [790, 360] on button "Stop Recording" at bounding box center [788, 360] width 328 height 39
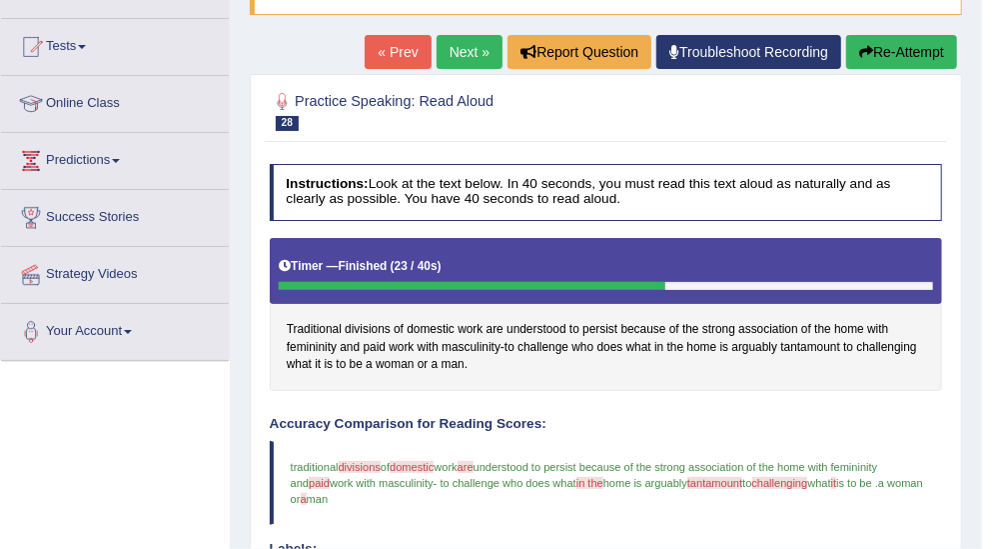
scroll to position [192, 0]
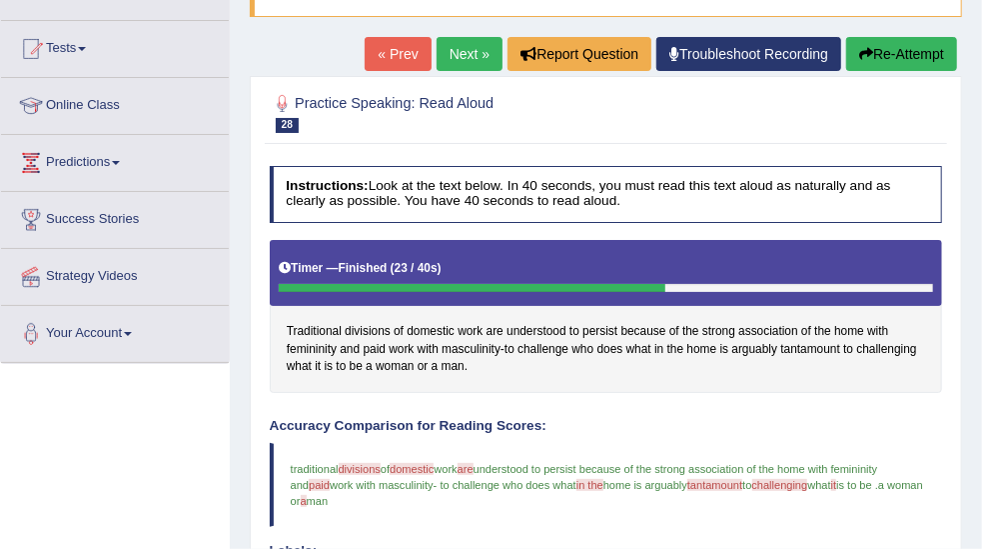
click at [473, 55] on link "Next »" at bounding box center [470, 54] width 66 height 34
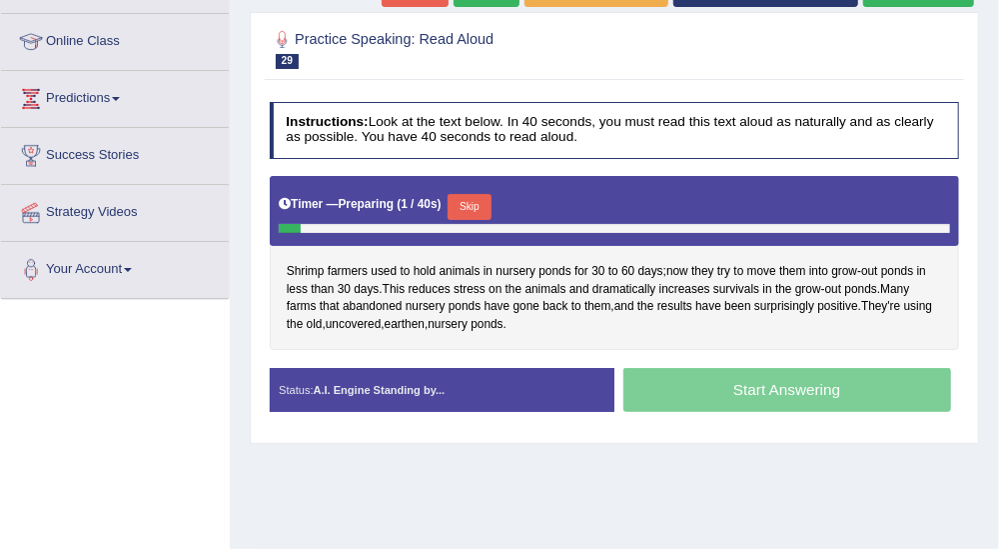
scroll to position [266, 0]
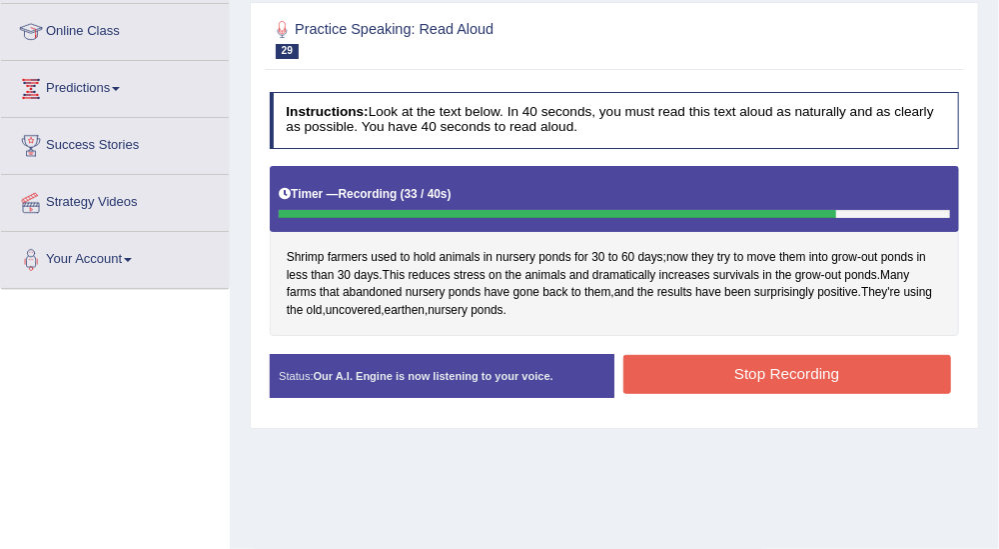
click at [773, 375] on button "Stop Recording" at bounding box center [788, 374] width 328 height 39
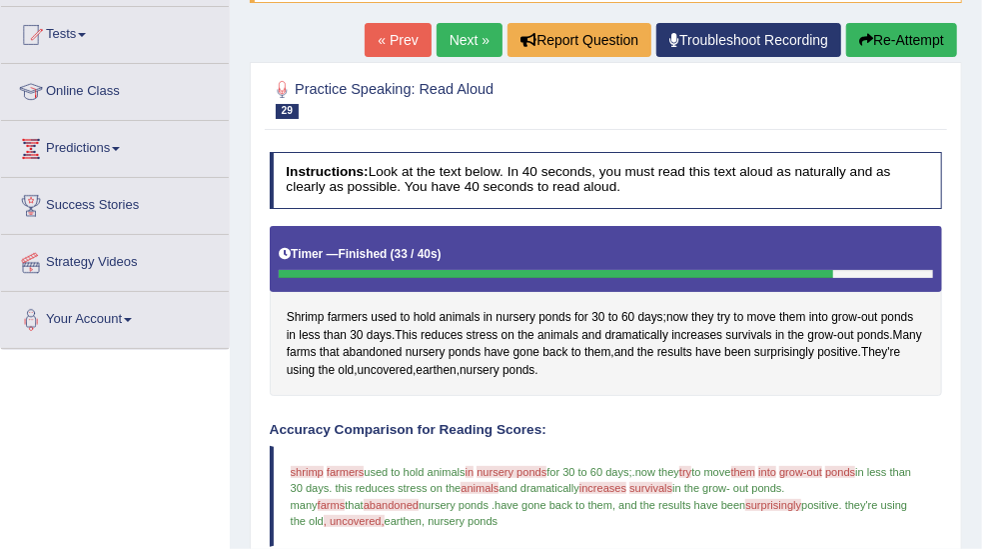
scroll to position [193, 0]
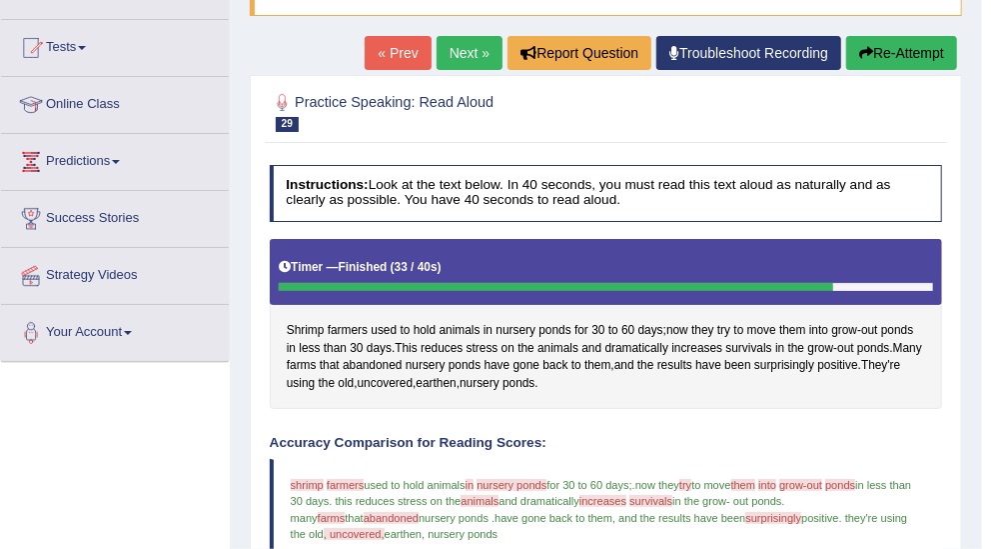
click at [475, 53] on link "Next »" at bounding box center [470, 53] width 66 height 34
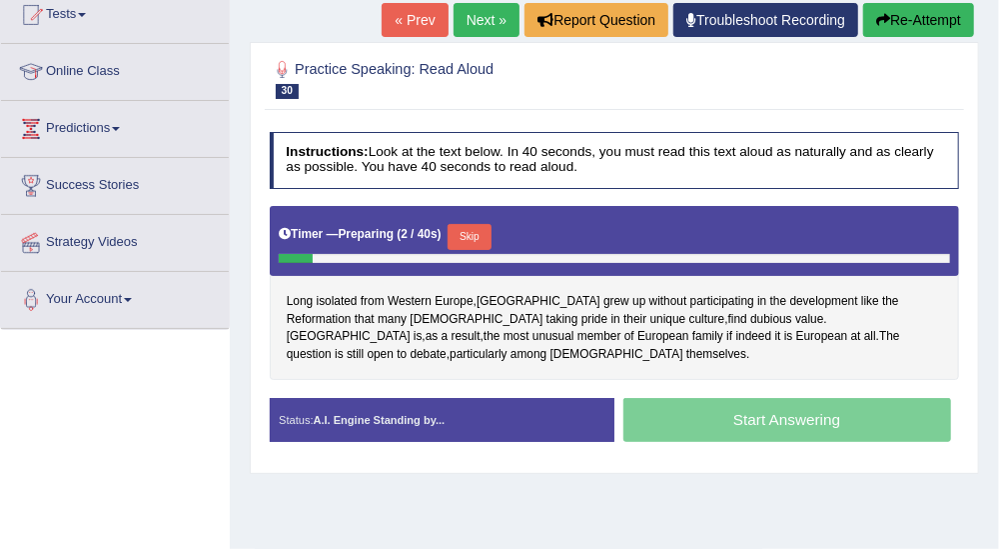
scroll to position [228, 0]
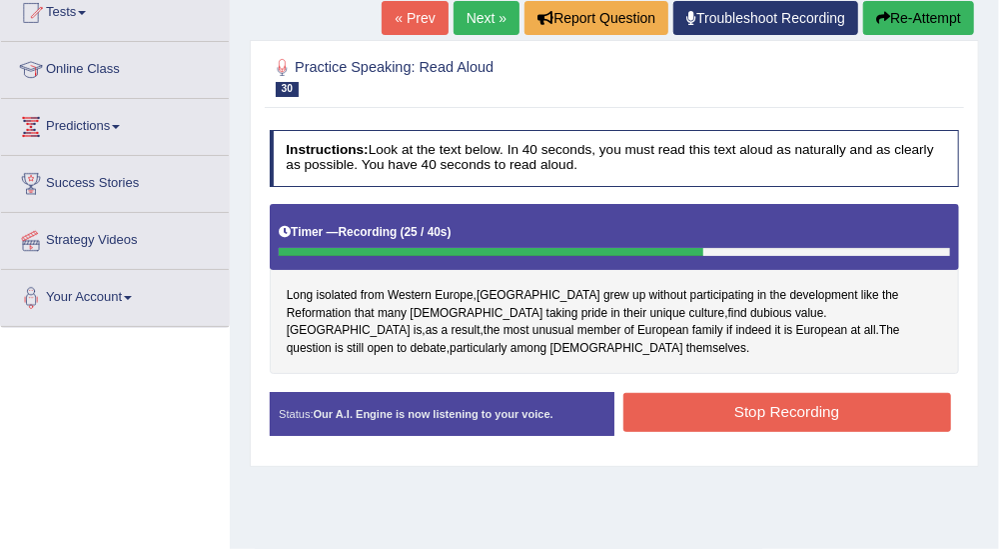
click at [818, 393] on button "Stop Recording" at bounding box center [788, 412] width 328 height 39
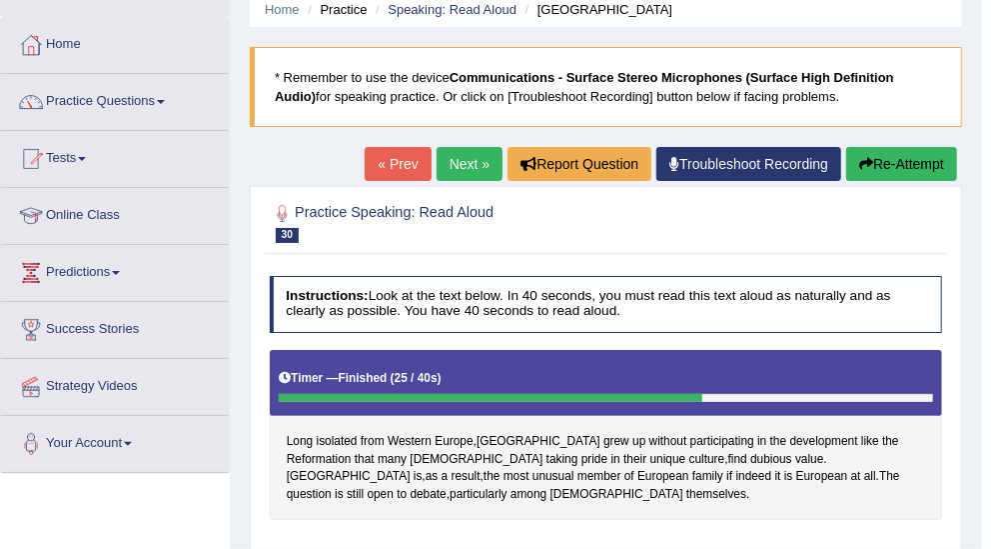
scroll to position [82, 0]
click at [468, 156] on link "Next »" at bounding box center [470, 164] width 66 height 34
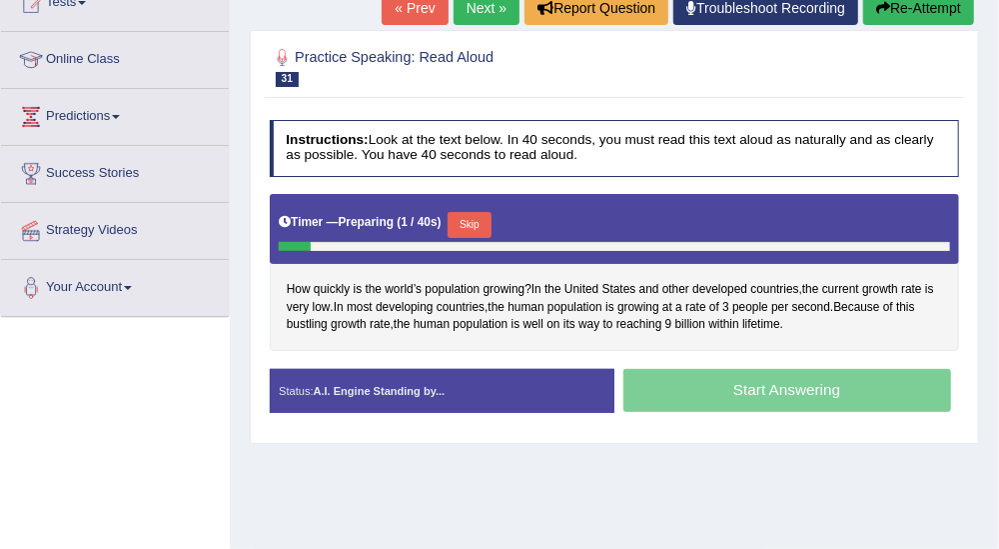
scroll to position [244, 0]
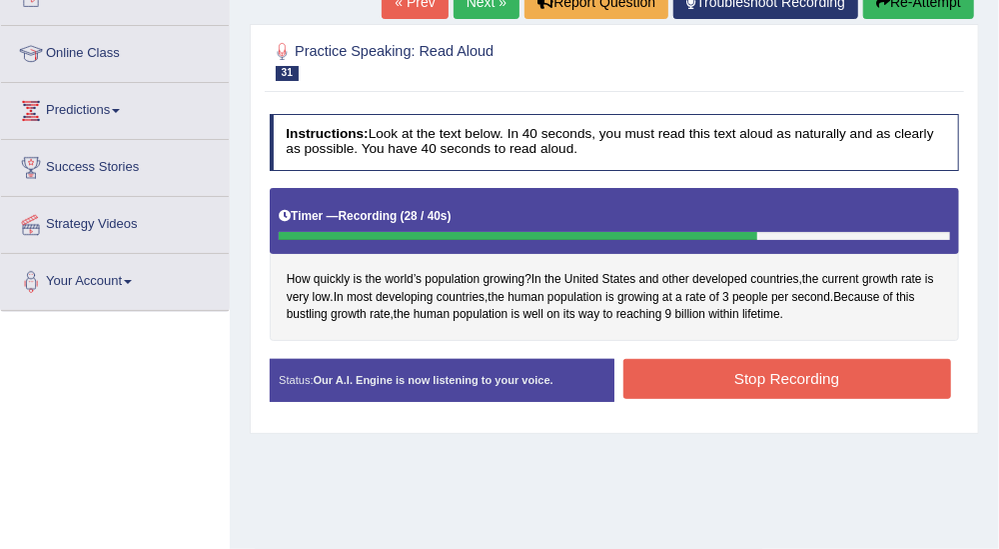
click at [804, 370] on button "Stop Recording" at bounding box center [788, 378] width 328 height 39
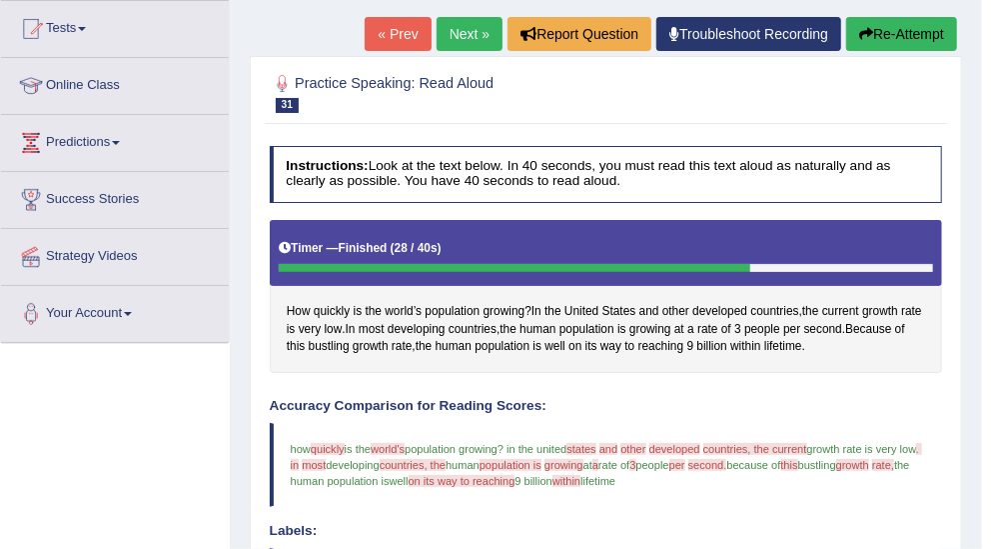
scroll to position [175, 0]
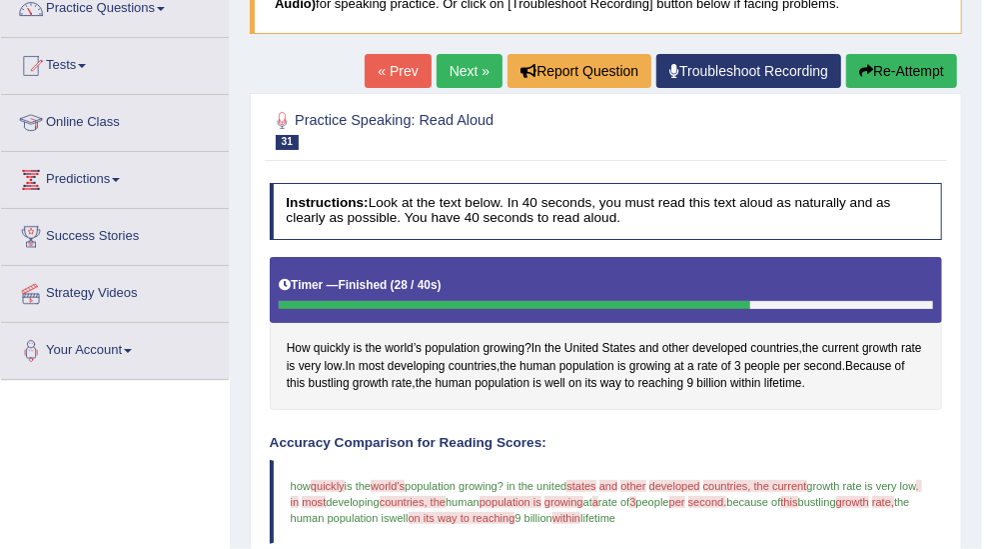
click at [475, 71] on link "Next »" at bounding box center [470, 71] width 66 height 34
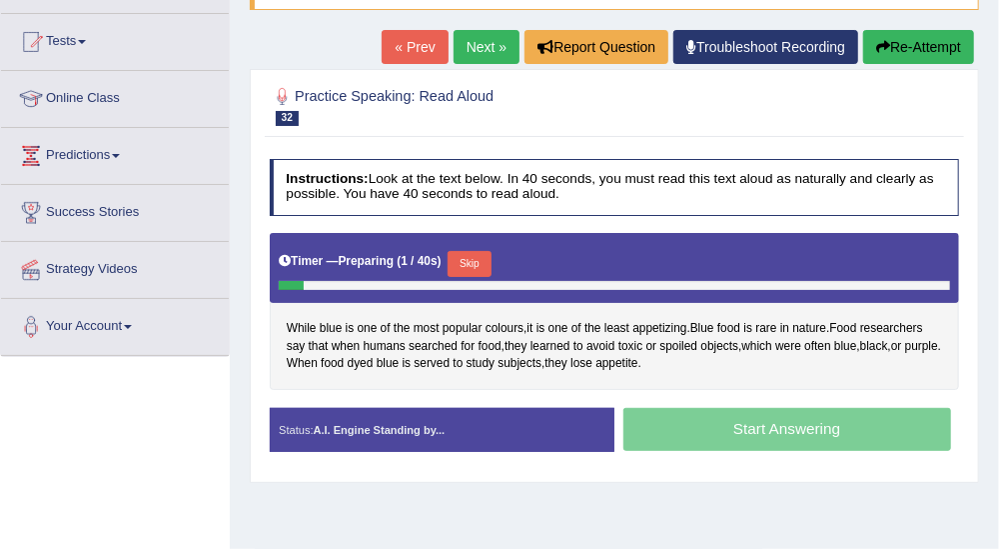
scroll to position [222, 0]
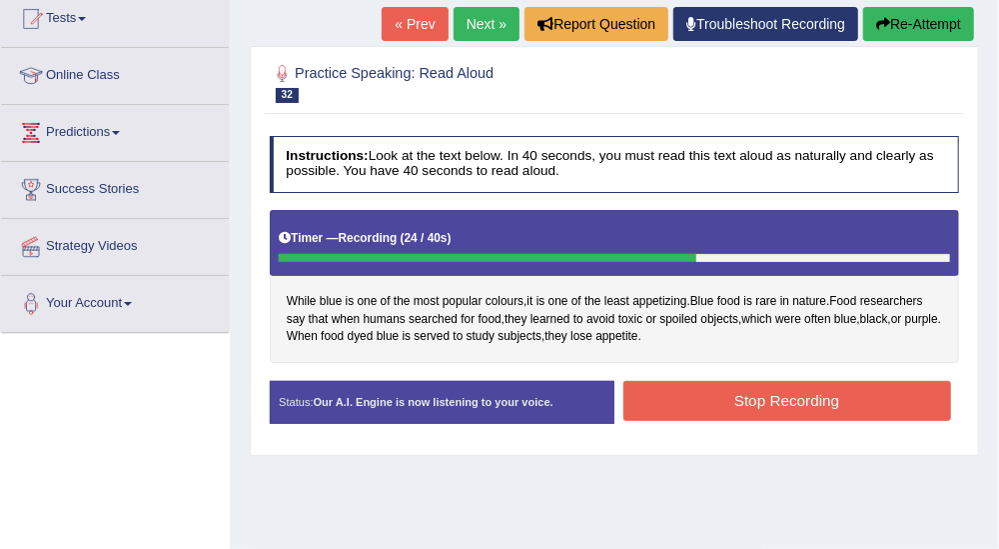
click at [854, 402] on button "Stop Recording" at bounding box center [788, 400] width 328 height 39
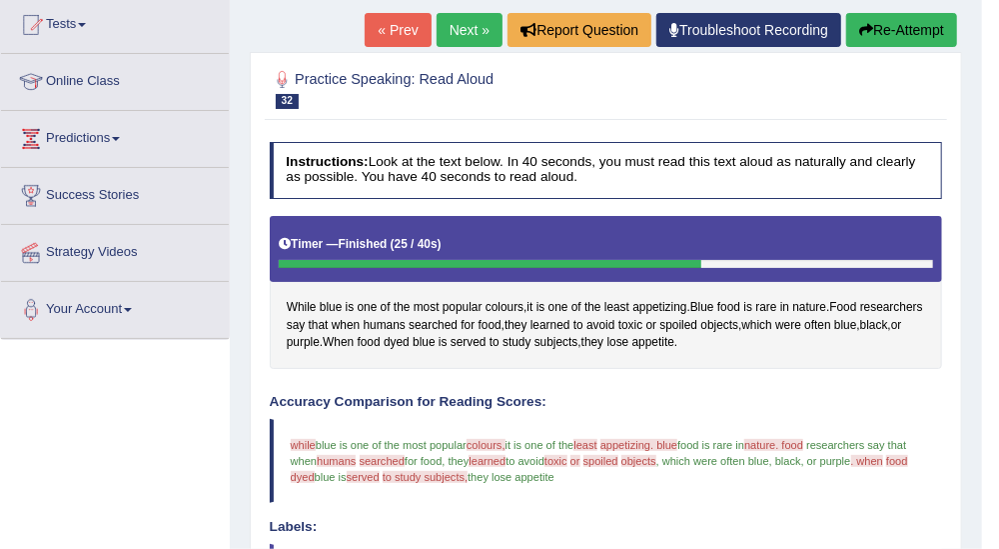
scroll to position [203, 0]
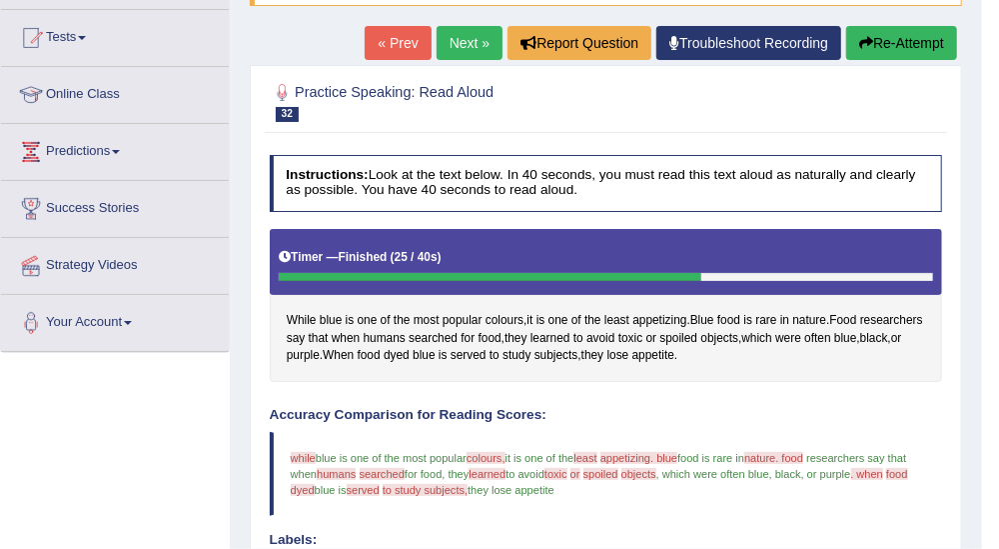
click at [459, 46] on link "Next »" at bounding box center [470, 43] width 66 height 34
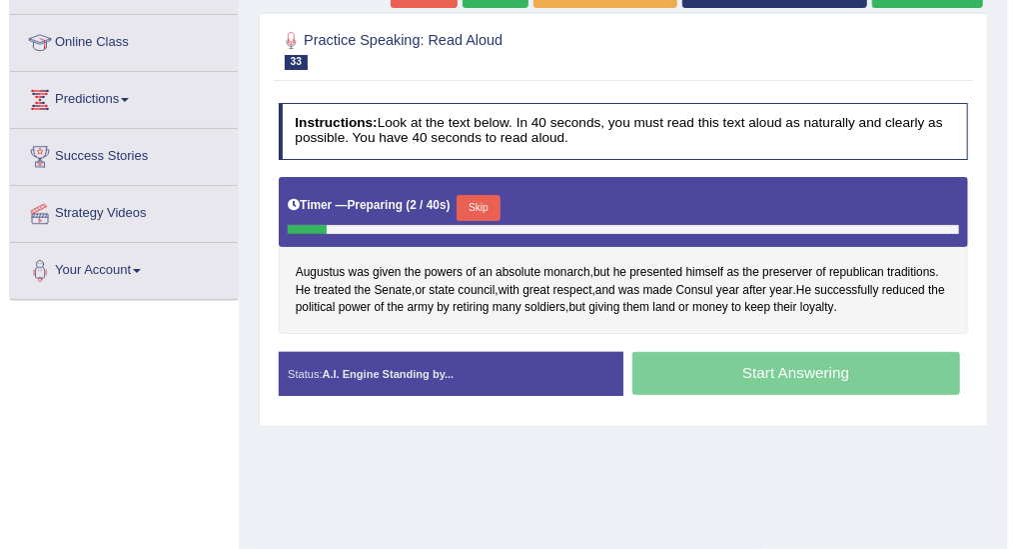
scroll to position [264, 0]
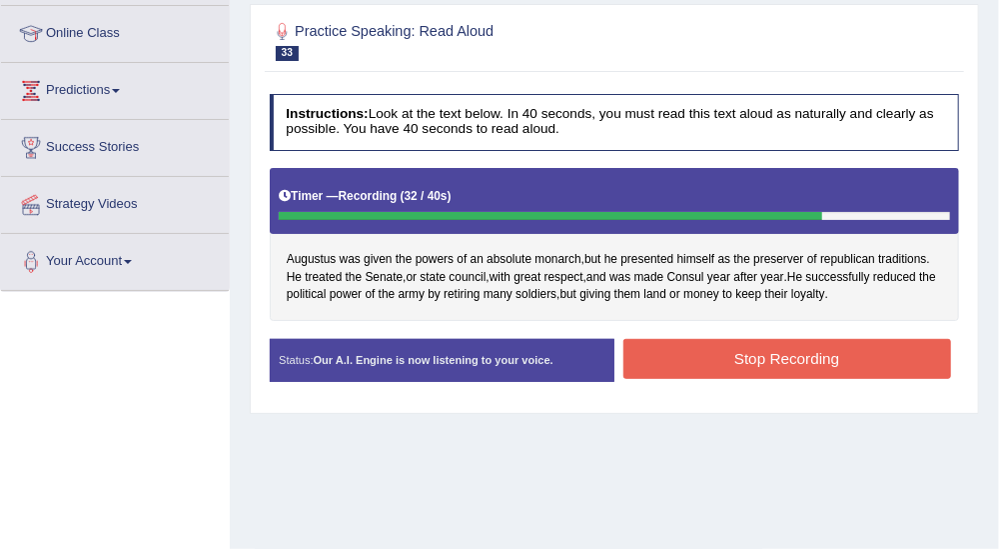
click at [859, 353] on button "Stop Recording" at bounding box center [788, 358] width 328 height 39
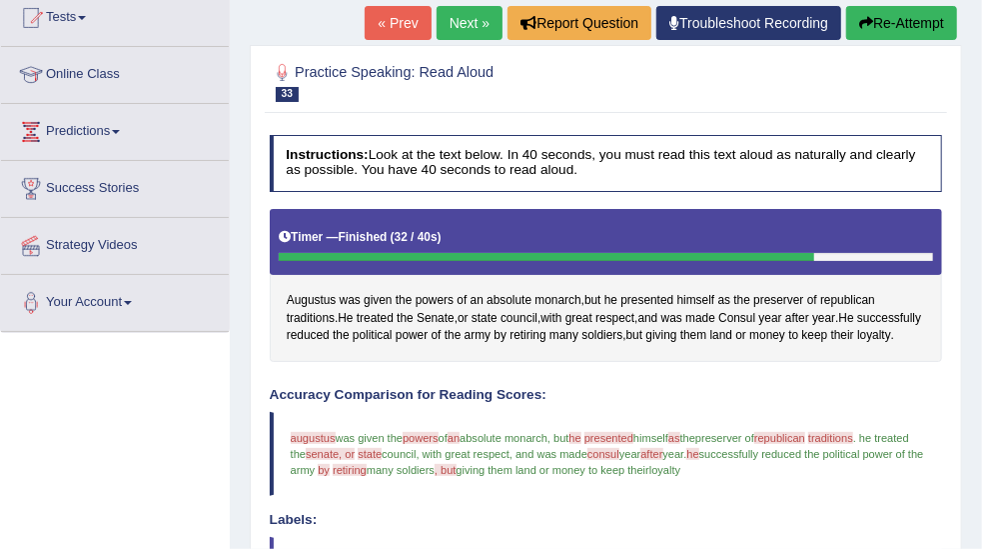
scroll to position [220, 0]
